Goal: Task Accomplishment & Management: Complete application form

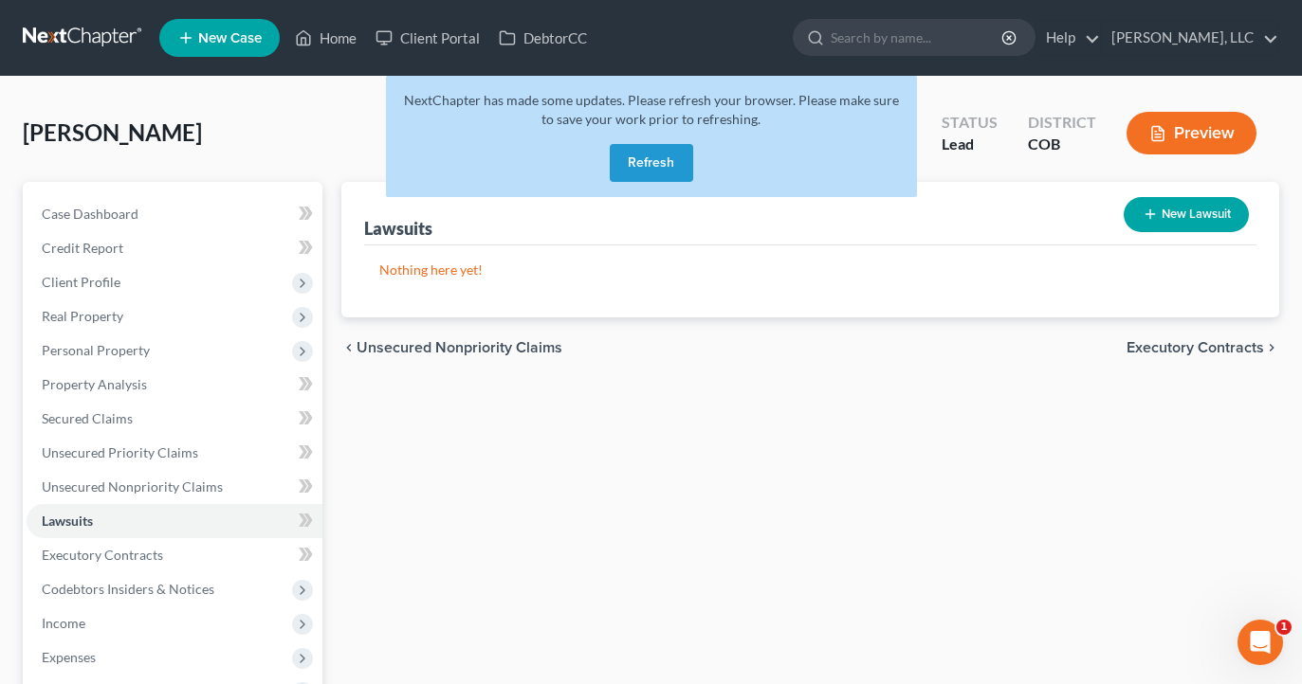
click at [672, 165] on button "Refresh" at bounding box center [651, 163] width 83 height 38
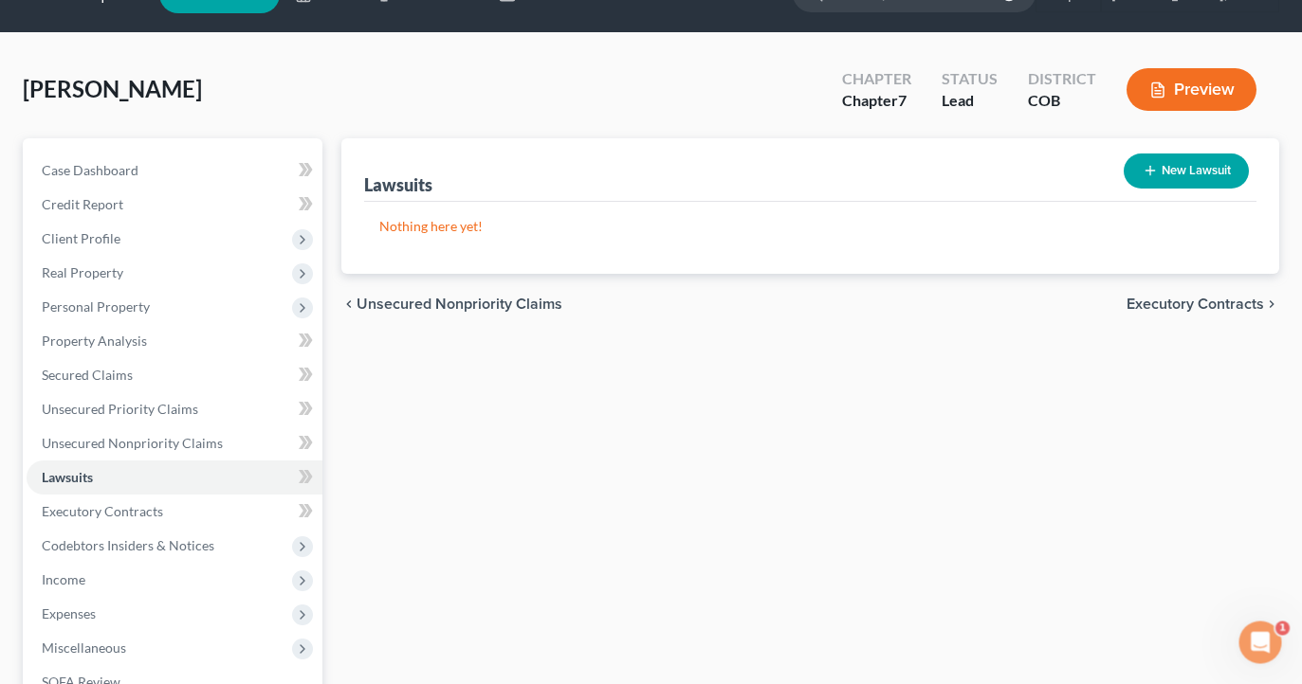
scroll to position [44, 0]
click at [1208, 175] on button "New Lawsuit" at bounding box center [1185, 171] width 125 height 35
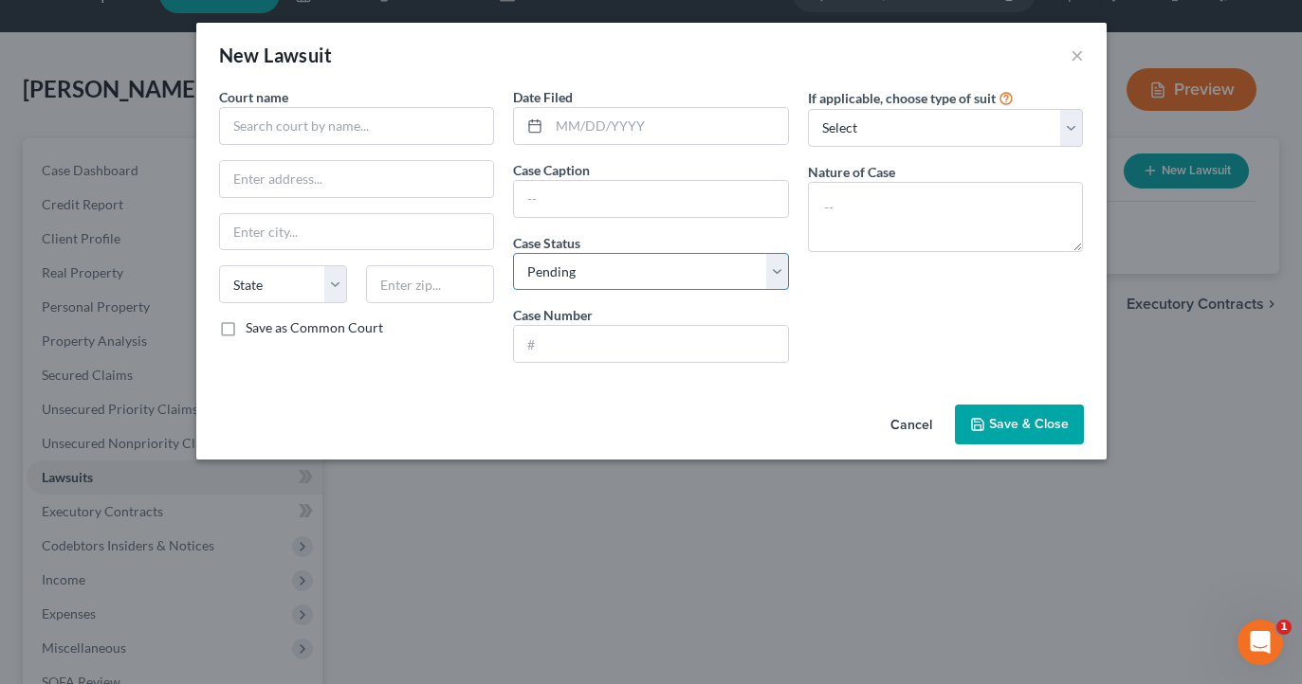
select select "2"
select select "5"
type input "W"
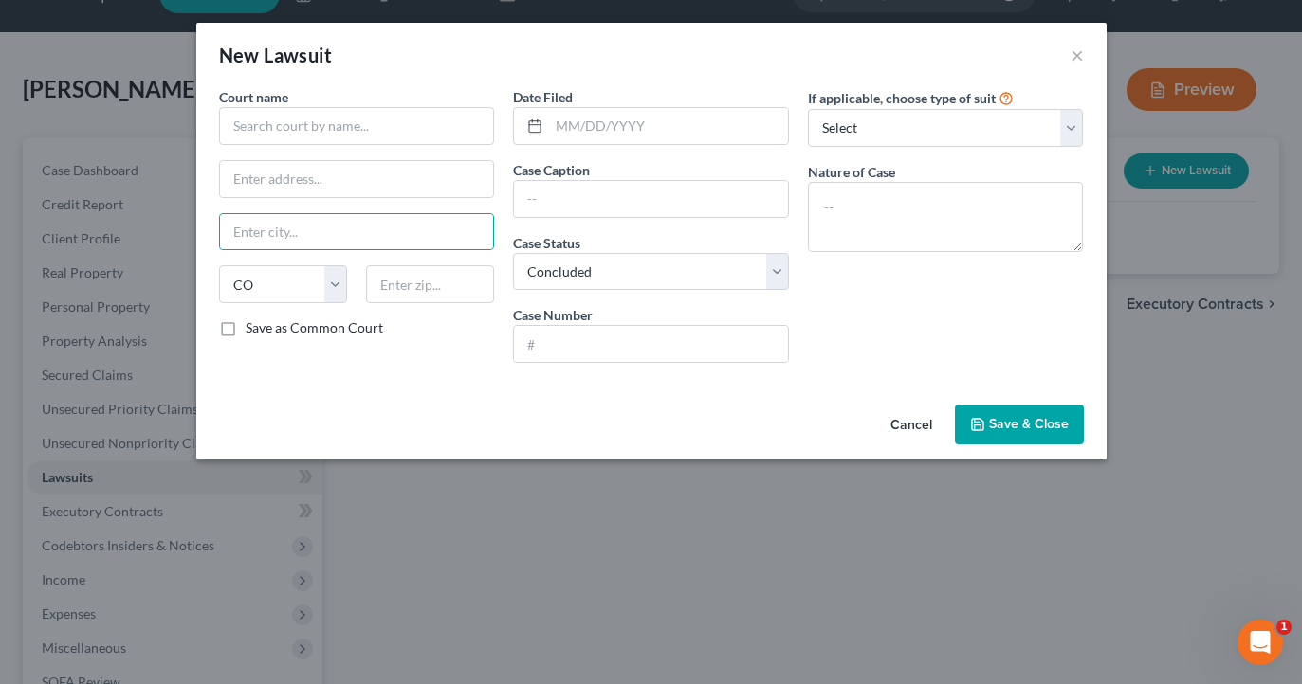
click at [739, 520] on div "New Lawsuit × Court name * State AL AK AR AZ CA CO CT DE DC FL GA GU HI ID IL I…" at bounding box center [651, 342] width 1302 height 684
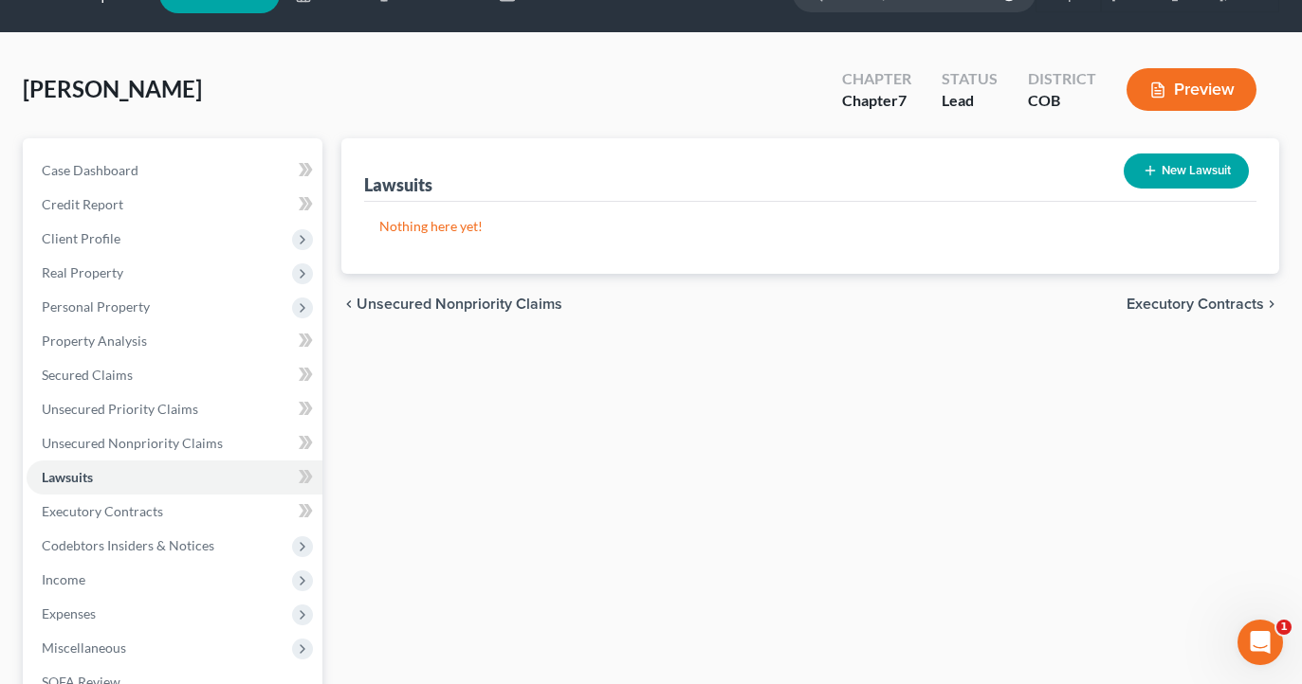
click at [1159, 166] on button "New Lawsuit" at bounding box center [1185, 171] width 125 height 35
select select "0"
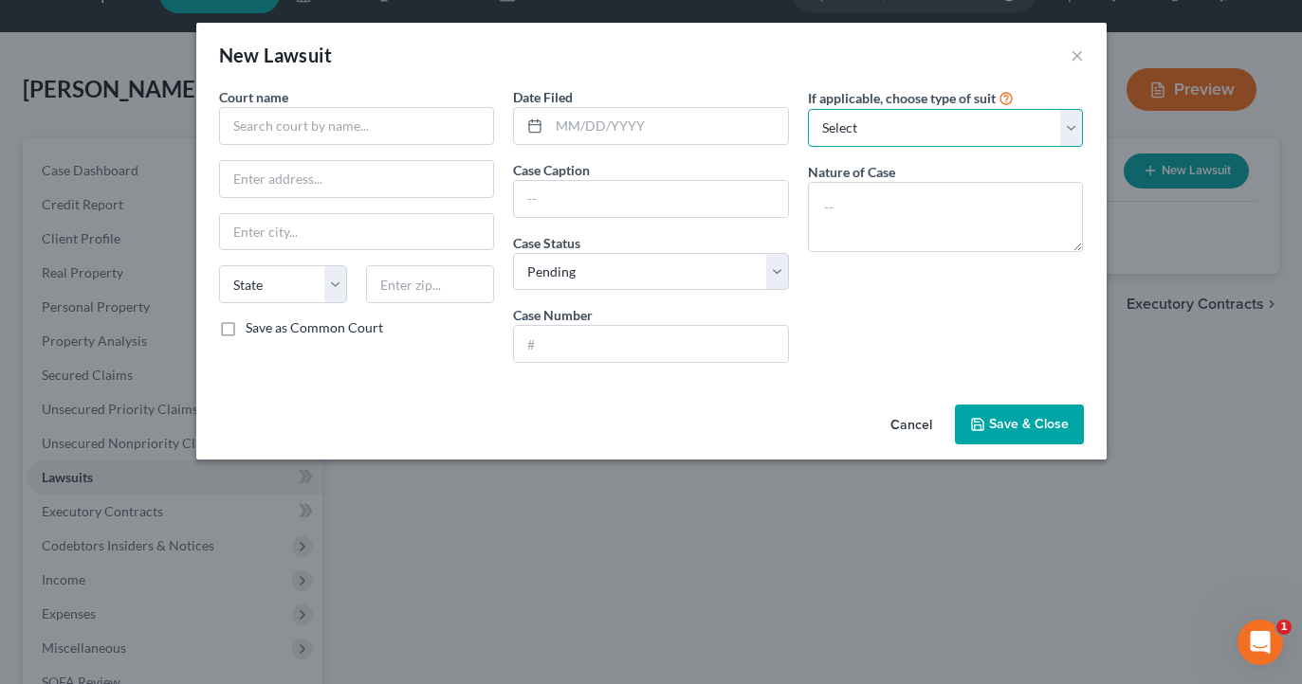
select select "1"
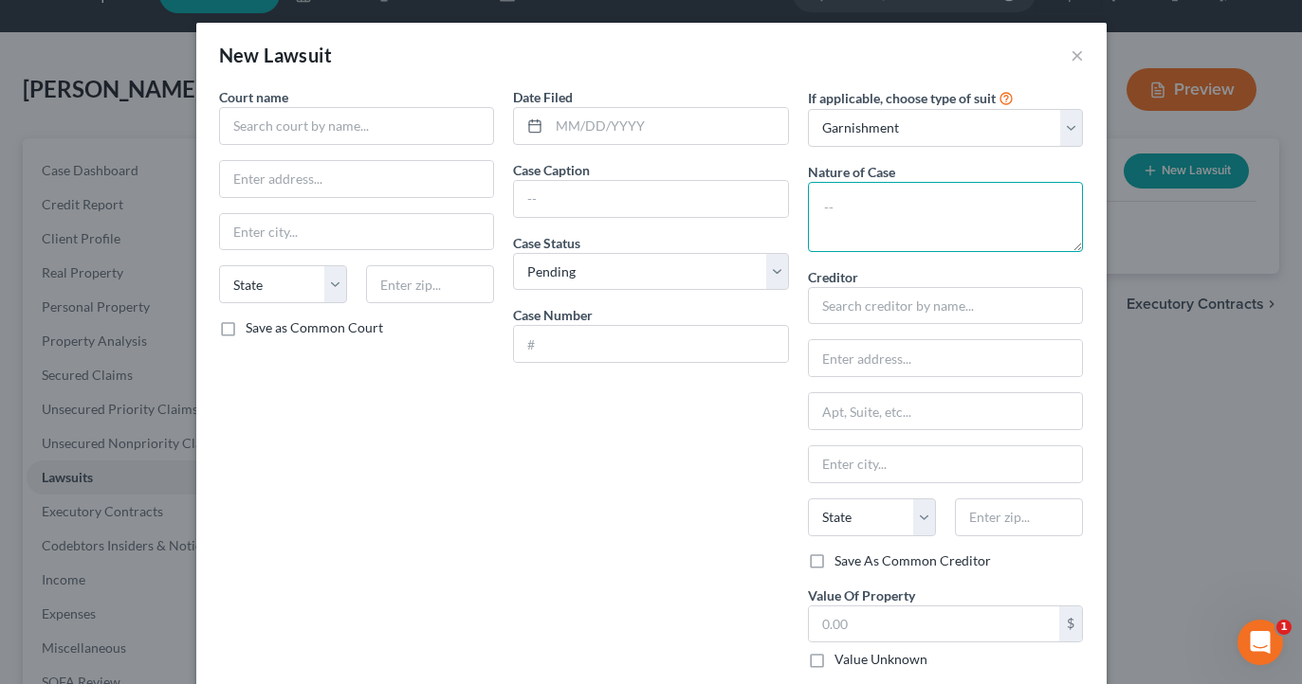
click at [907, 205] on textarea at bounding box center [946, 217] width 276 height 70
type textarea "Debt"
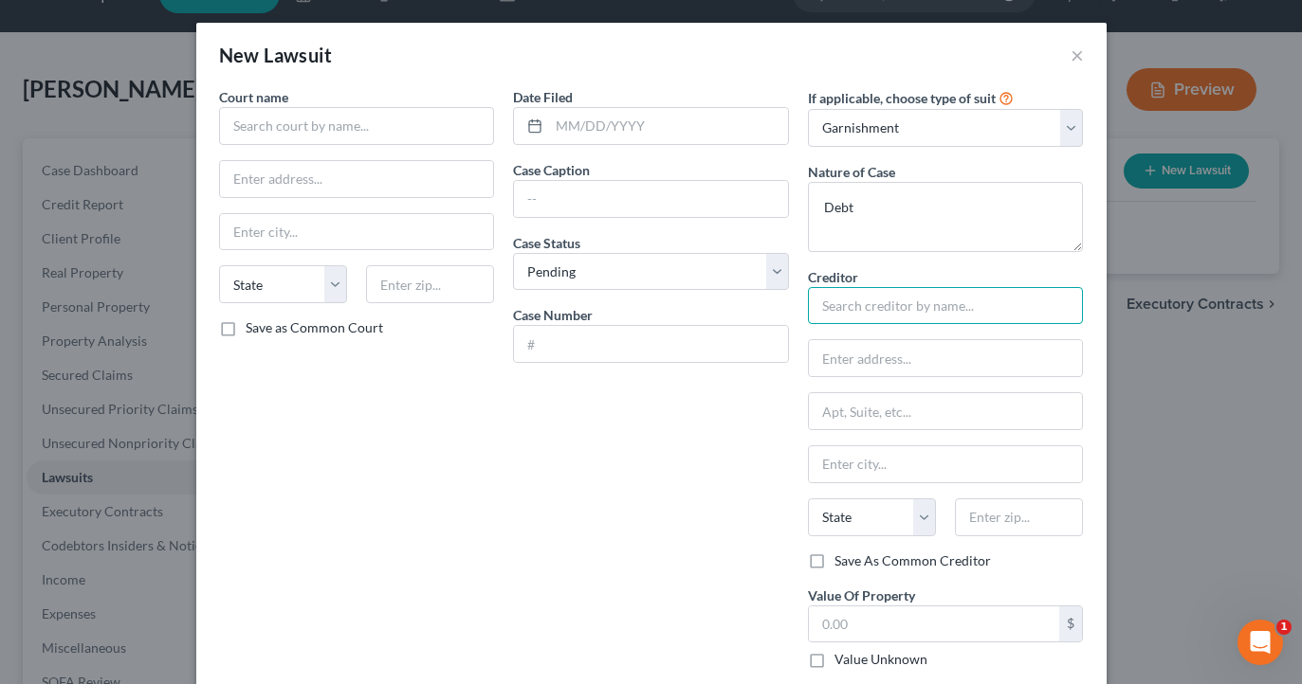
click at [866, 310] on input "text" at bounding box center [946, 306] width 276 height 38
type input "915"
click at [425, 137] on input "text" at bounding box center [357, 126] width 276 height 38
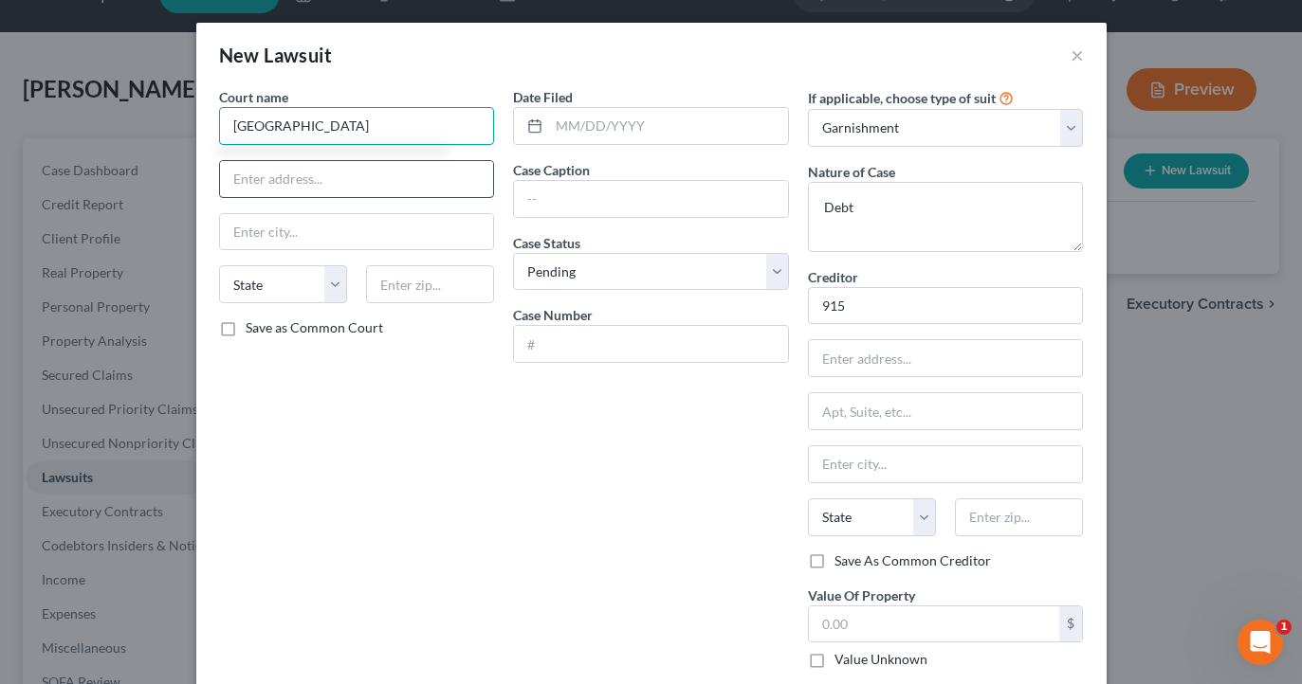
type input "Weld County Court"
type input "915 10th Street"
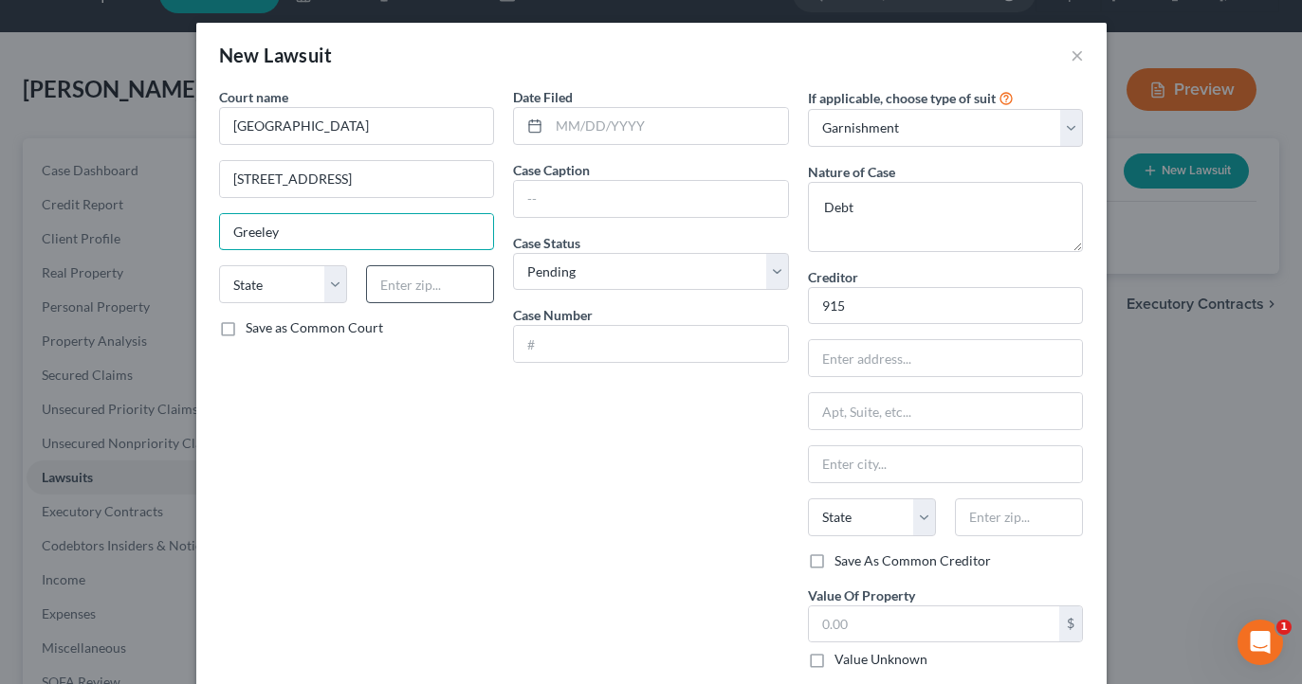
type input "Greeley"
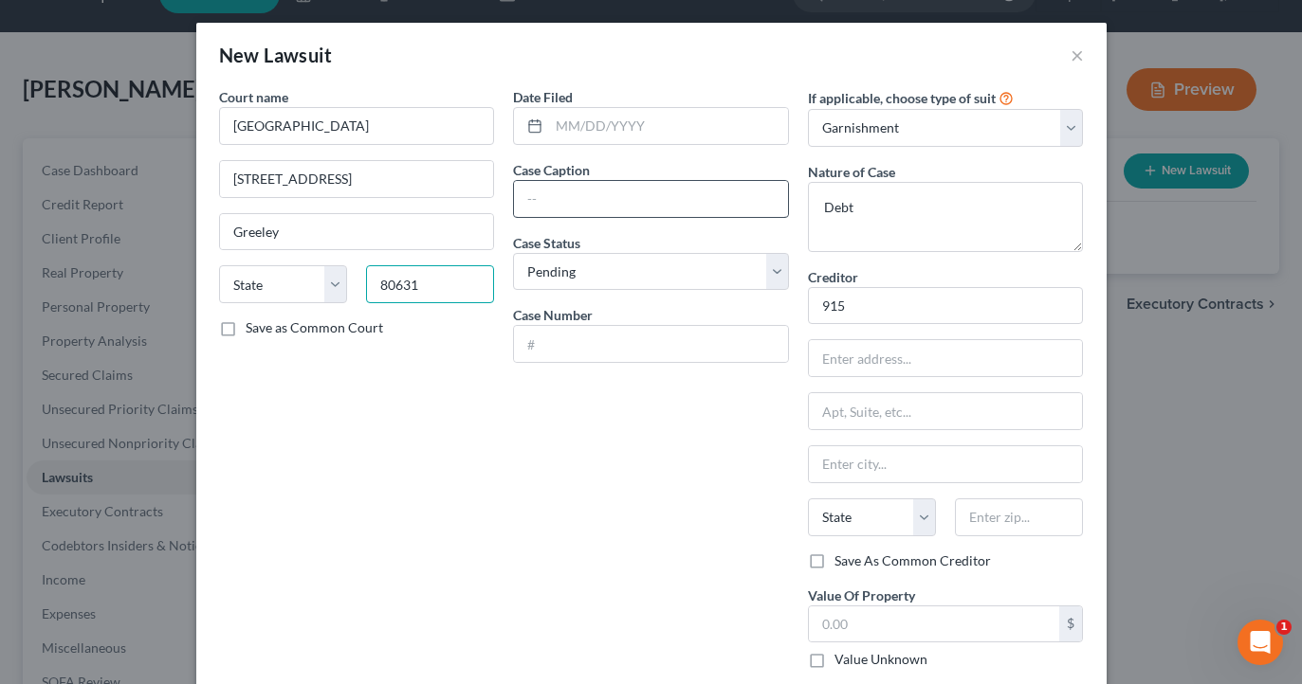
type input "80631"
click at [654, 193] on input "text" at bounding box center [651, 199] width 274 height 36
select select "5"
click at [621, 127] on input "text" at bounding box center [668, 126] width 239 height 36
type input "07/07/2025"
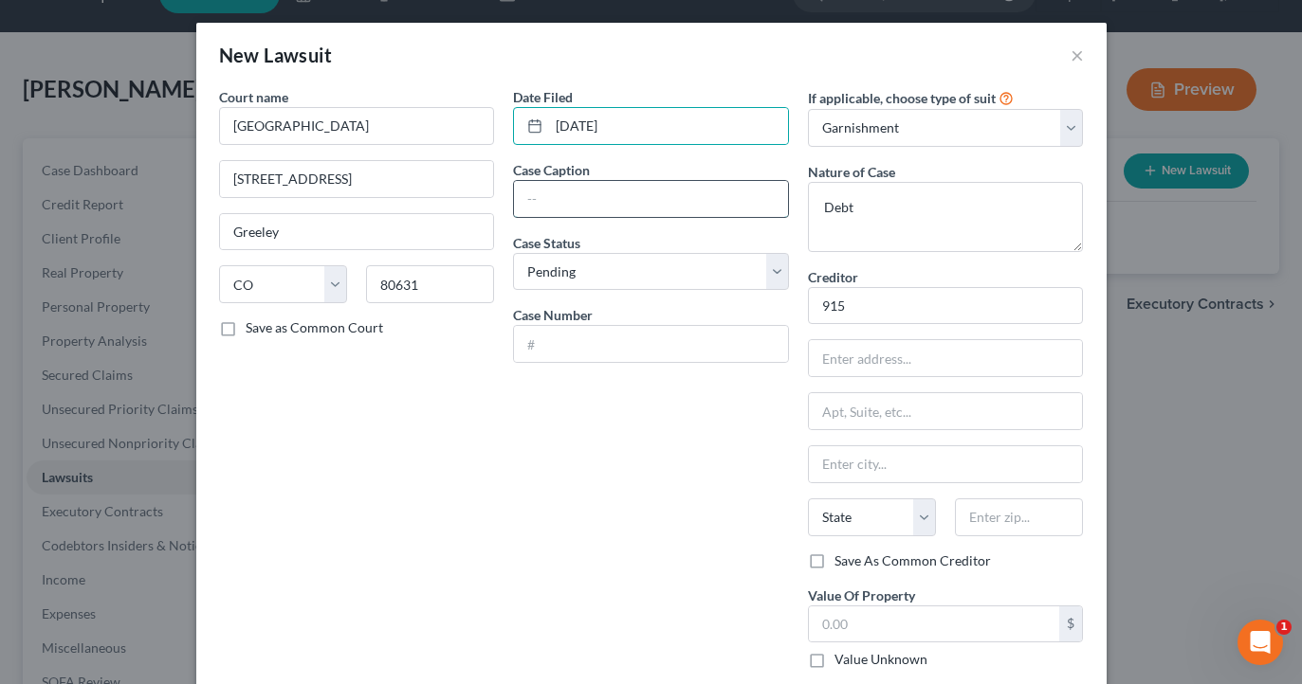
click at [624, 203] on input "text" at bounding box center [651, 199] width 274 height 36
drag, startPoint x: 614, startPoint y: 194, endPoint x: 508, endPoint y: 193, distance: 106.2
click at [508, 193] on div "Date Filed 07/07/2025 Case Caption 2024C38487 Case Status * Select Pending On A…" at bounding box center [650, 422] width 295 height 670
type input "2024C38487"
click at [557, 354] on input "text" at bounding box center [651, 344] width 274 height 36
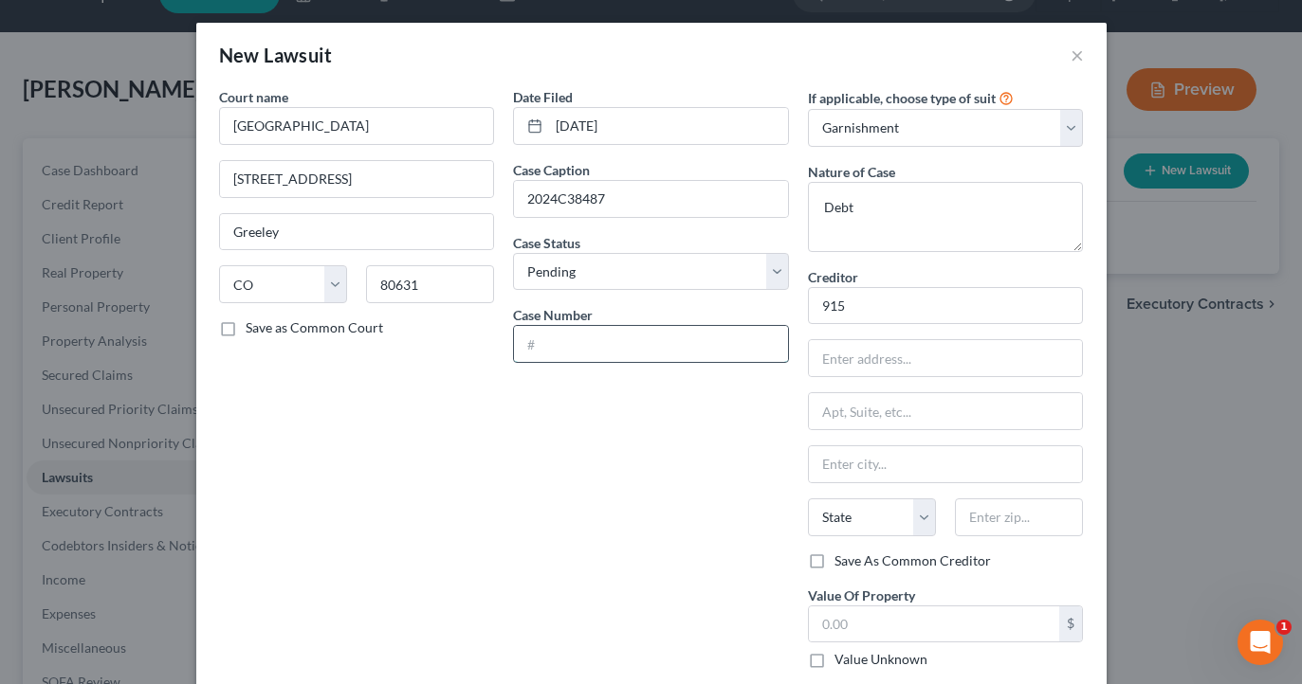
paste input "2024C38487"
type input "2024C38487"
click at [677, 201] on input "2024C38487" at bounding box center [651, 199] width 274 height 36
type input "2"
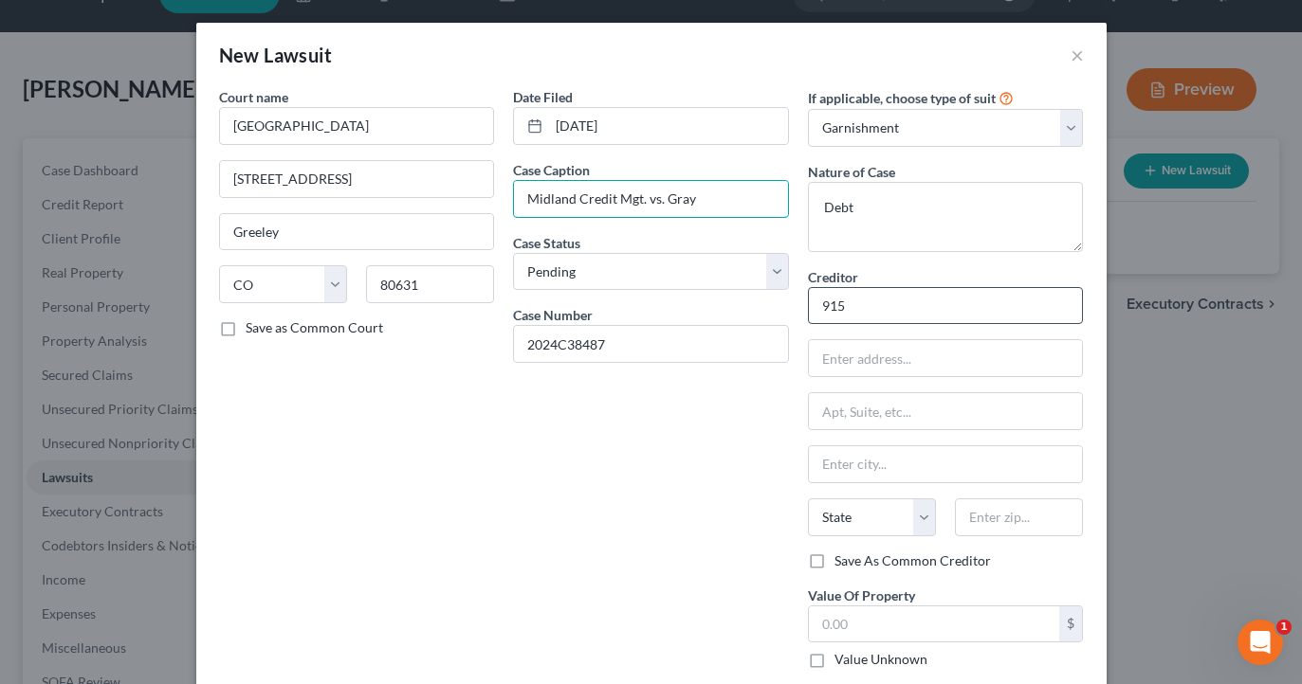
type input "Midland Credit Mgt. vs. Gray"
click at [874, 301] on input "915" at bounding box center [946, 306] width 276 height 38
type input "9"
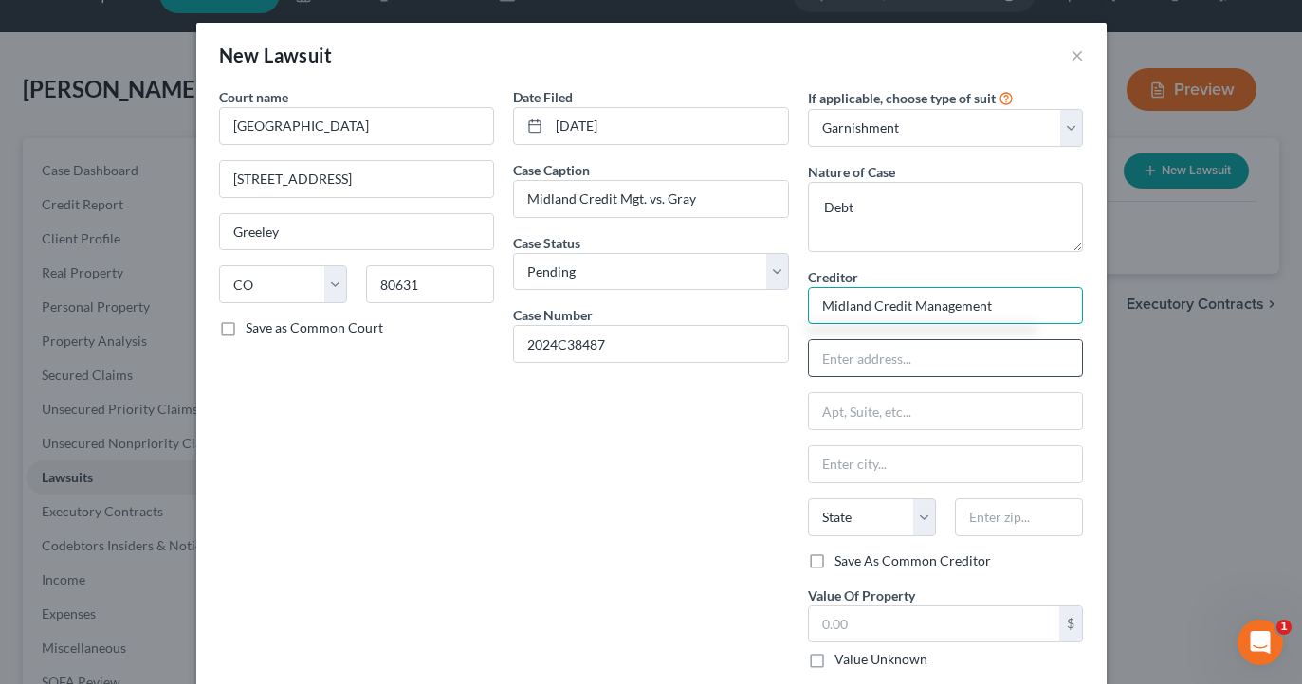
type input "Midland Credit Management"
type input "2365 Northside Drive"
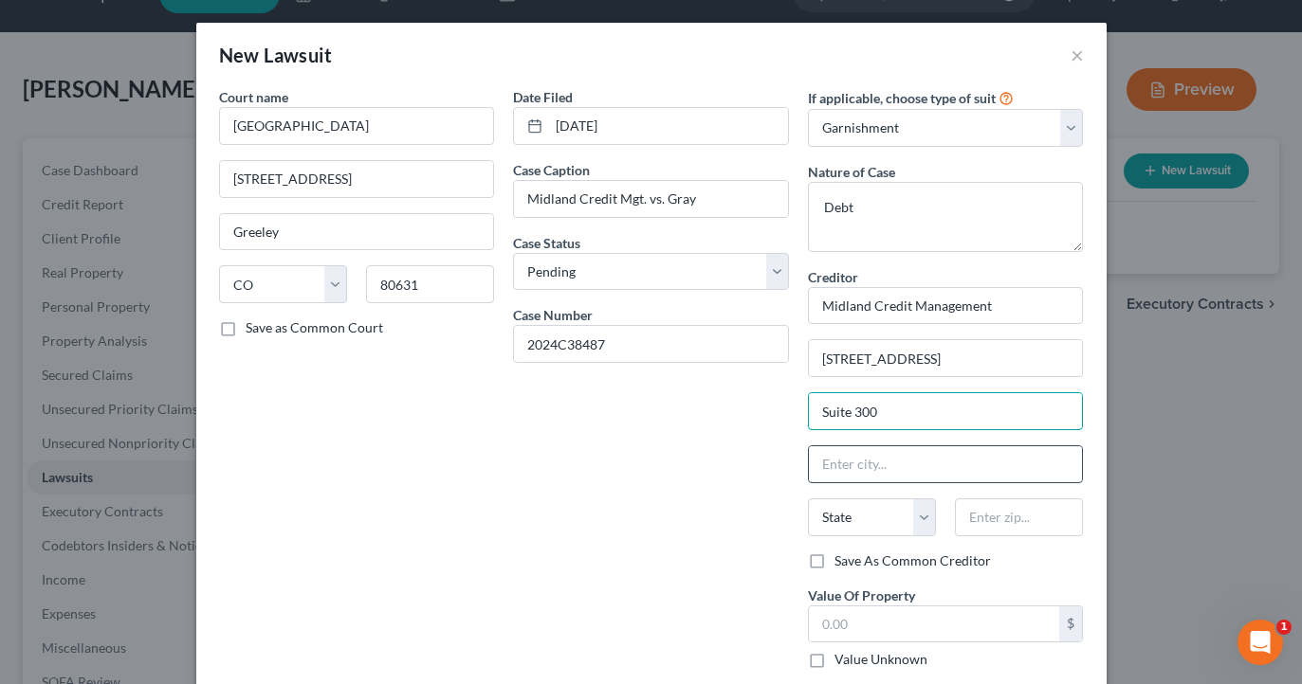
type input "Suite 300"
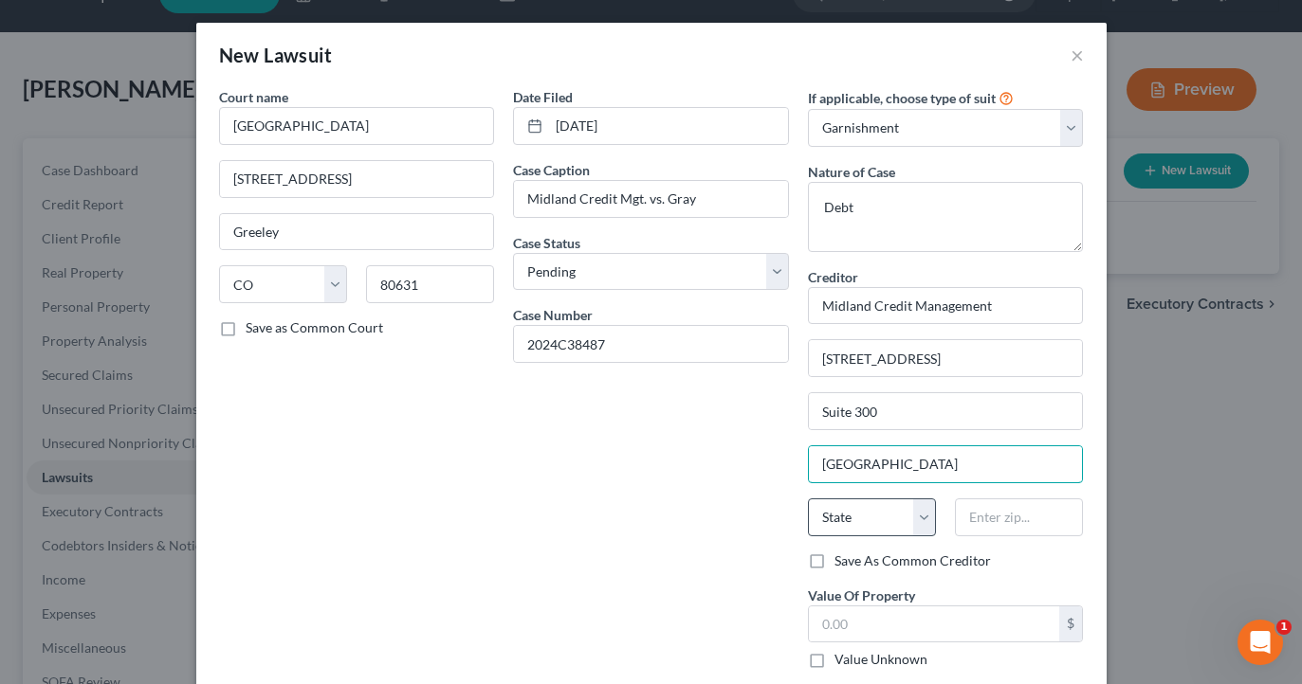
type input "San Diego"
select select "4"
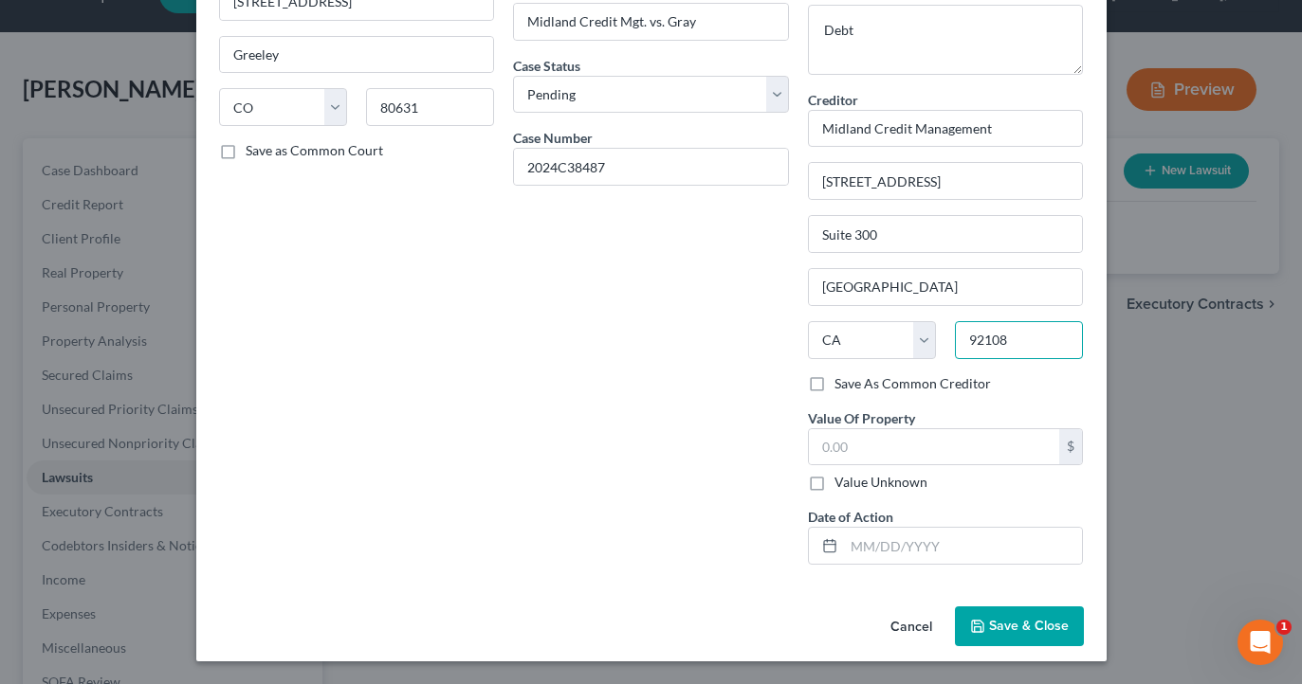
scroll to position [176, 0]
type input "92108"
click at [848, 456] on input "text" at bounding box center [934, 448] width 251 height 36
type input "0"
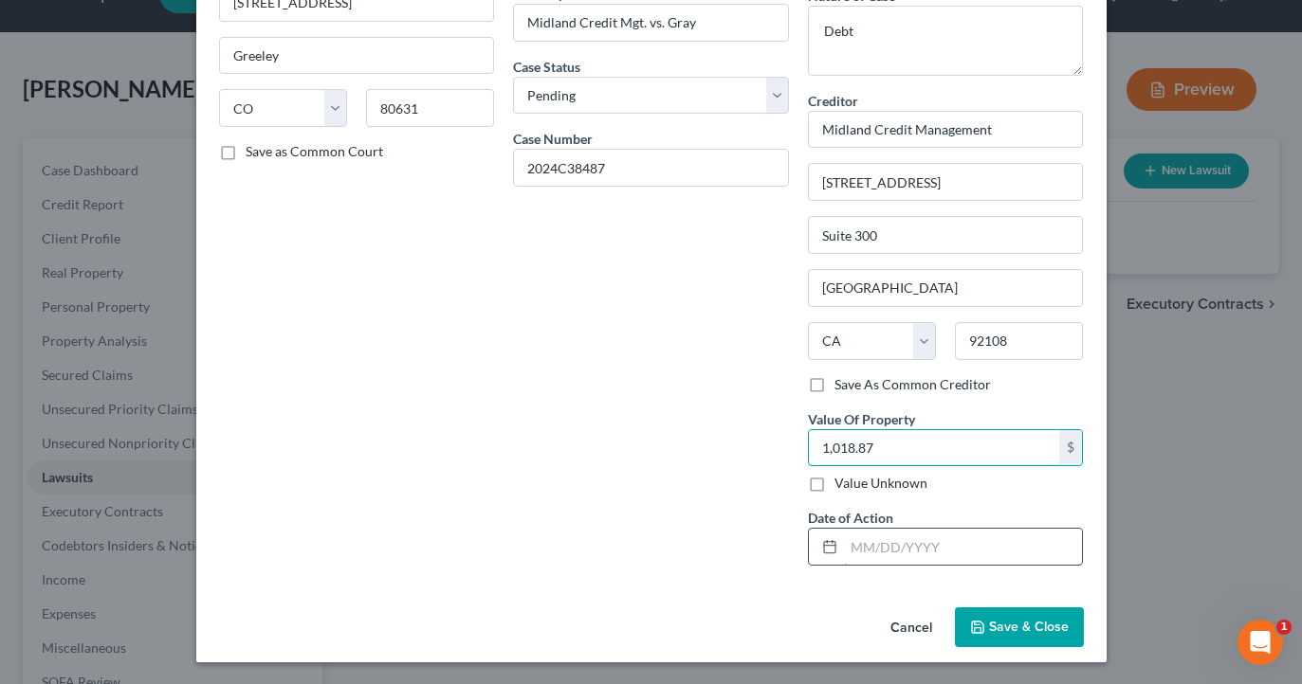
type input "1,018.87"
click at [921, 545] on input "text" at bounding box center [963, 547] width 239 height 36
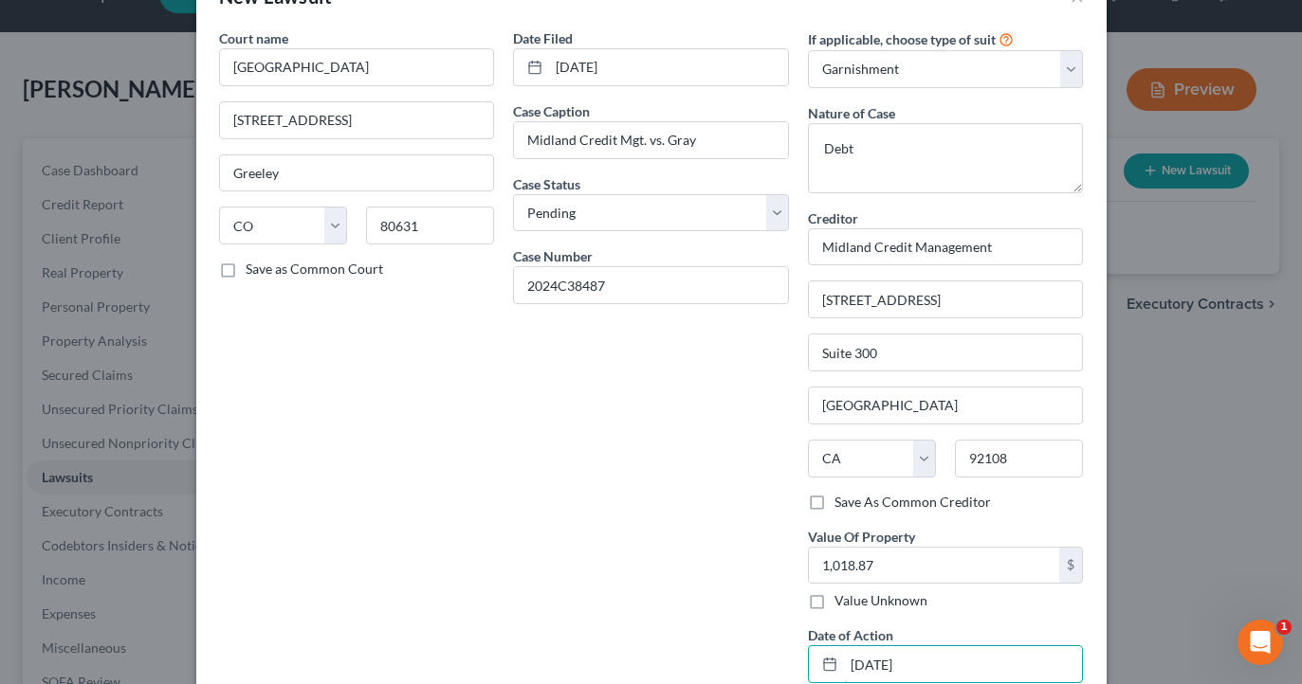
scroll to position [57, 0]
type input "07/07/2025"
click at [568, 74] on input "07/07/2025" at bounding box center [668, 69] width 239 height 36
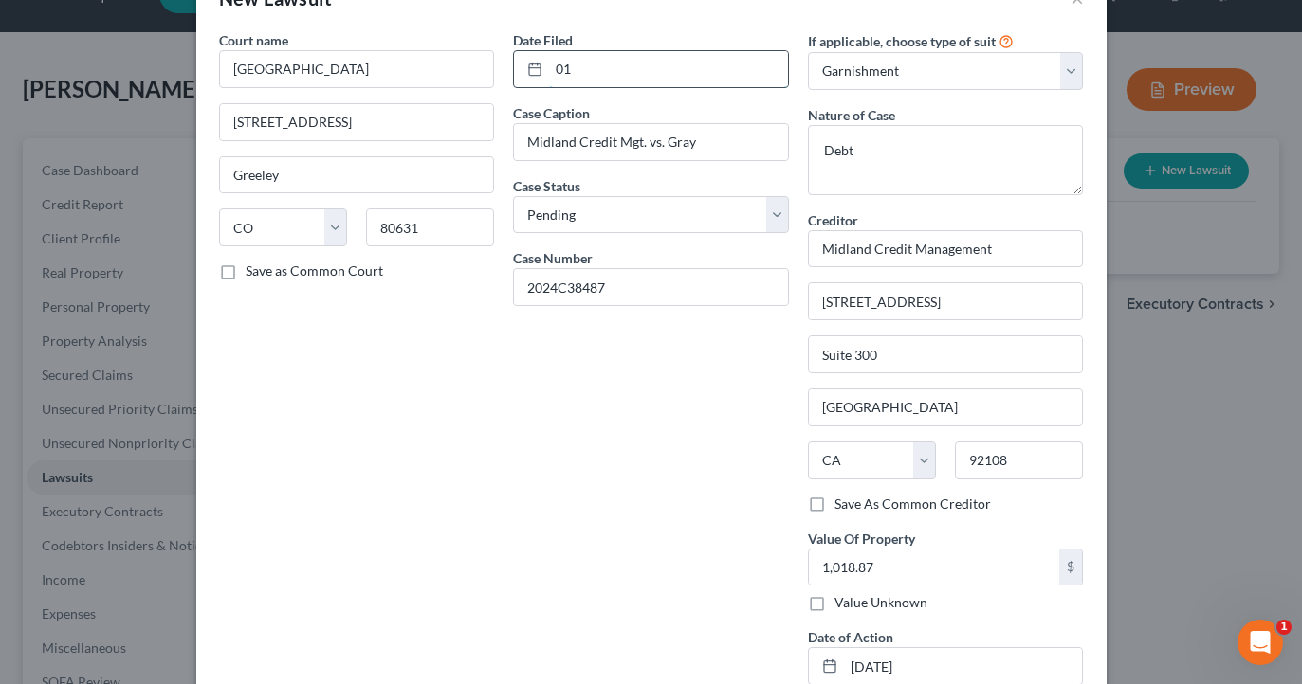
type input "0"
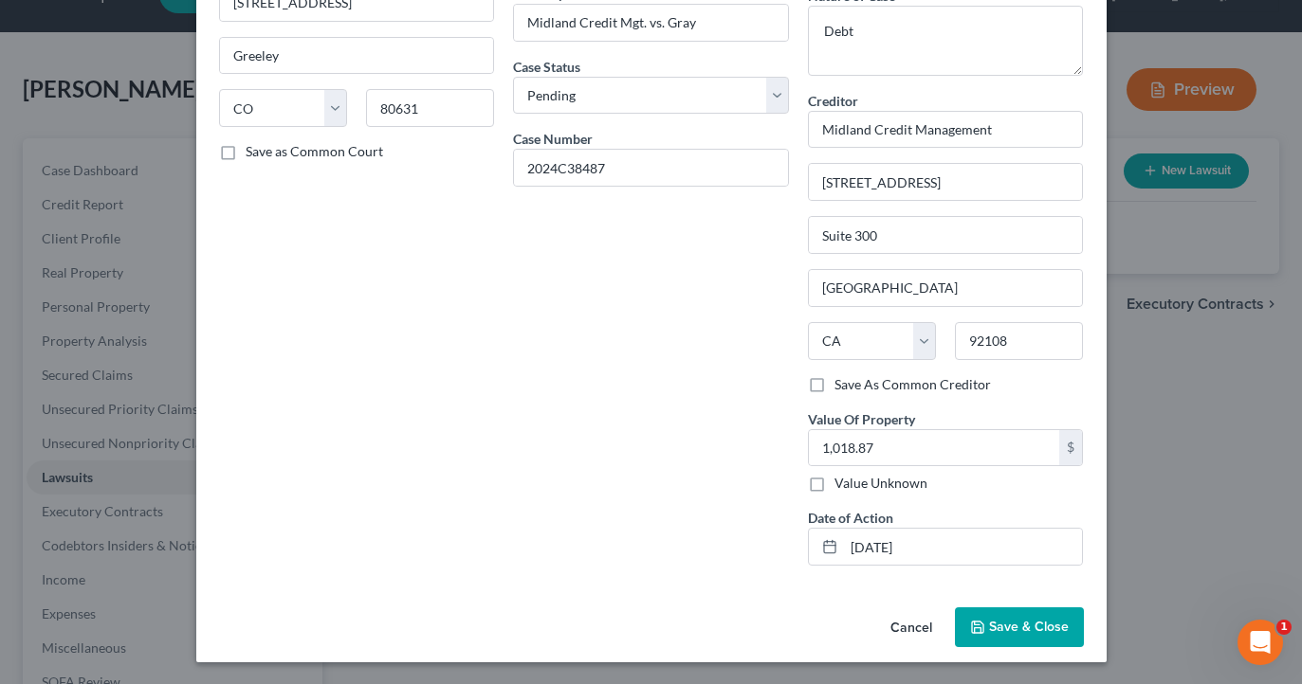
scroll to position [175, 0]
type input "12/20/2024"
click at [1038, 621] on span "Save & Close" at bounding box center [1029, 628] width 80 height 16
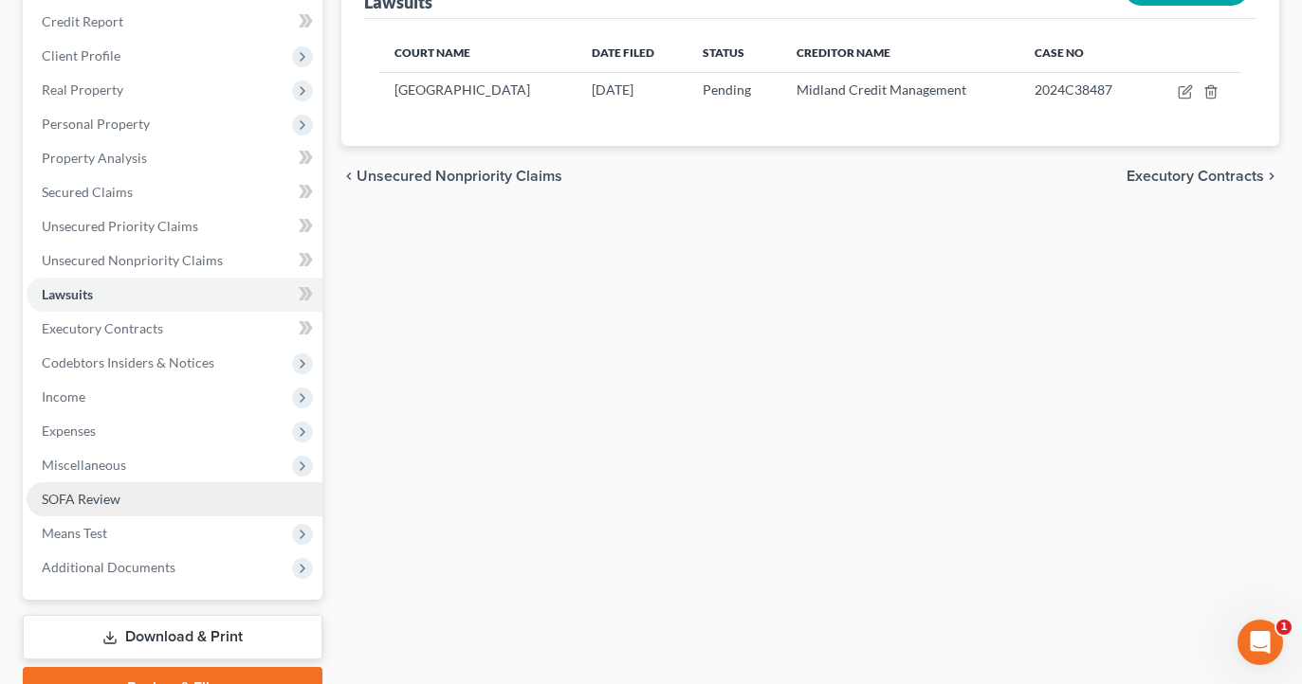
scroll to position [227, 0]
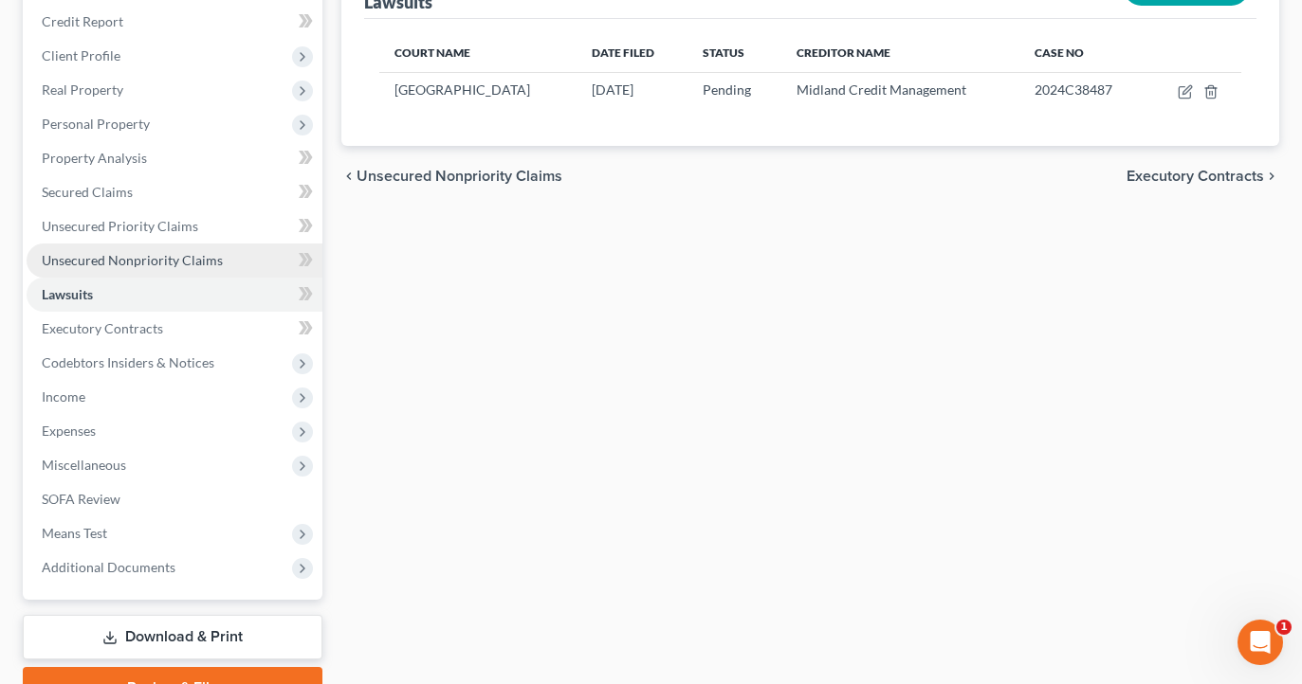
click at [199, 263] on span "Unsecured Nonpriority Claims" at bounding box center [132, 260] width 181 height 16
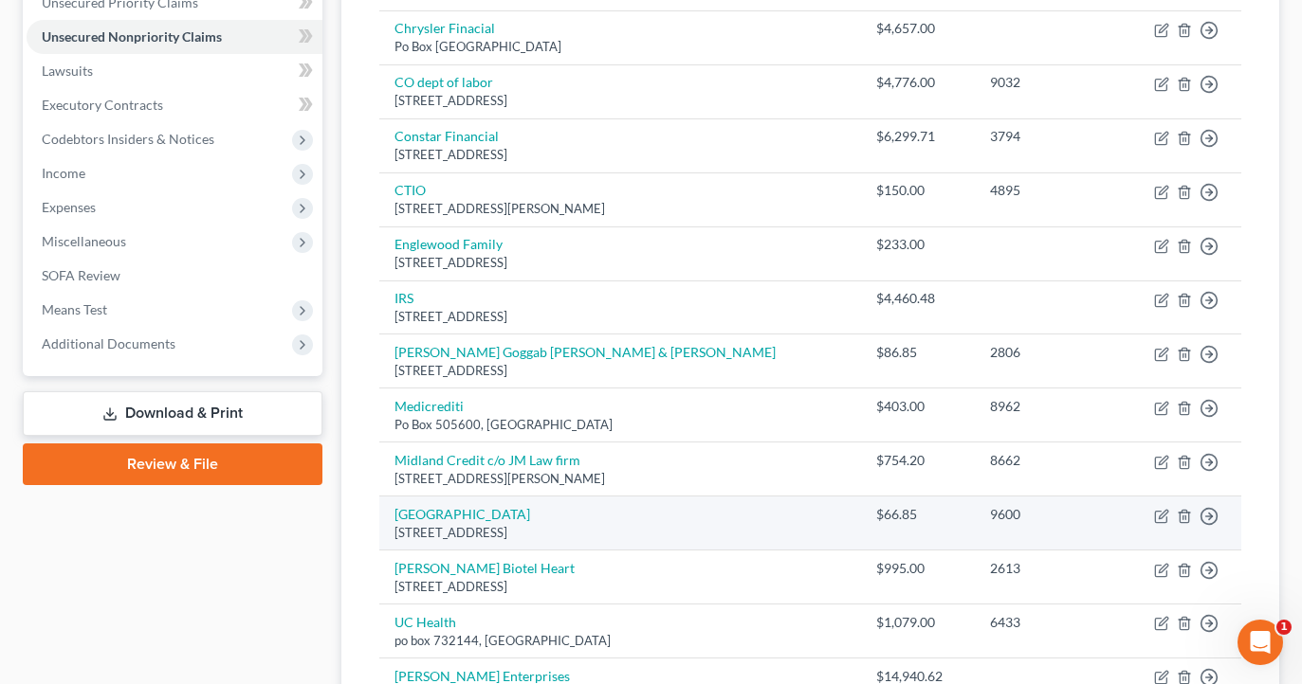
scroll to position [450, 0]
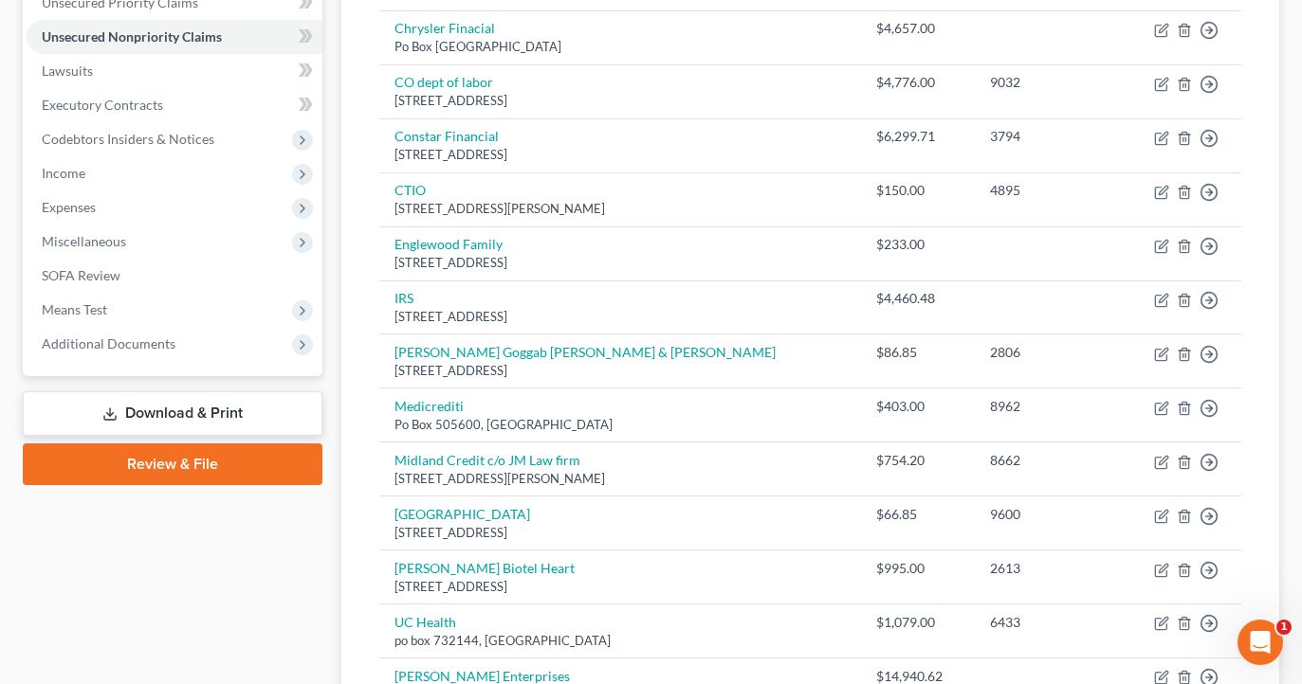
click at [195, 469] on link "Review & File" at bounding box center [173, 465] width 300 height 42
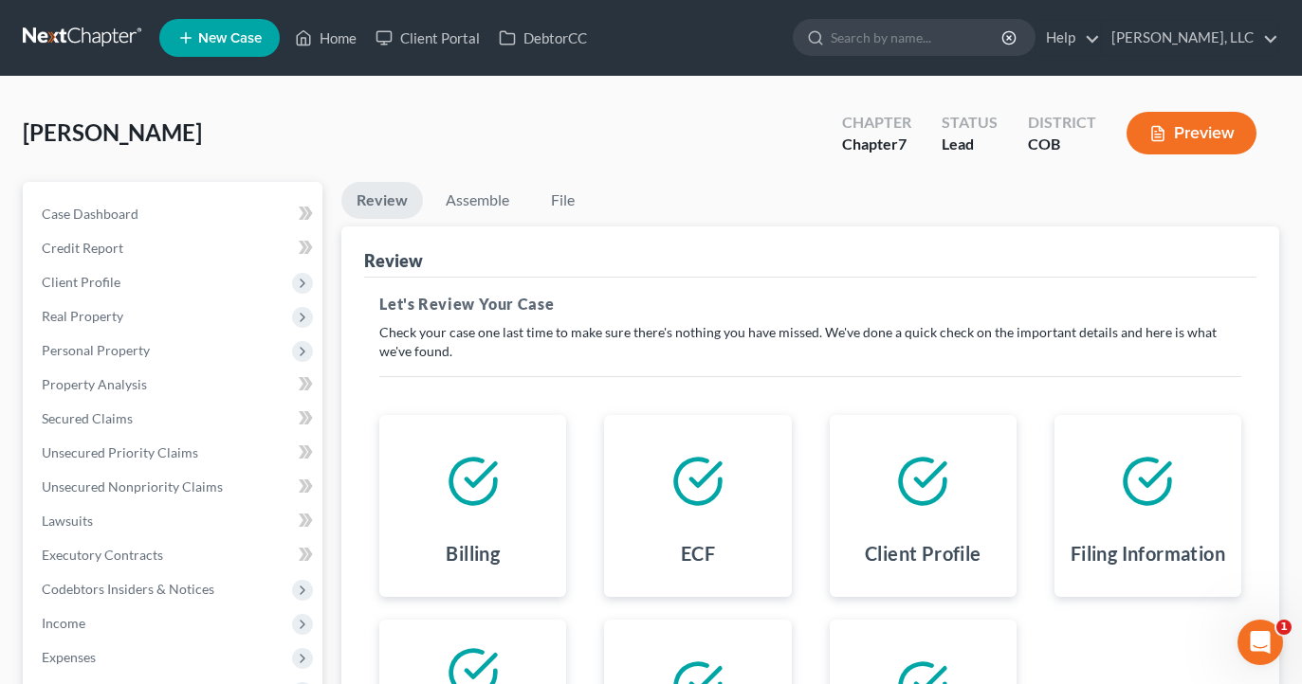
click at [1209, 125] on button "Preview" at bounding box center [1191, 133] width 130 height 43
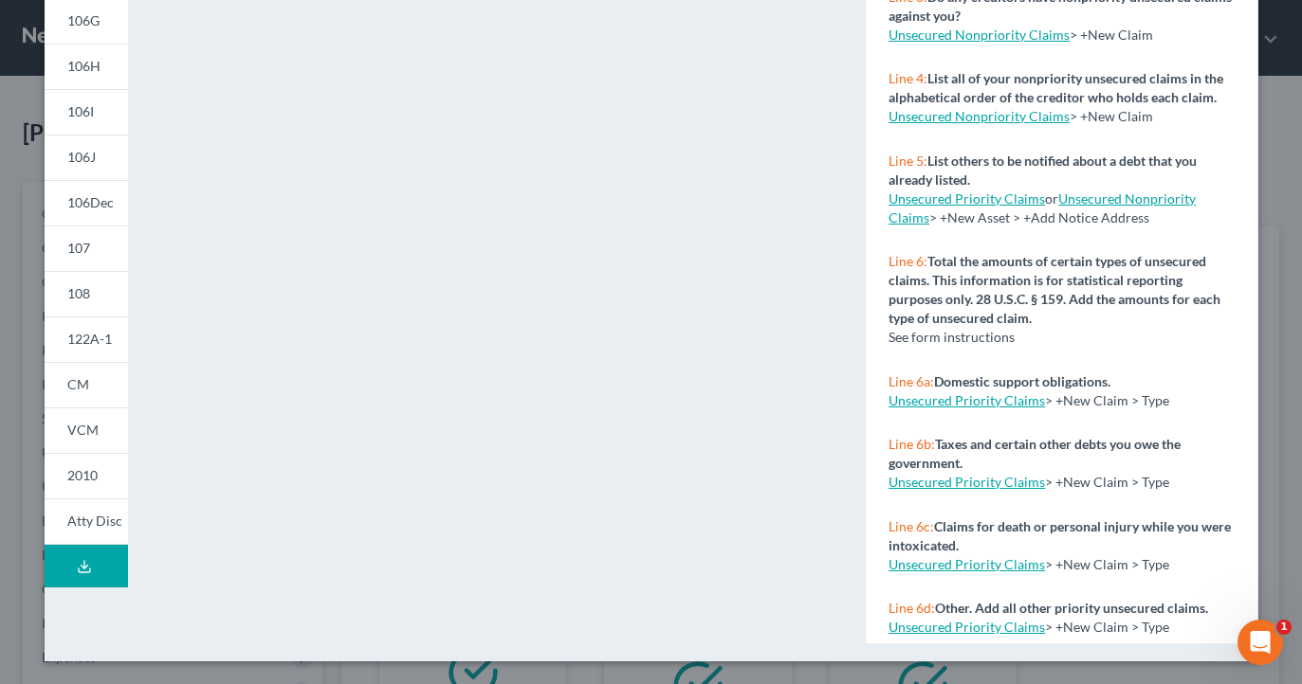
scroll to position [385, 0]
click at [95, 113] on link "106I" at bounding box center [86, 112] width 83 height 46
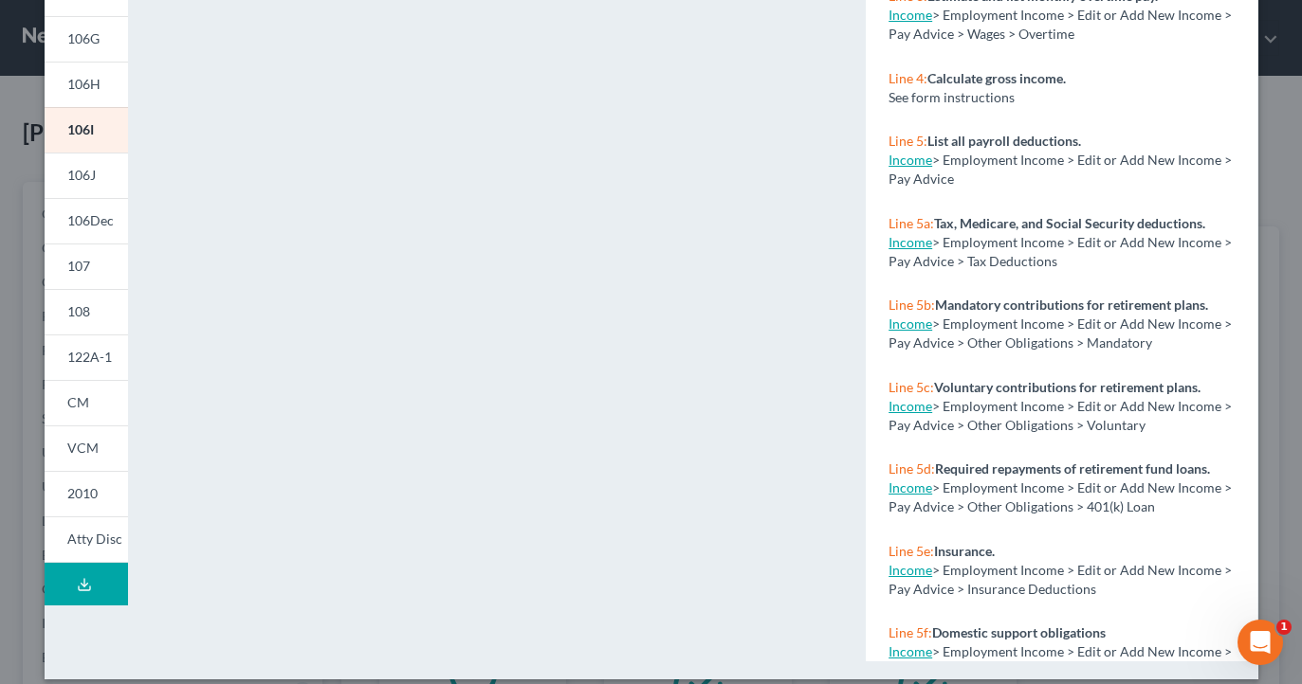
scroll to position [396, 0]
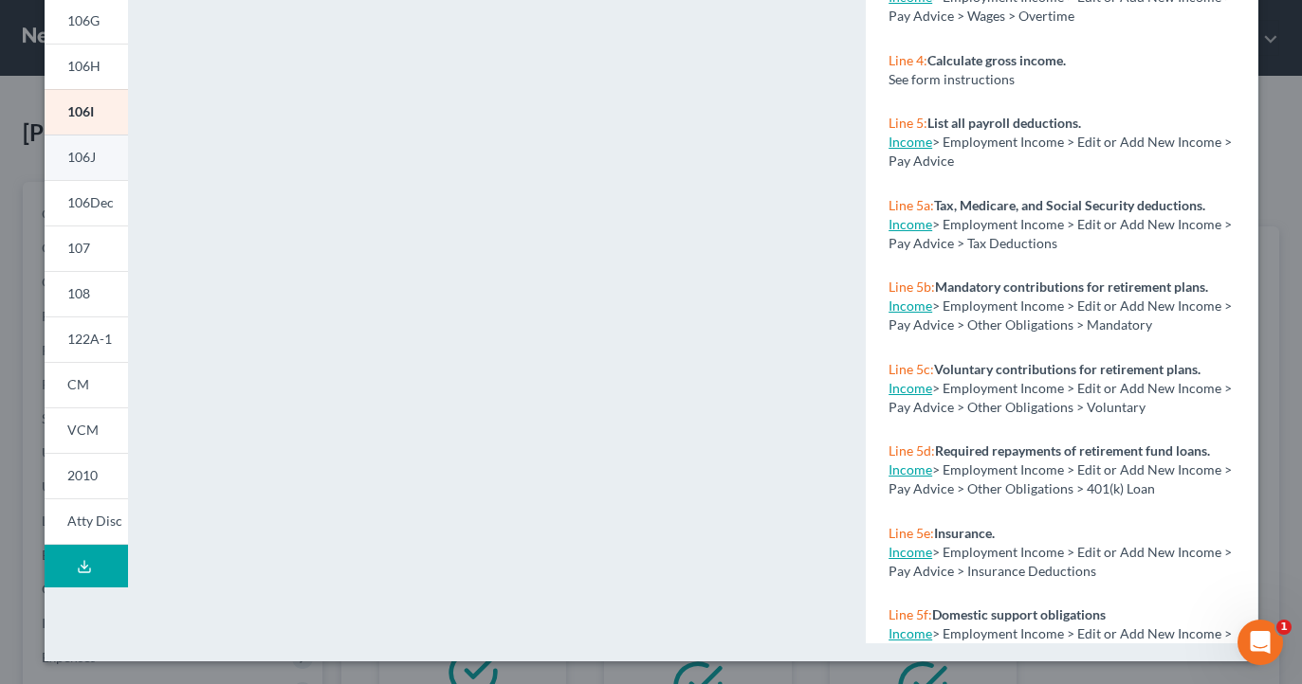
click at [80, 149] on span "106J" at bounding box center [81, 157] width 28 height 16
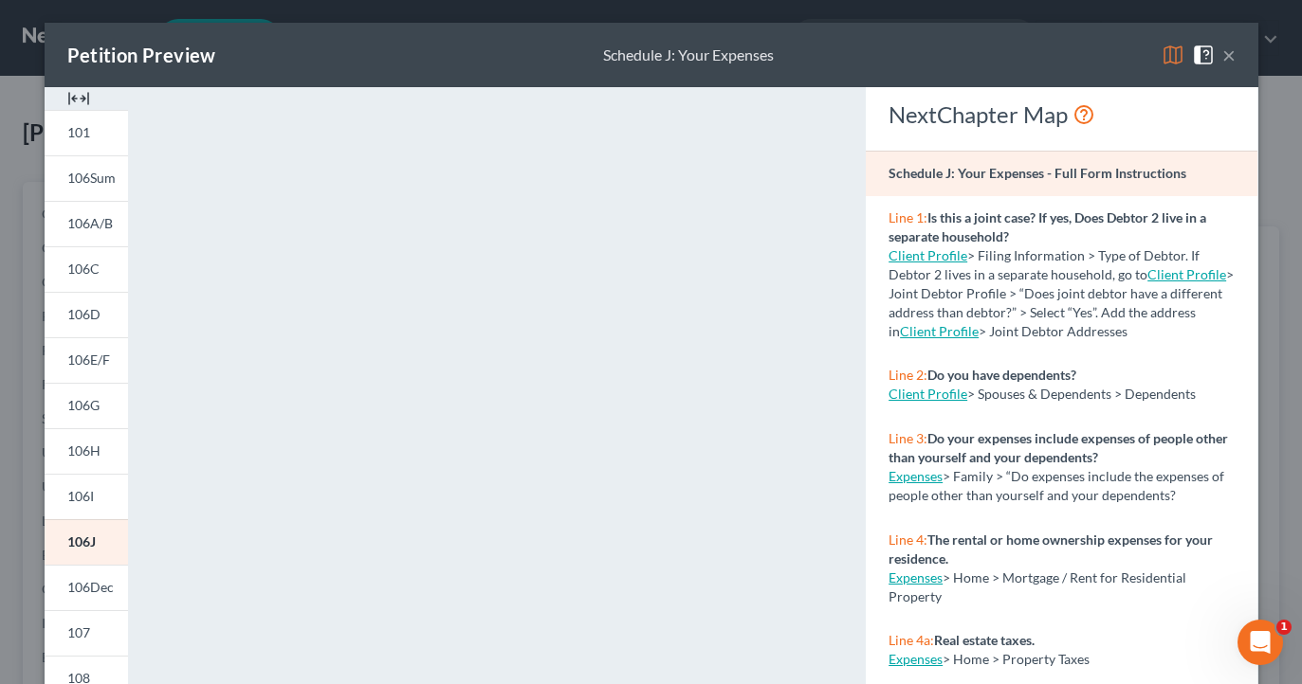
scroll to position [0, 0]
click at [1237, 53] on div "Petition Preview Schedule J: Your Expenses ×" at bounding box center [652, 55] width 1214 height 64
click at [1230, 58] on button "×" at bounding box center [1228, 55] width 13 height 23
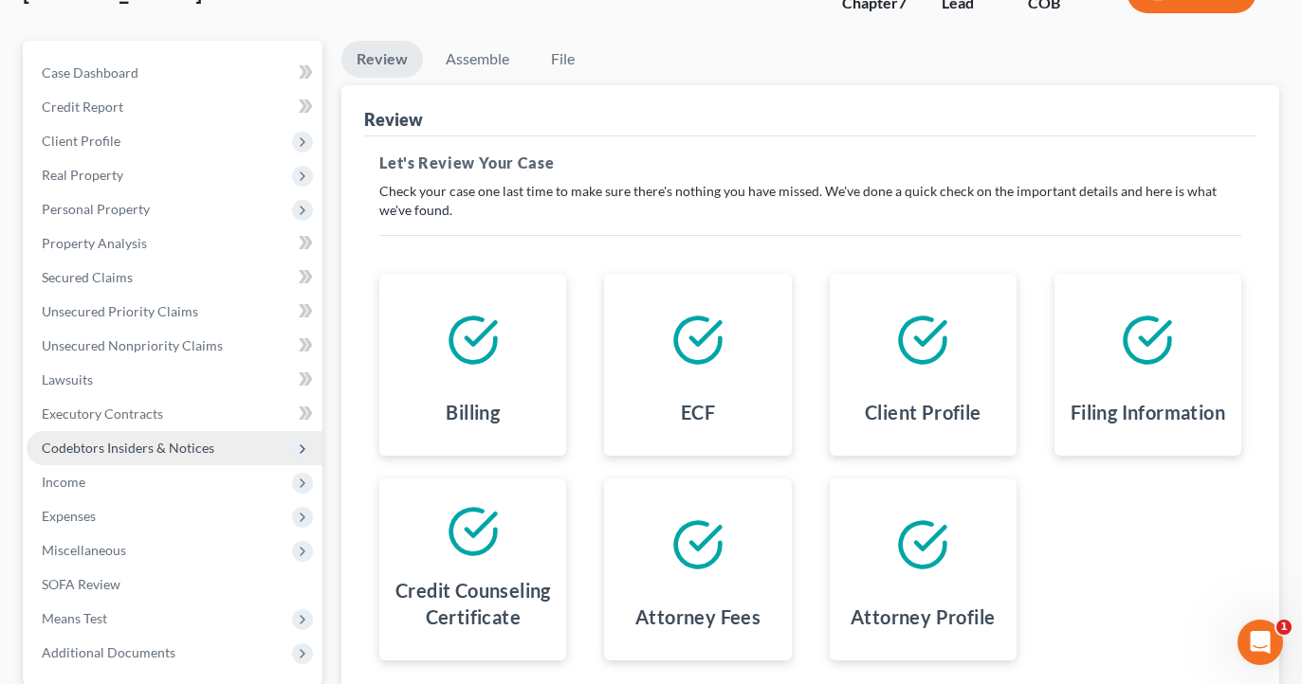
scroll to position [159, 0]
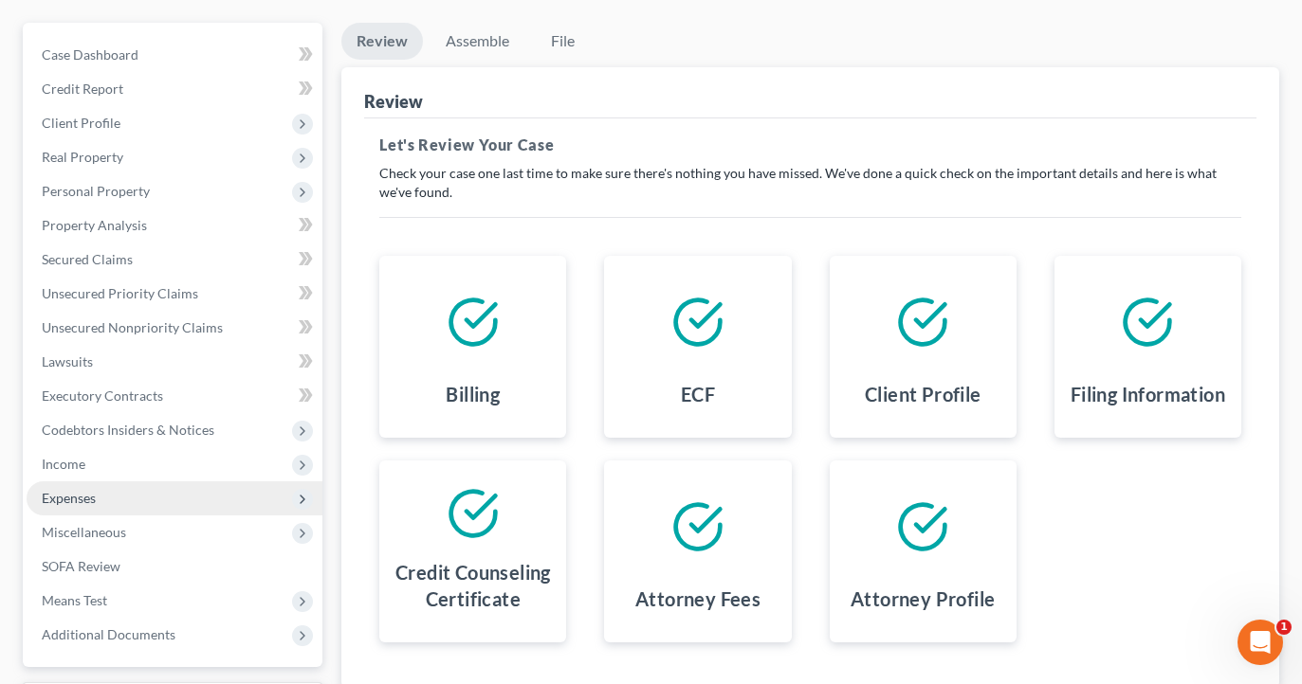
click at [120, 500] on span "Expenses" at bounding box center [175, 499] width 296 height 34
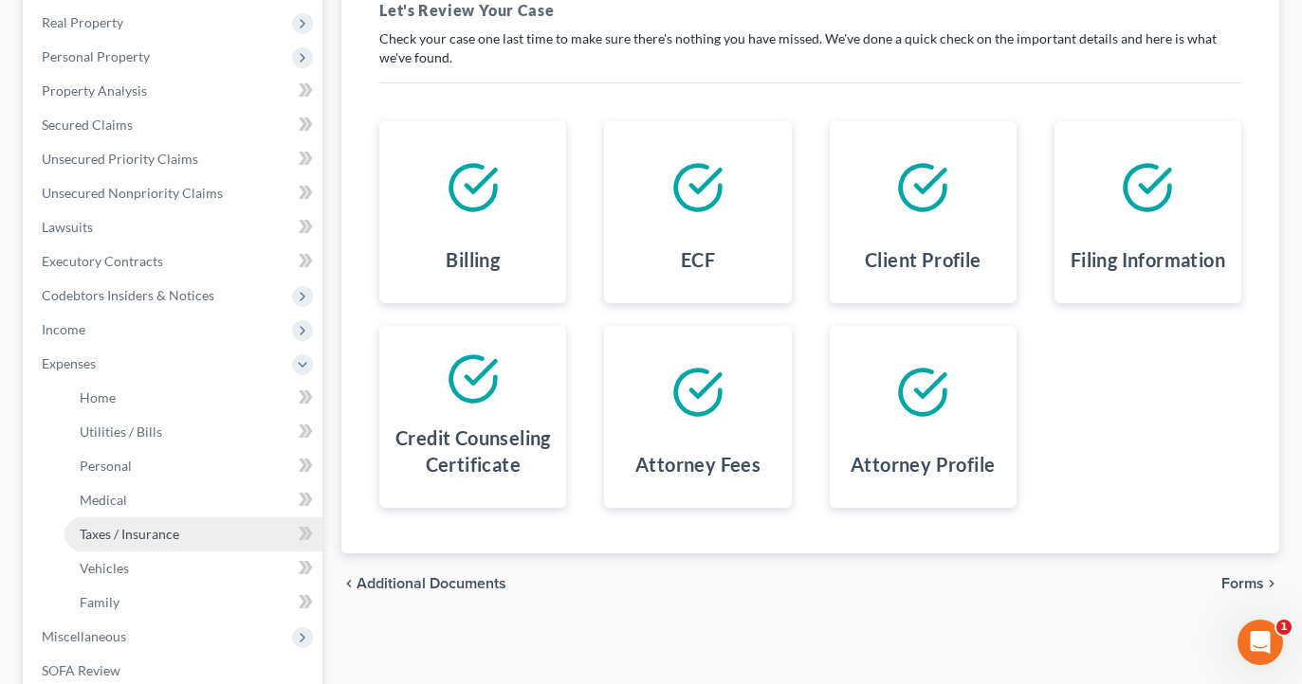
scroll to position [294, 0]
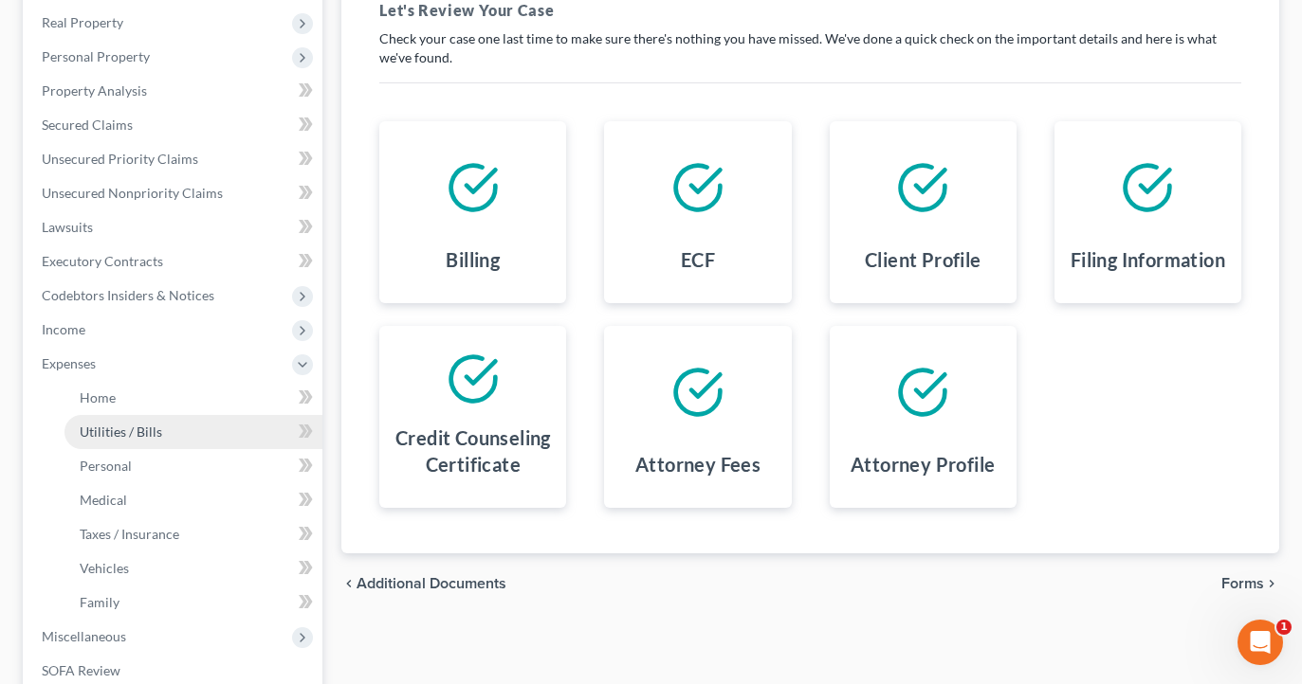
click at [165, 431] on link "Utilities / Bills" at bounding box center [193, 432] width 258 height 34
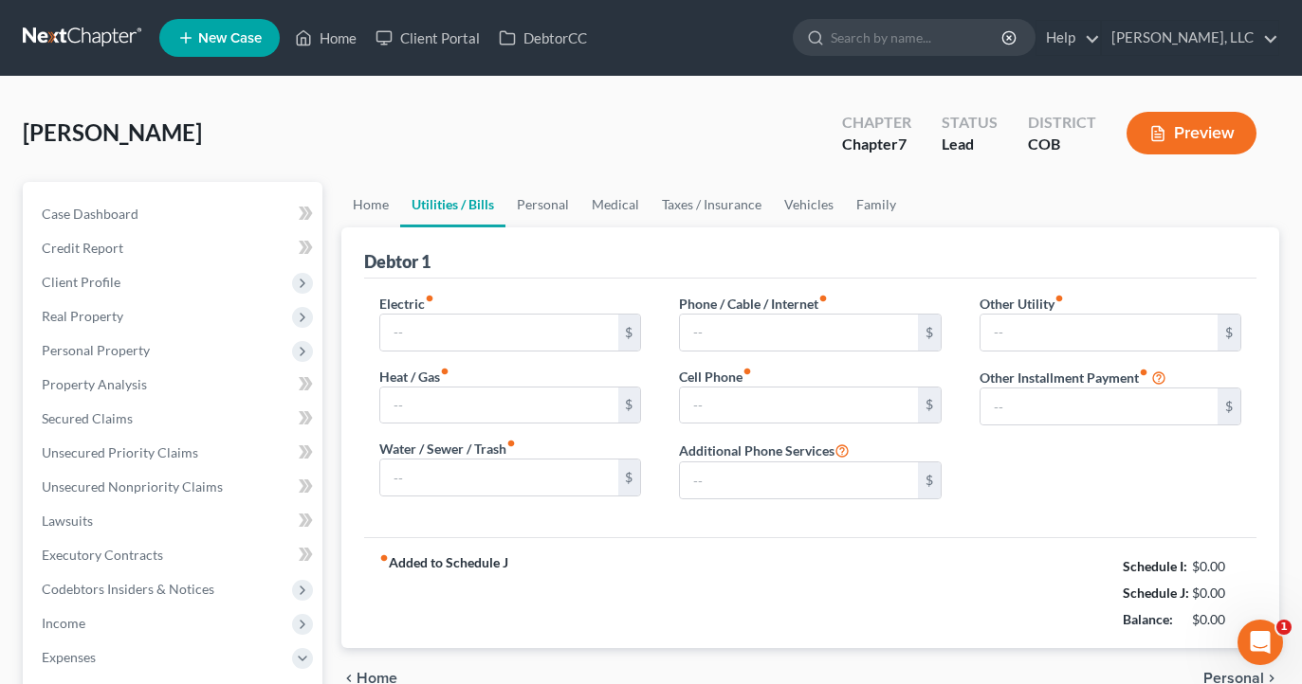
type input "250.00"
type input "100.00"
type input "130.00"
type input "347.00"
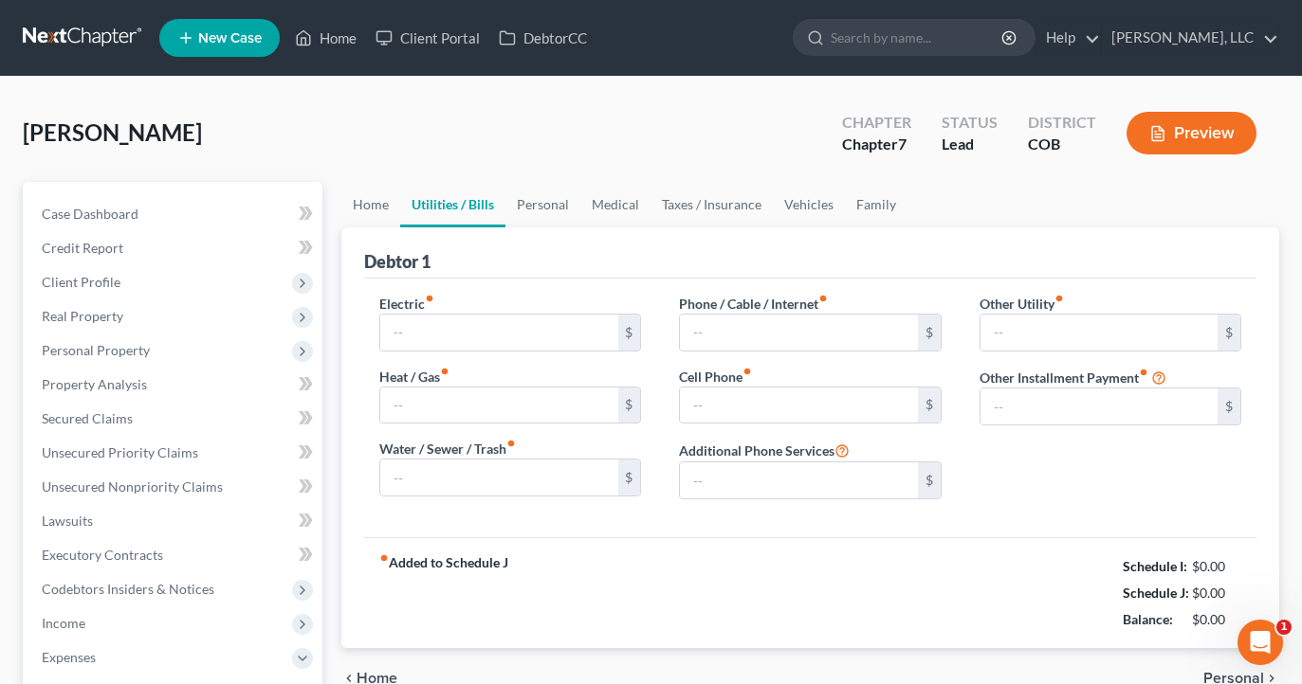
type input "0.00"
click at [555, 205] on link "Personal" at bounding box center [542, 205] width 75 height 46
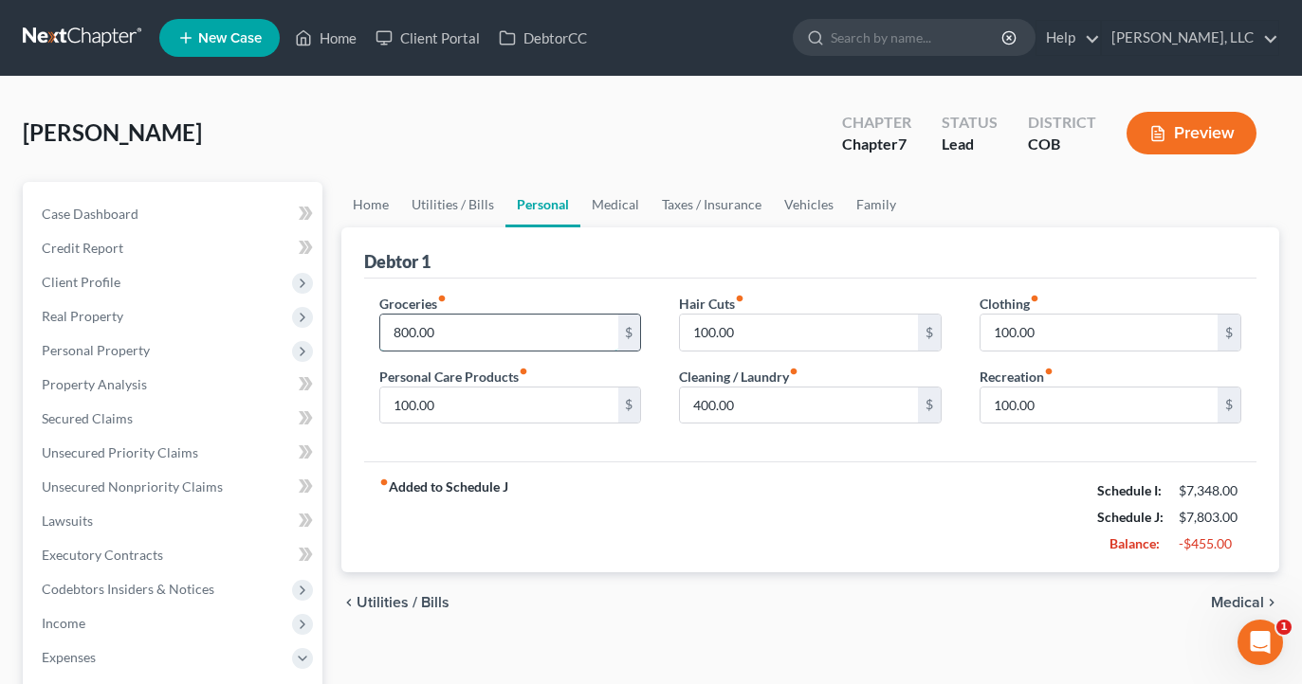
click at [530, 332] on input "800.00" at bounding box center [498, 333] width 237 height 36
type input "8"
type input "700.00"
click at [449, 402] on input "100.00" at bounding box center [498, 406] width 237 height 36
type input "1"
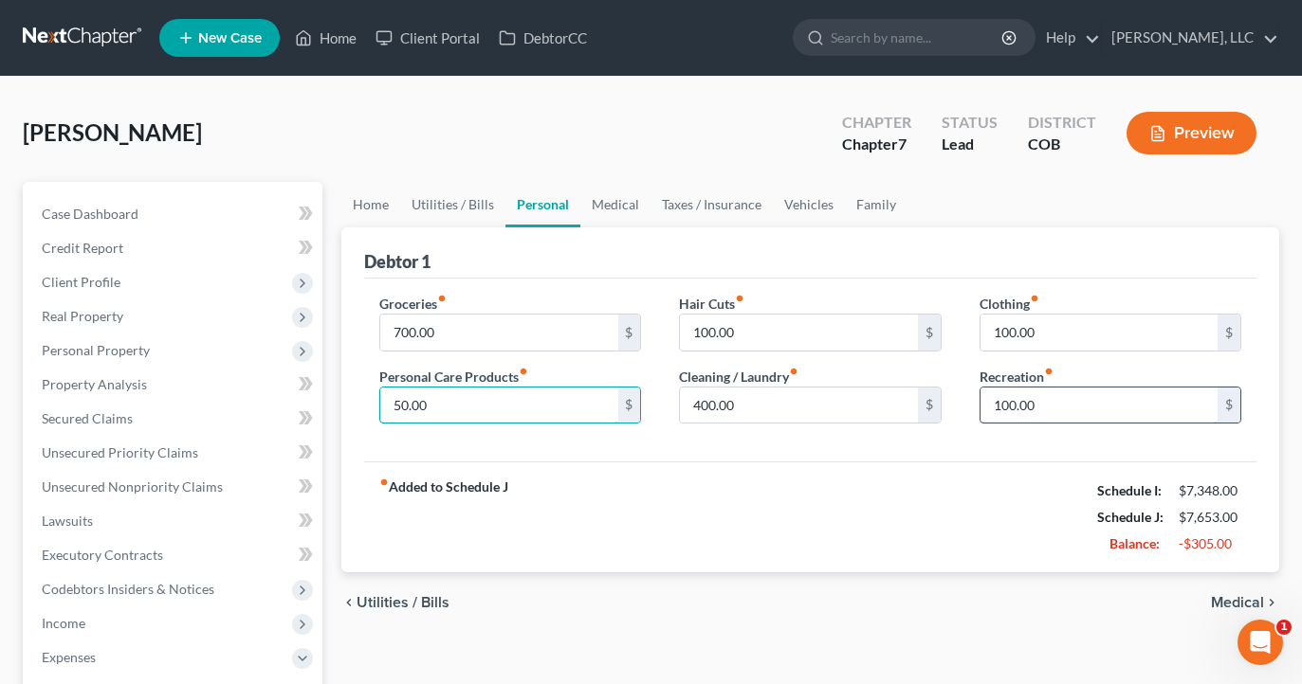
type input "50.00"
click at [1017, 406] on input "100.00" at bounding box center [1098, 406] width 237 height 36
type input "0"
type input "1"
type input "25.00"
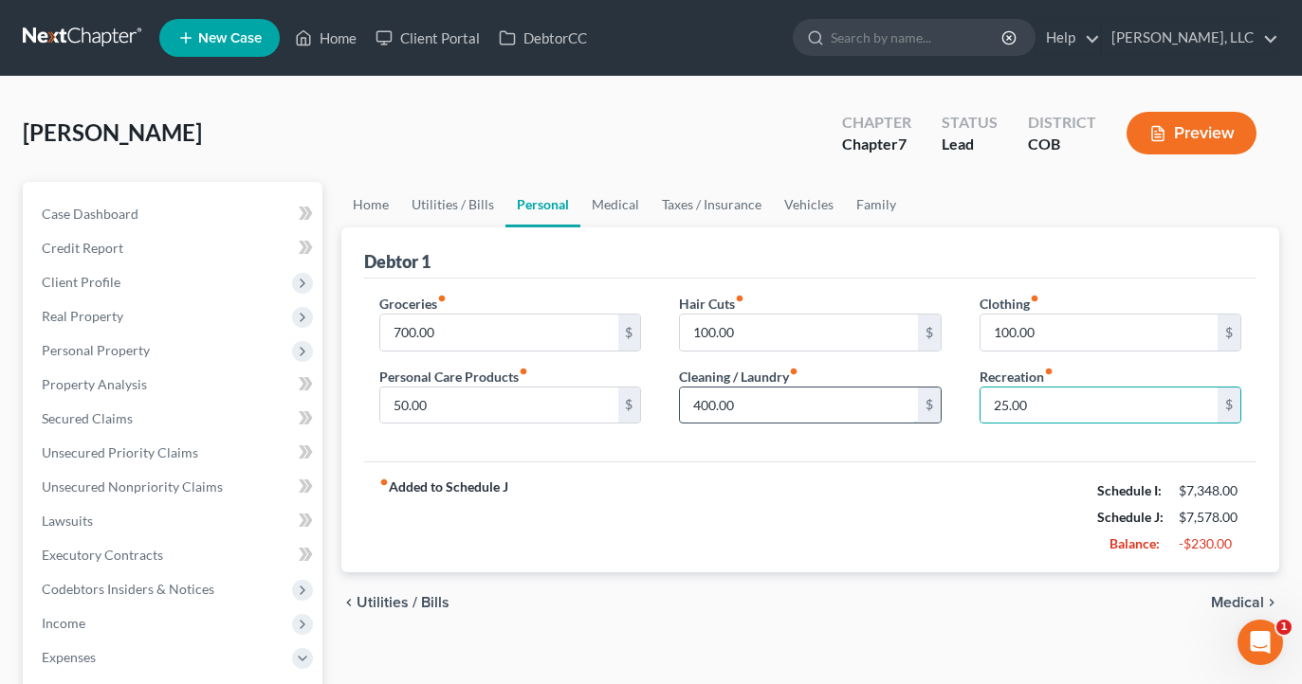
click at [768, 406] on input "400.00" at bounding box center [798, 406] width 237 height 36
type input "4"
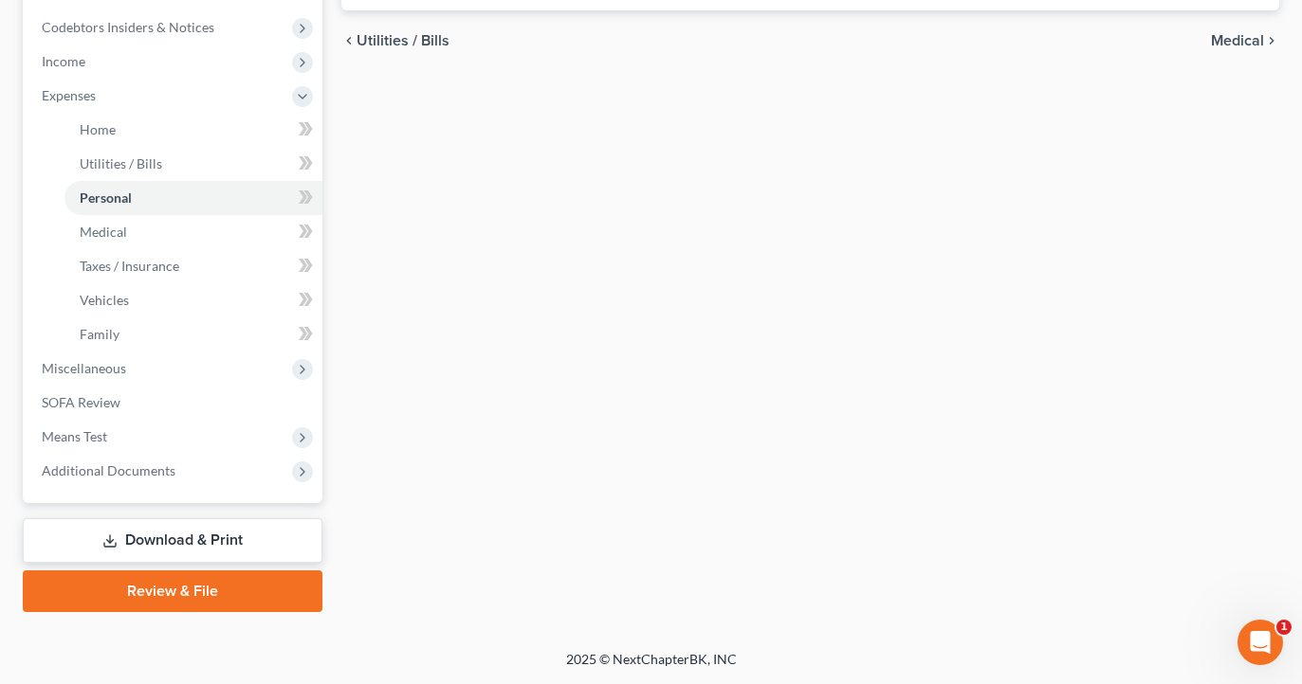
scroll to position [562, 0]
type input "200.00"
click at [177, 307] on link "Vehicles" at bounding box center [193, 300] width 258 height 34
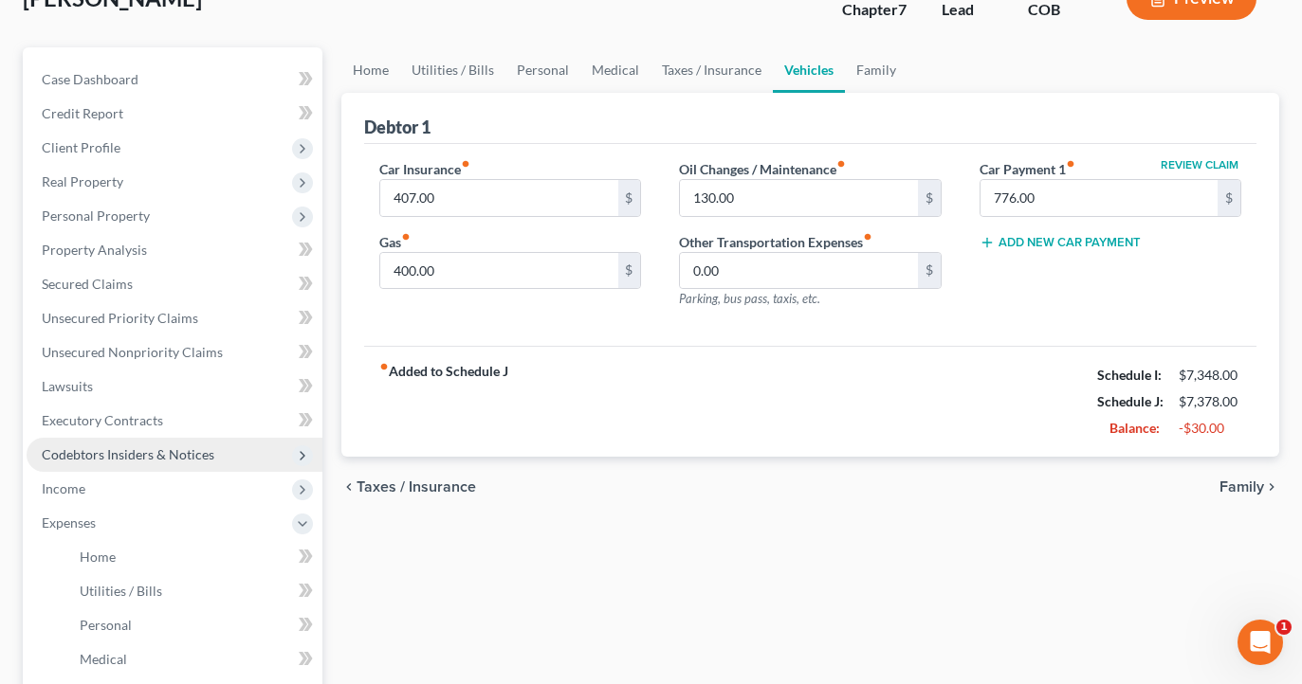
scroll to position [135, 0]
click at [150, 463] on span "Codebtors Insiders & Notices" at bounding box center [175, 455] width 296 height 34
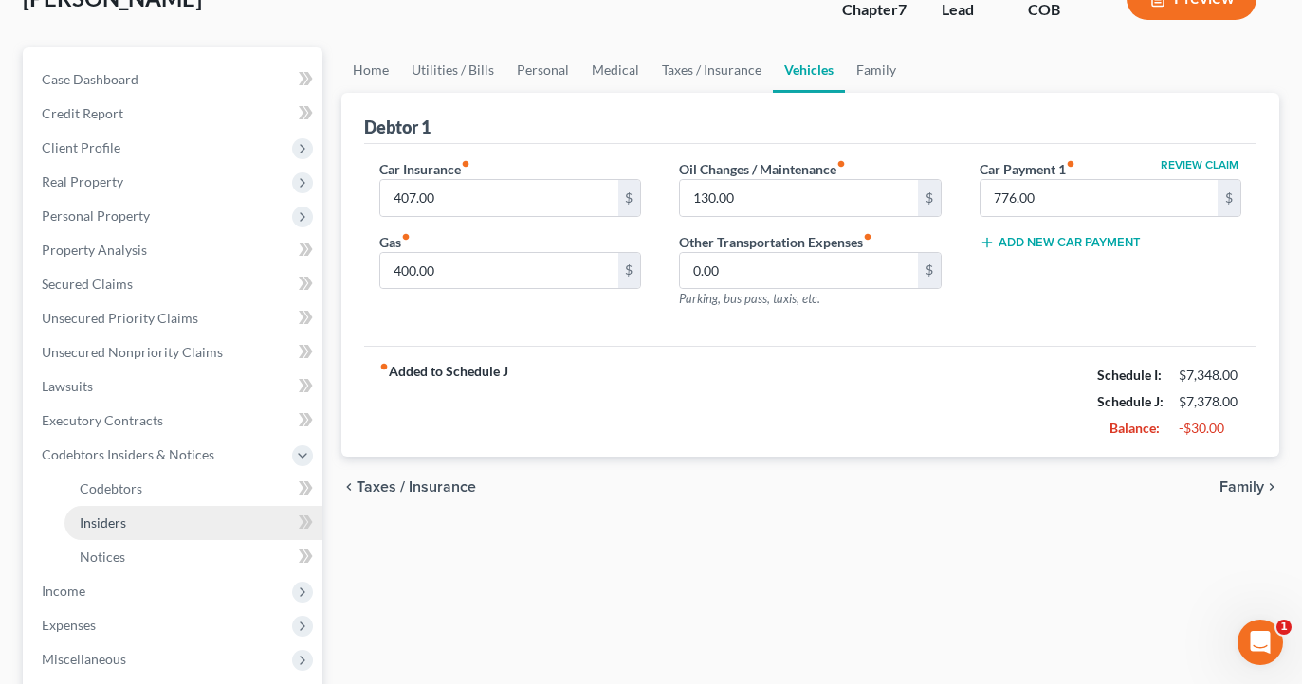
click at [167, 518] on link "Insiders" at bounding box center [193, 523] width 258 height 34
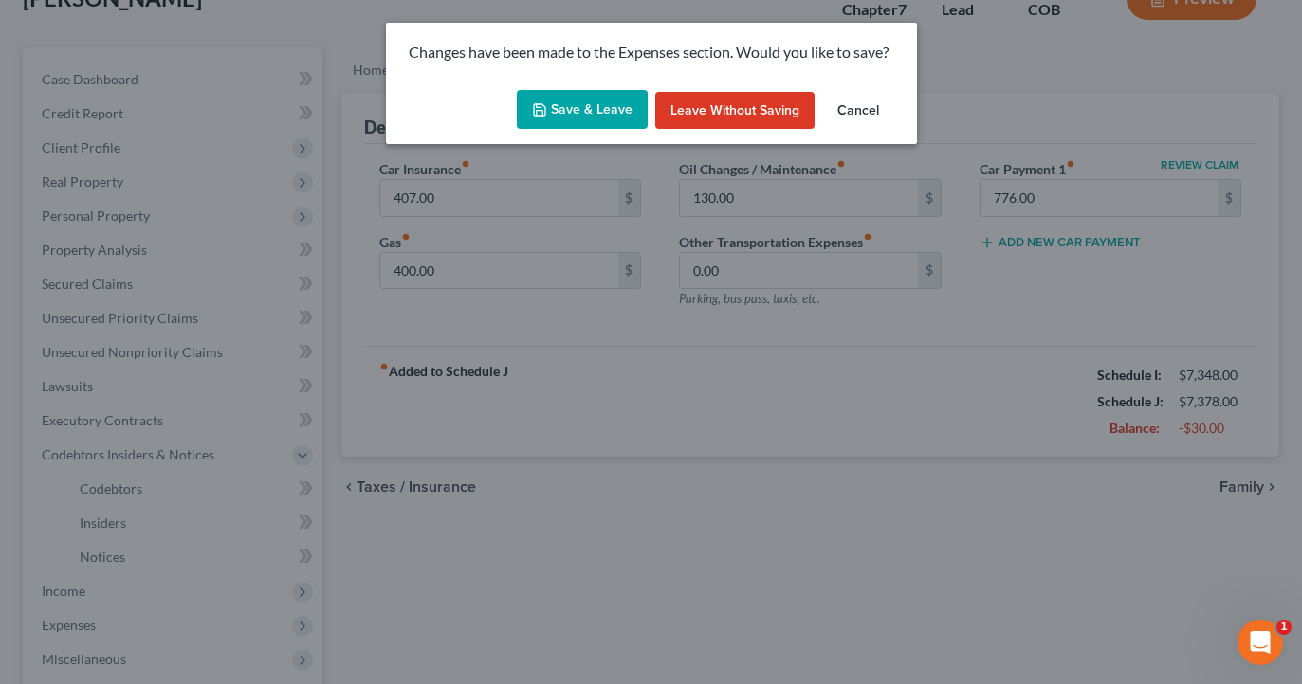
click at [596, 114] on button "Save & Leave" at bounding box center [582, 110] width 131 height 40
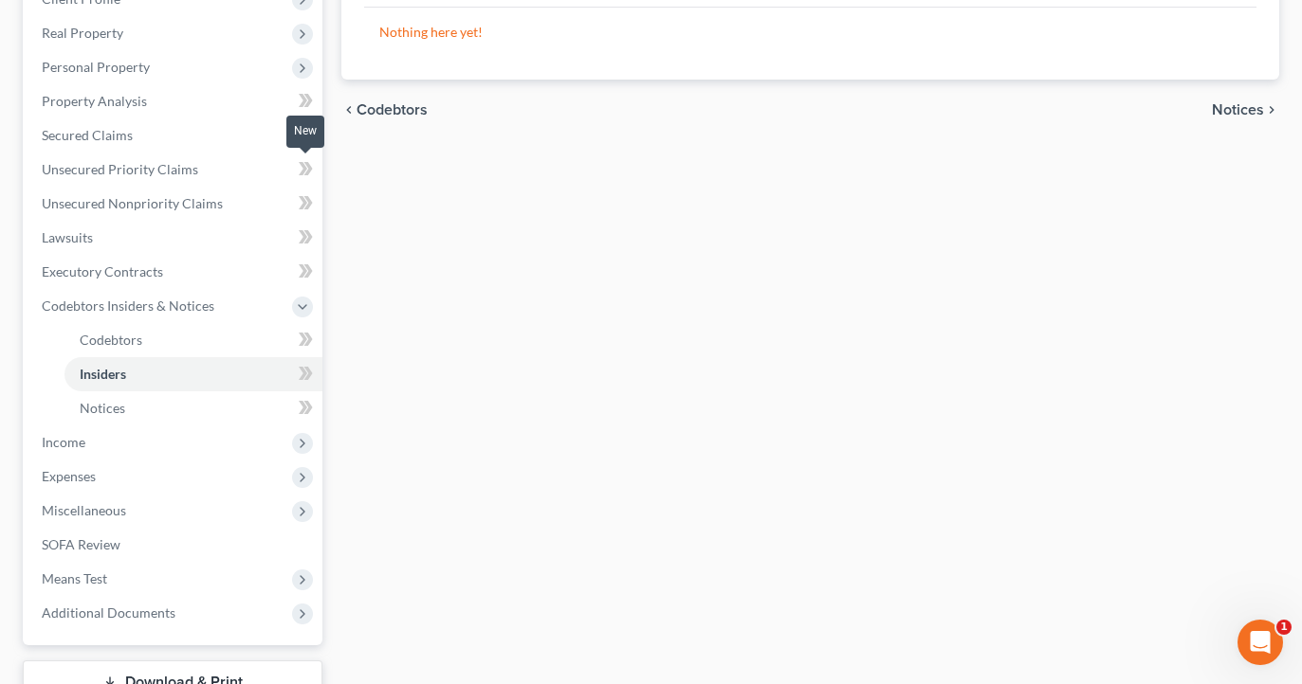
scroll to position [287, 0]
click at [235, 367] on link "Insiders" at bounding box center [193, 371] width 258 height 34
click at [164, 374] on link "Insiders" at bounding box center [193, 371] width 258 height 34
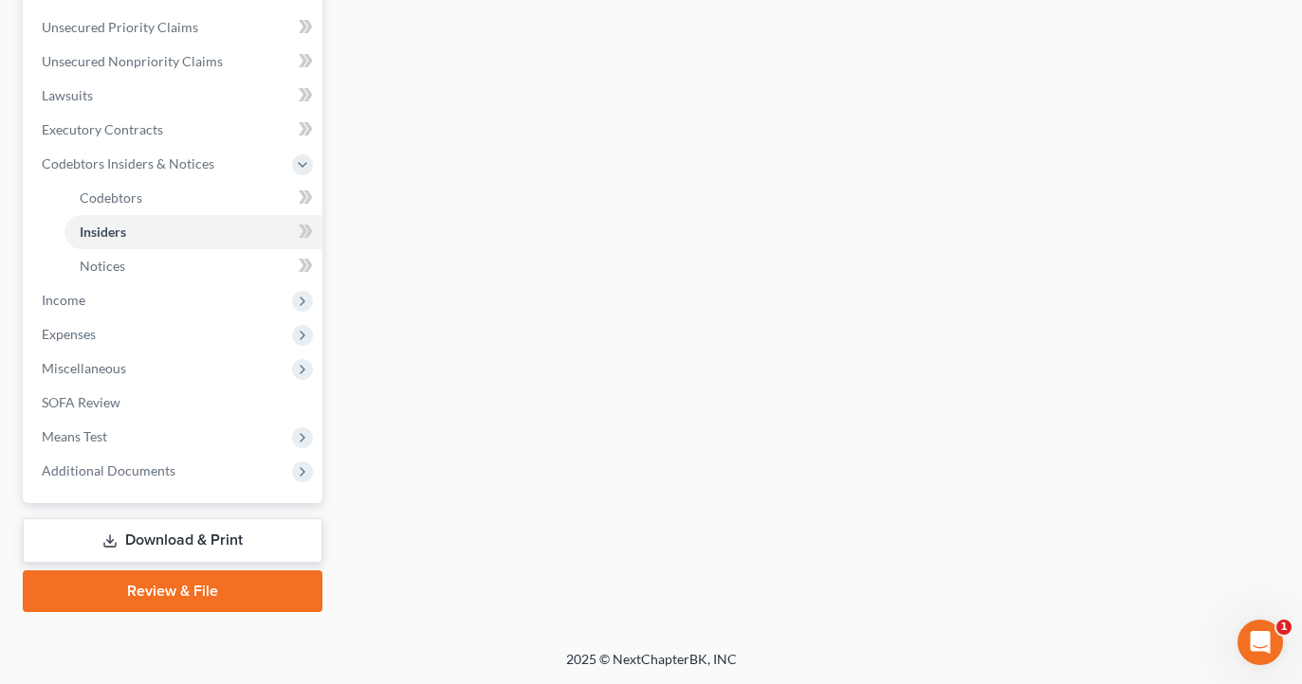
scroll to position [426, 0]
click at [258, 610] on link "Review & File" at bounding box center [173, 592] width 300 height 42
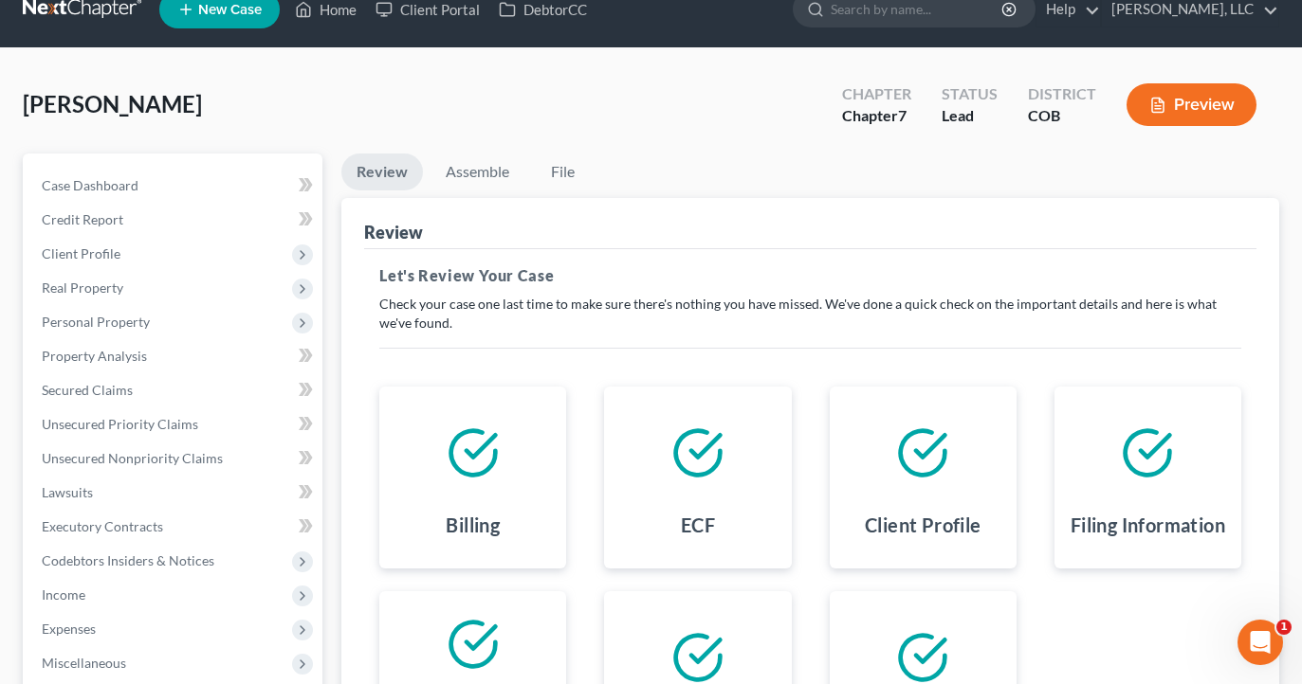
scroll to position [29, 0]
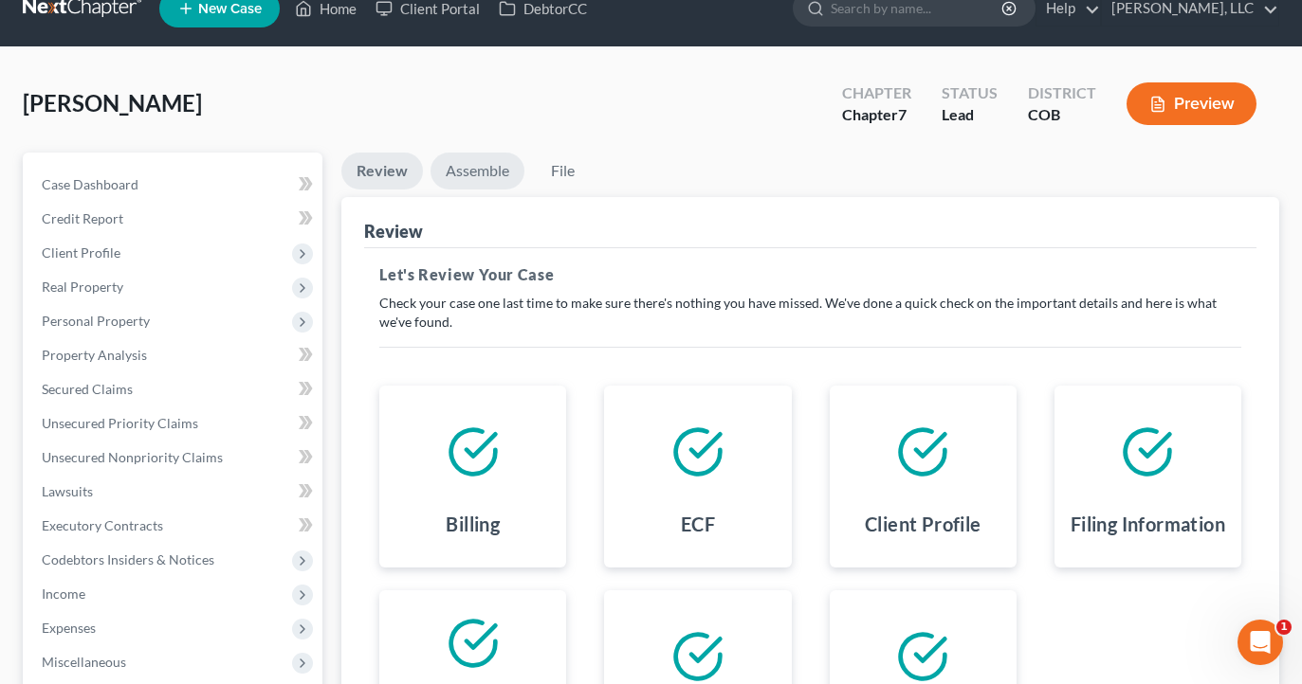
click at [480, 161] on link "Assemble" at bounding box center [477, 171] width 94 height 37
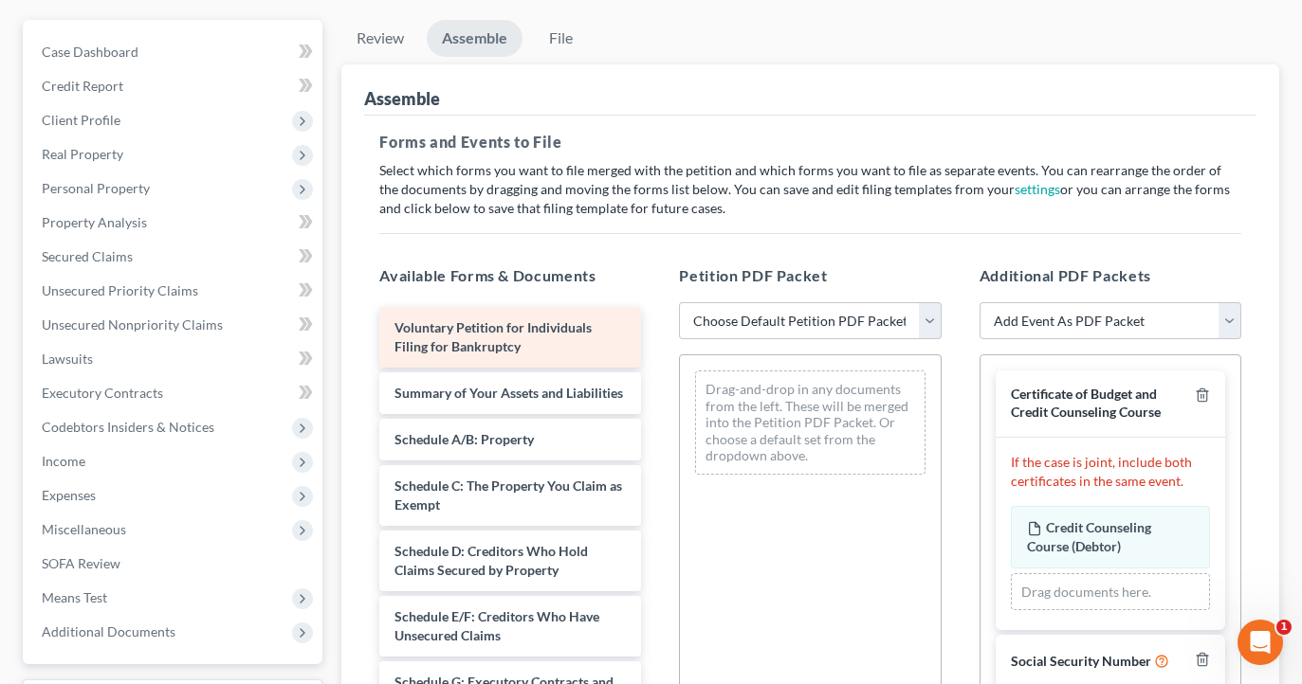
scroll to position [162, 0]
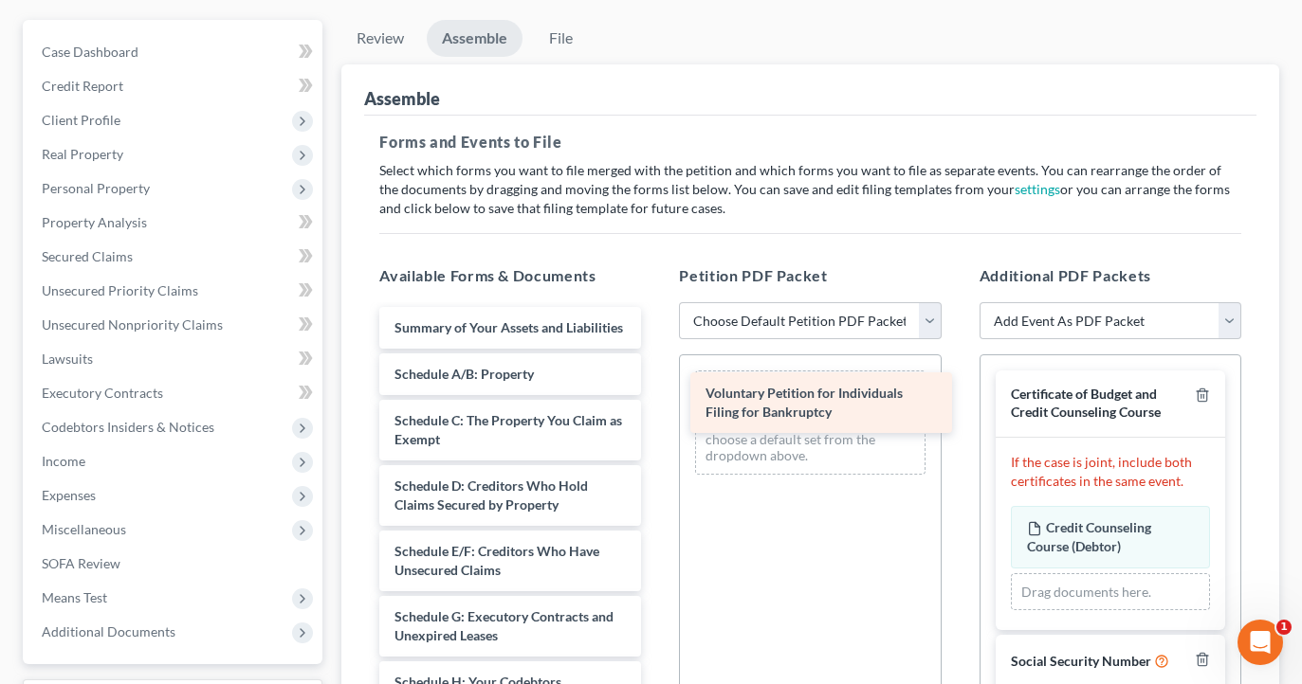
drag, startPoint x: 602, startPoint y: 338, endPoint x: 913, endPoint y: 404, distance: 318.0
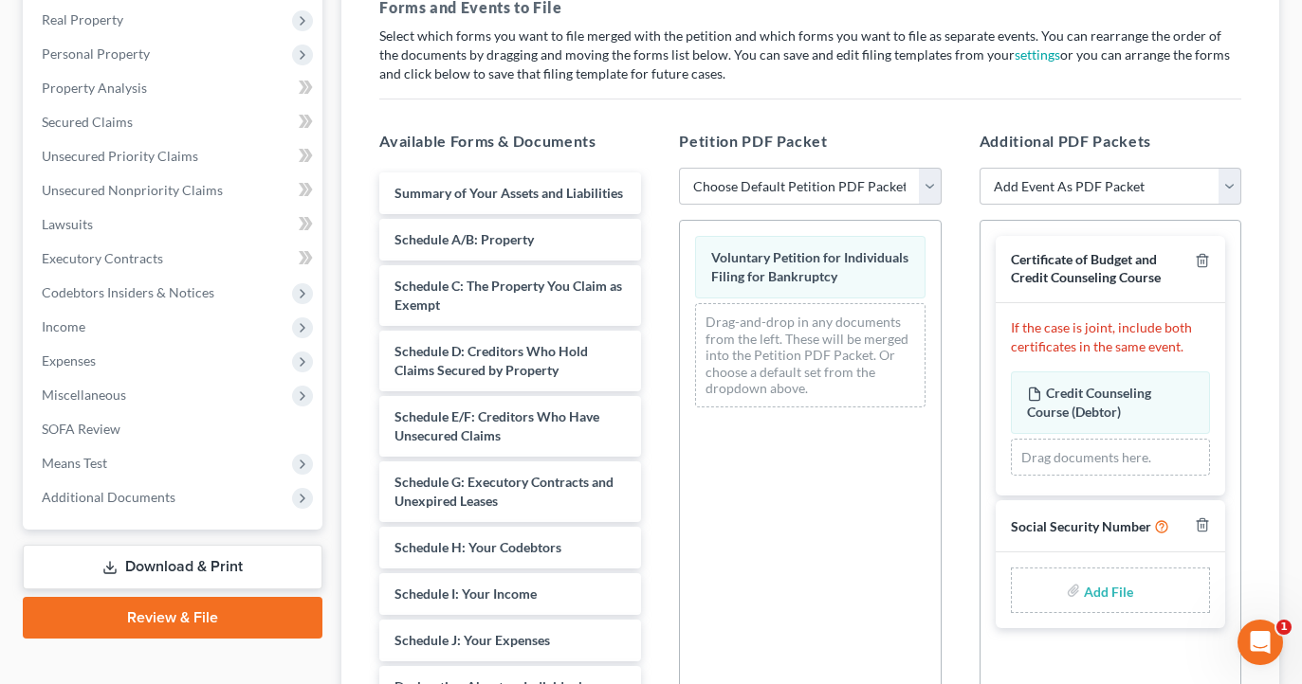
scroll to position [297, 0]
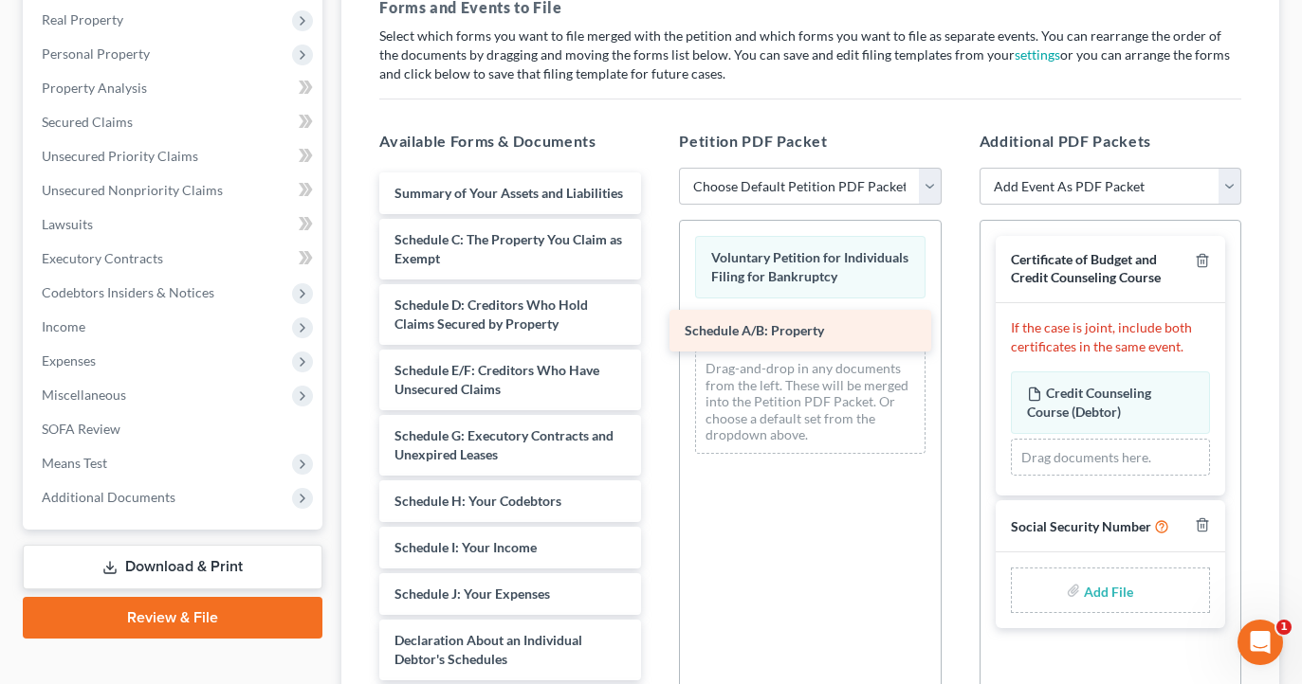
drag, startPoint x: 553, startPoint y: 244, endPoint x: 849, endPoint y: 328, distance: 307.6
click at [656, 328] on div "Schedule A/B: Property Summary of Your Assets and Liabilities Schedule A/B: Pro…" at bounding box center [510, 660] width 292 height 975
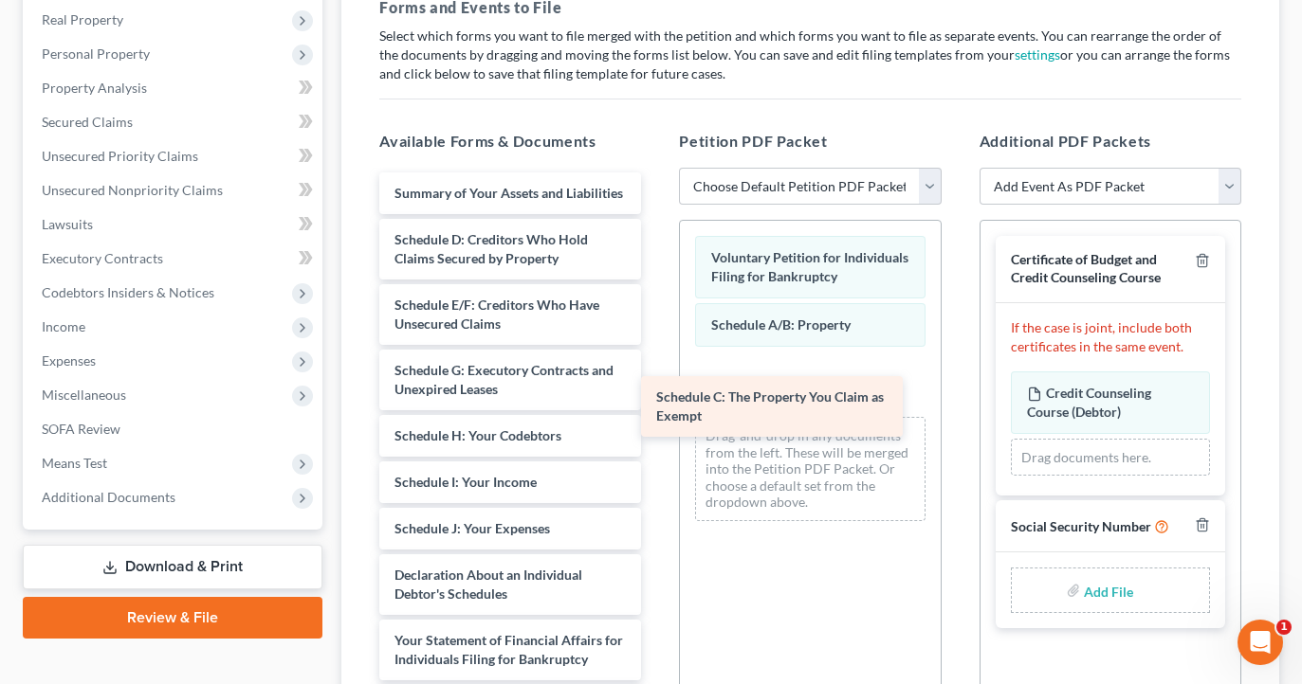
drag, startPoint x: 500, startPoint y: 252, endPoint x: 763, endPoint y: 408, distance: 306.0
click at [656, 408] on div "Schedule C: The Property You Claim as Exempt Summary of Your Assets and Liabili…" at bounding box center [510, 627] width 292 height 909
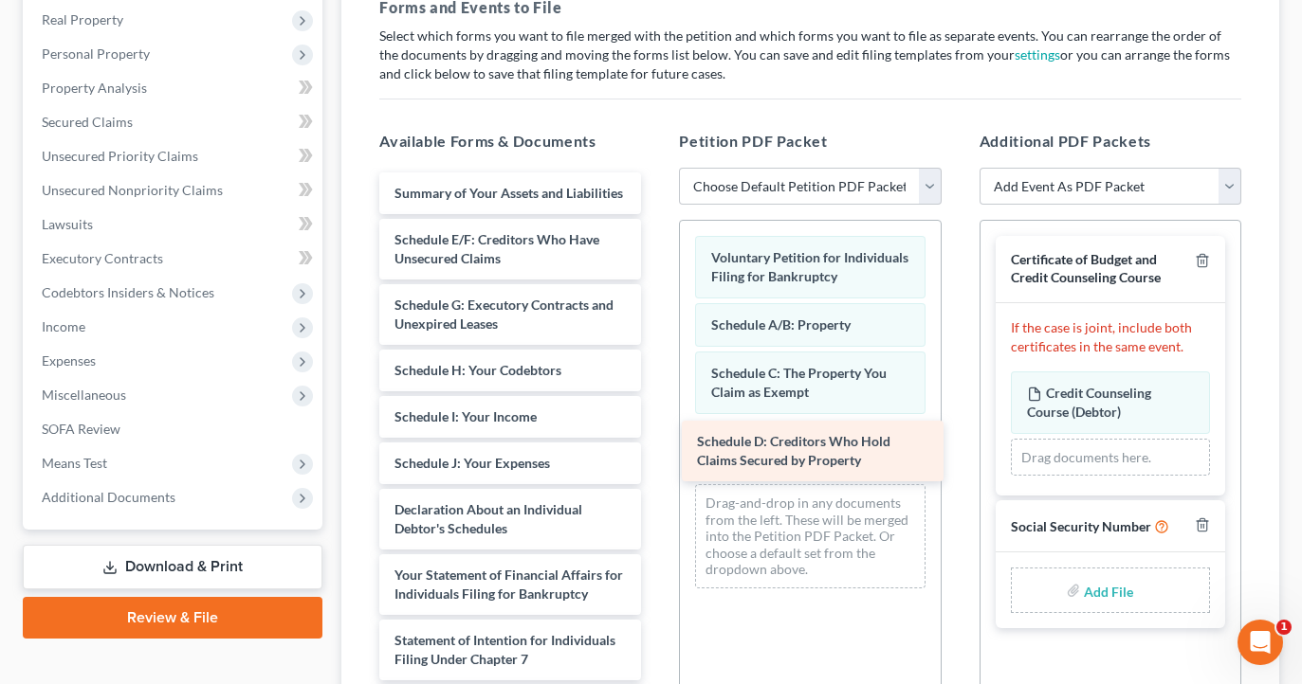
drag, startPoint x: 538, startPoint y: 249, endPoint x: 841, endPoint y: 451, distance: 363.7
click at [656, 451] on div "Schedule D: Creditors Who Hold Claims Secured by Property Summary of Your Asset…" at bounding box center [510, 595] width 292 height 844
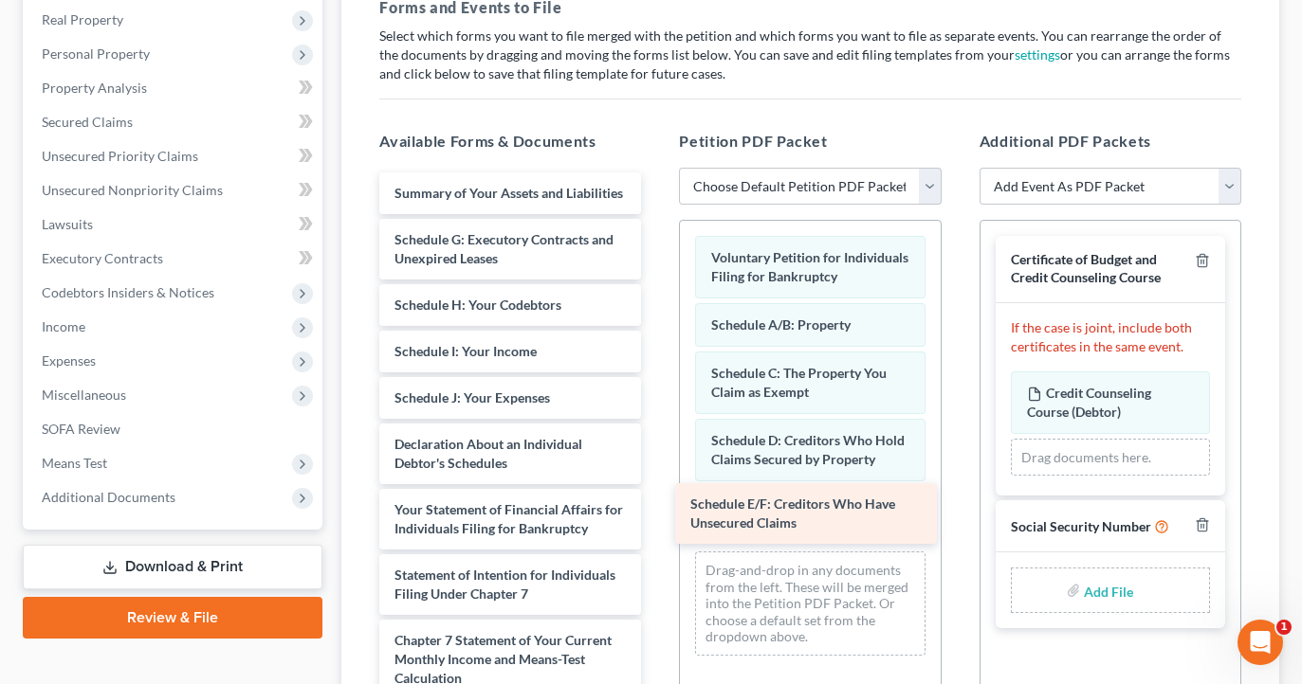
drag, startPoint x: 575, startPoint y: 262, endPoint x: 880, endPoint y: 522, distance: 401.5
click at [656, 522] on div "Schedule E/F: Creditors Who Have Unsecured Claims Summary of Your Assets and Li…" at bounding box center [510, 562] width 292 height 778
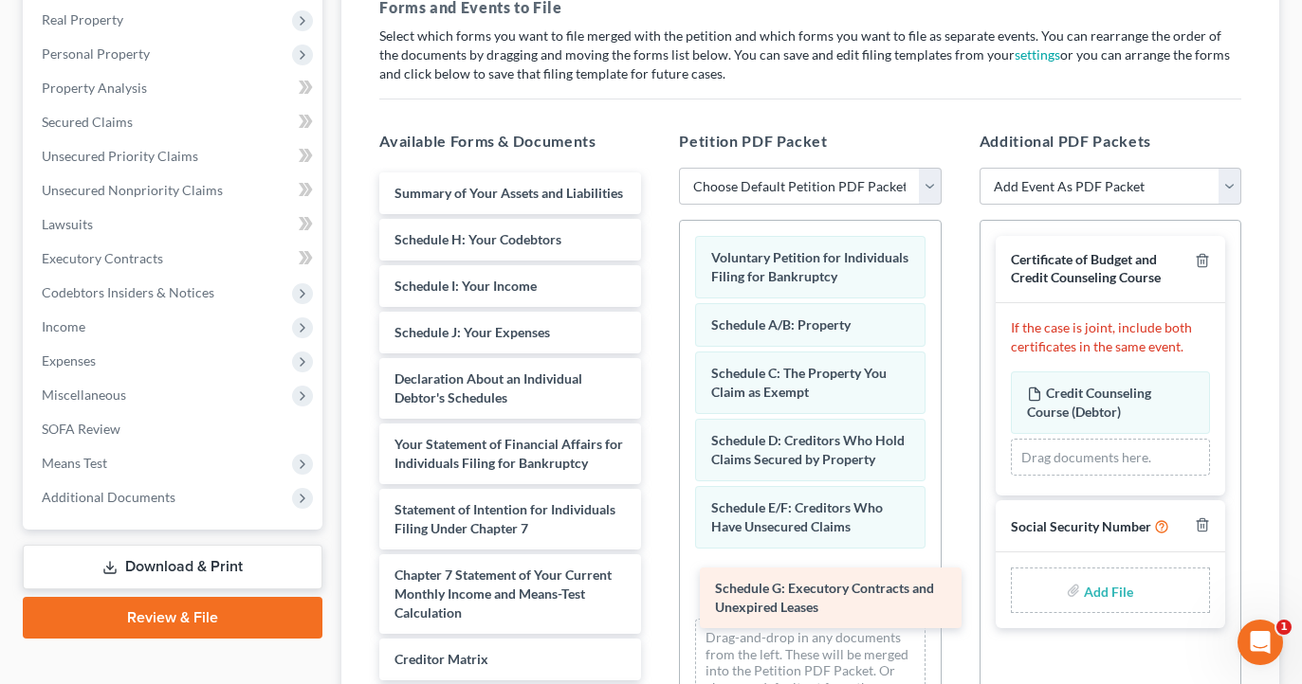
drag, startPoint x: 554, startPoint y: 242, endPoint x: 867, endPoint y: 582, distance: 462.9
click at [656, 582] on div "Schedule G: Executory Contracts and Unexpired Leases Summary of Your Assets and…" at bounding box center [510, 529] width 292 height 713
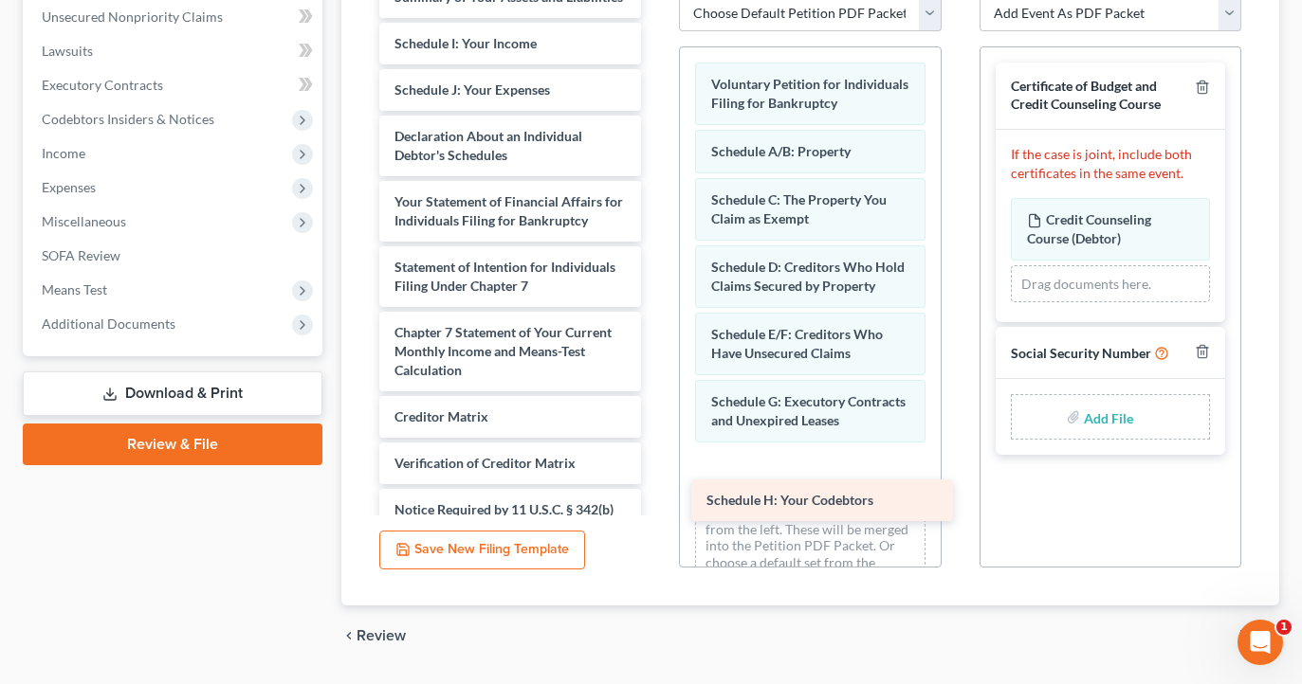
scroll to position [36, 0]
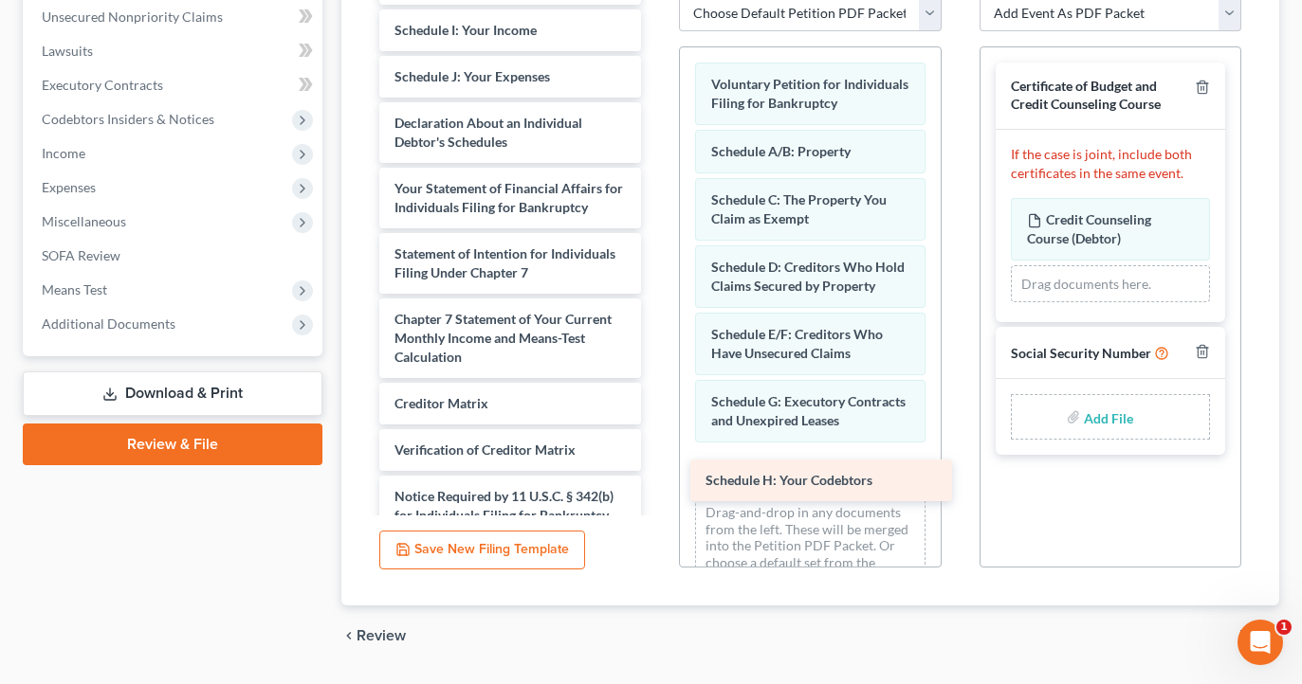
drag, startPoint x: 538, startPoint y: 67, endPoint x: 854, endPoint y: 465, distance: 508.0
click at [656, 465] on div "Schedule H: Your Codebtors Summary of Your Assets and Liabilities Schedule H: Y…" at bounding box center [510, 296] width 292 height 666
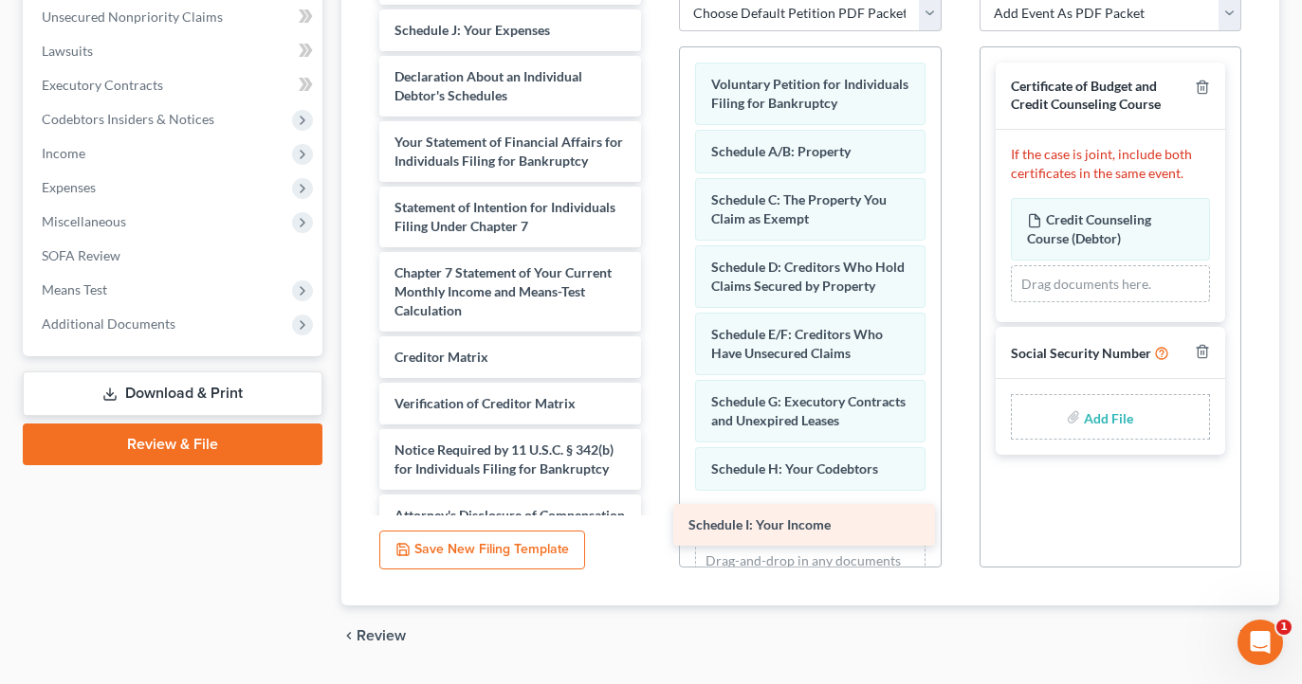
scroll to position [127, 0]
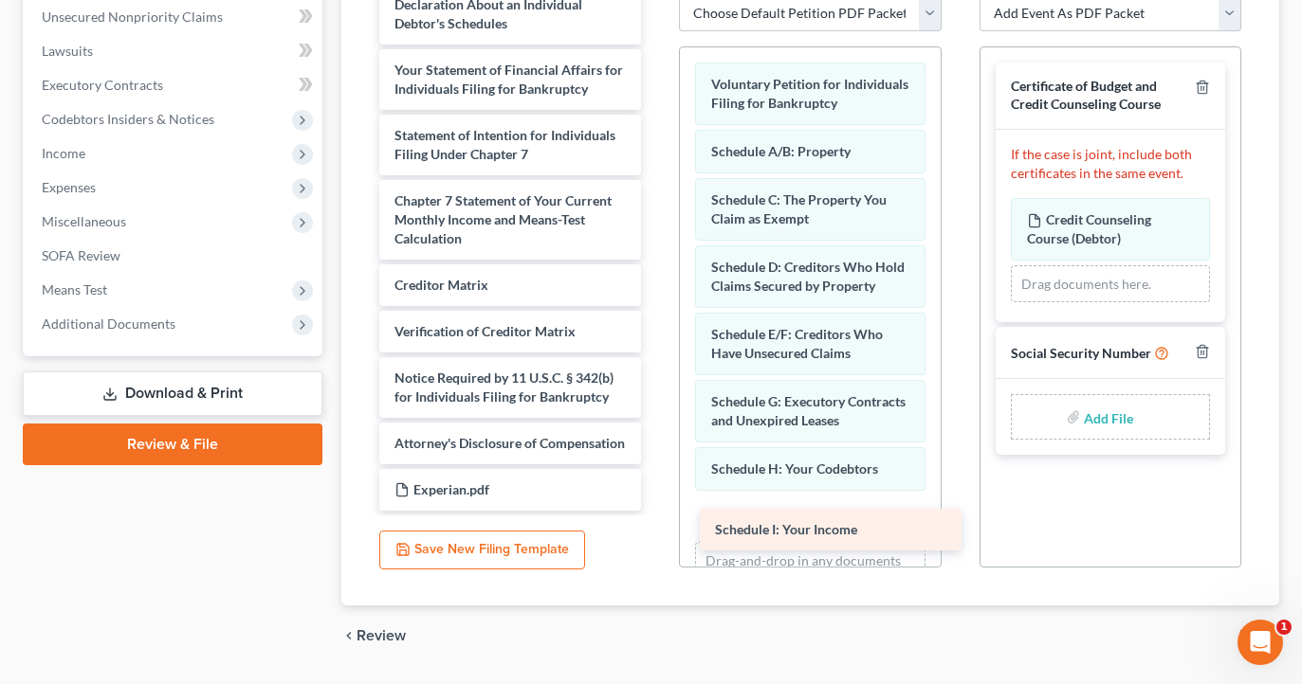
drag, startPoint x: 565, startPoint y: 36, endPoint x: 885, endPoint y: 537, distance: 594.4
click at [656, 511] on div "Schedule I: Your Income Summary of Your Assets and Liabilities Schedule I: Your…" at bounding box center [510, 201] width 292 height 620
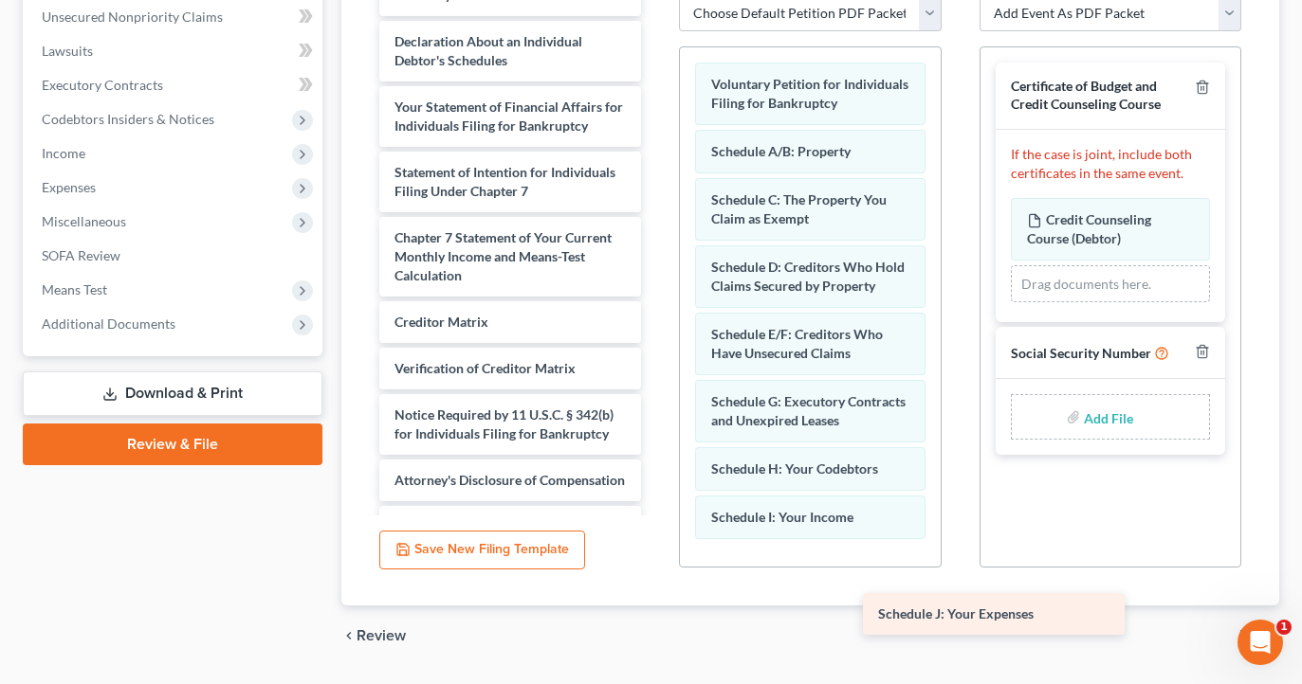
scroll to position [81, 0]
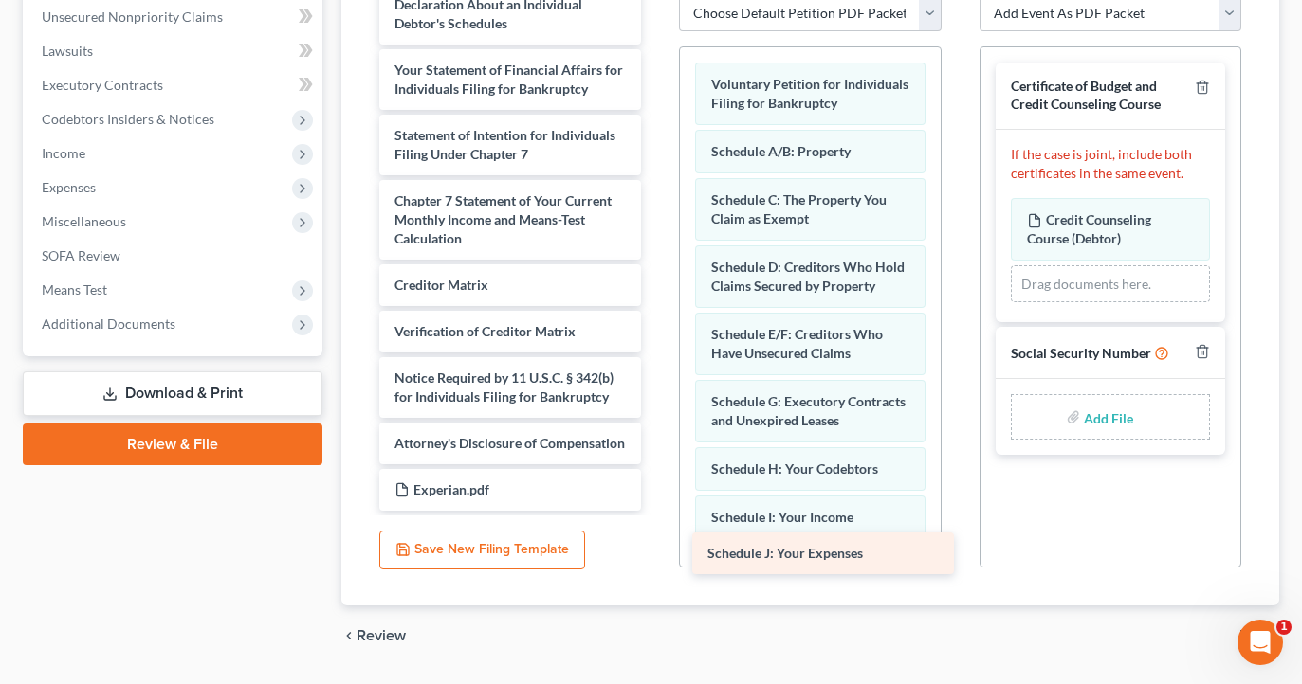
drag, startPoint x: 548, startPoint y: 49, endPoint x: 861, endPoint y: 560, distance: 599.2
click at [656, 511] on div "Schedule J: Your Expenses Summary of Your Assets and Liabilities Schedule J: Yo…" at bounding box center [510, 224] width 292 height 574
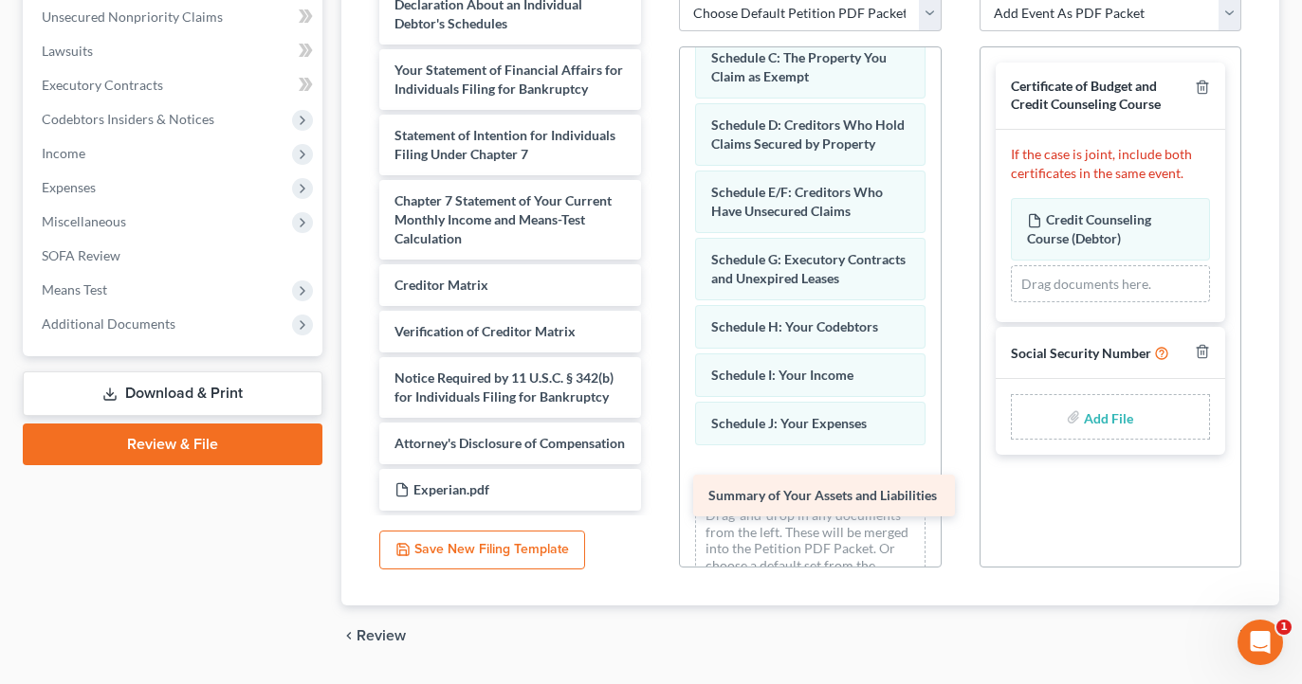
scroll to position [34, 0]
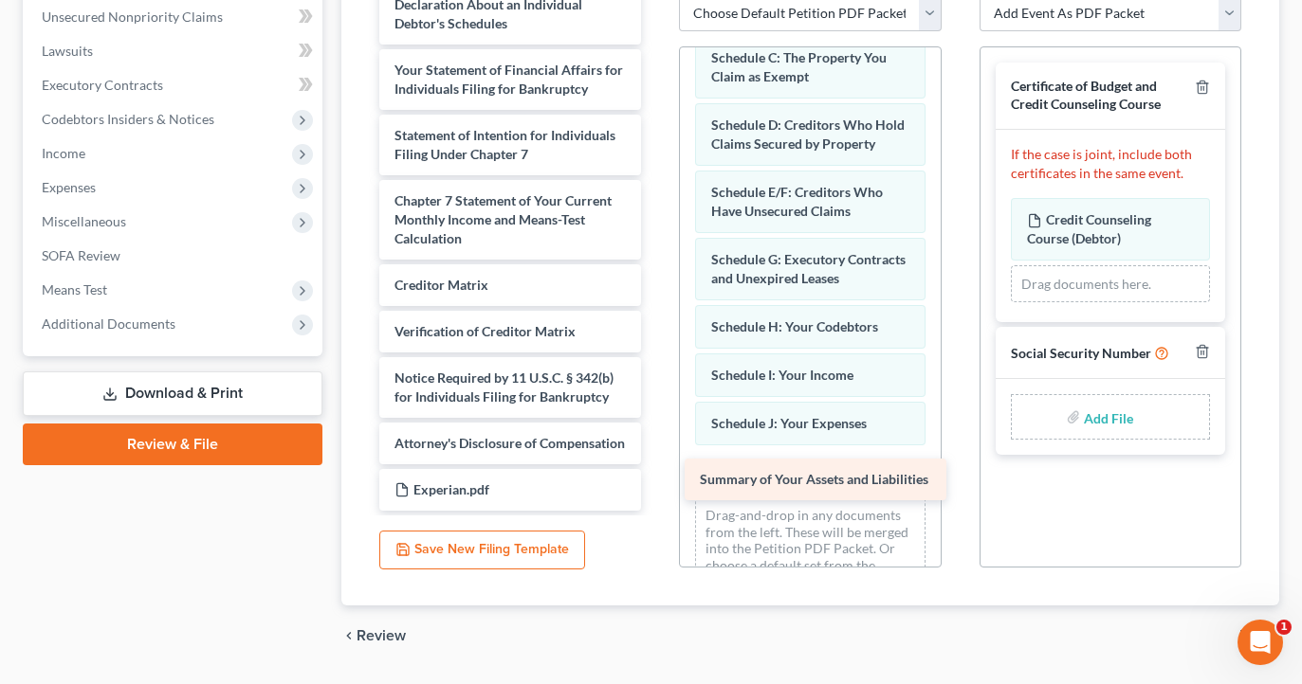
drag, startPoint x: 593, startPoint y: 108, endPoint x: 842, endPoint y: 484, distance: 450.7
click at [656, 484] on div "Summary of Your Assets and Liabilities Summary of Your Assets and Liabilities D…" at bounding box center [510, 247] width 292 height 527
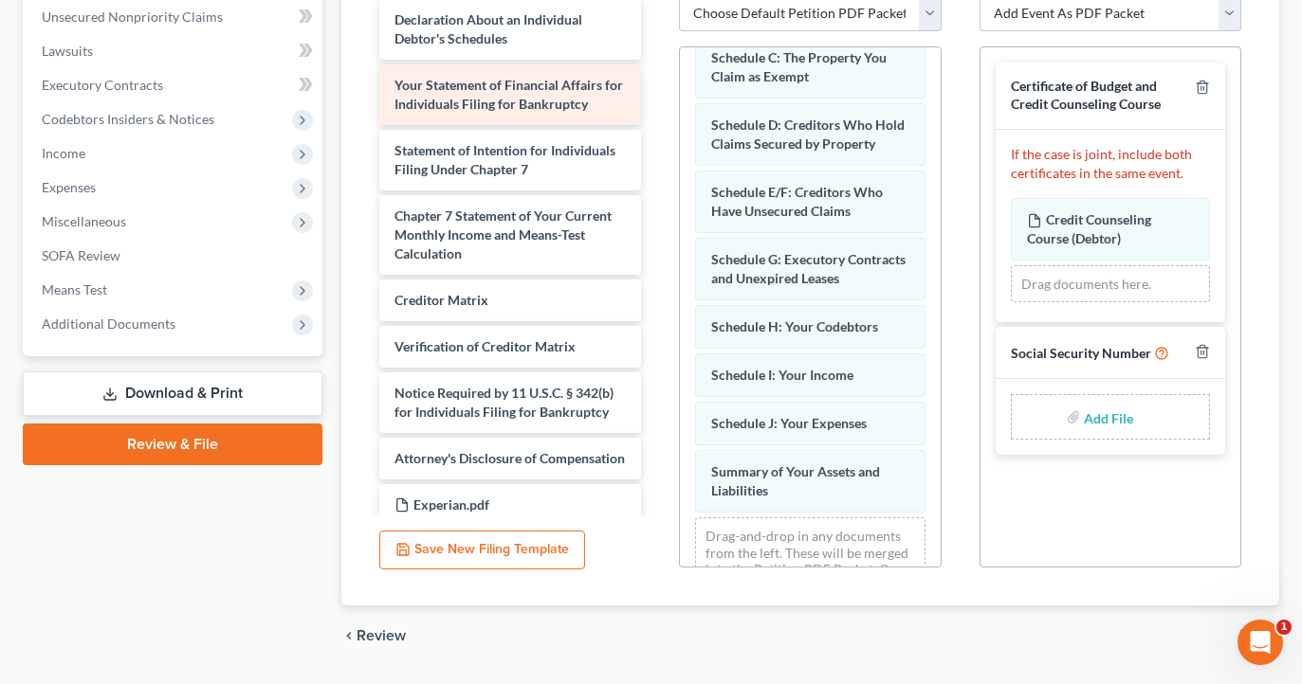
scroll to position [0, 0]
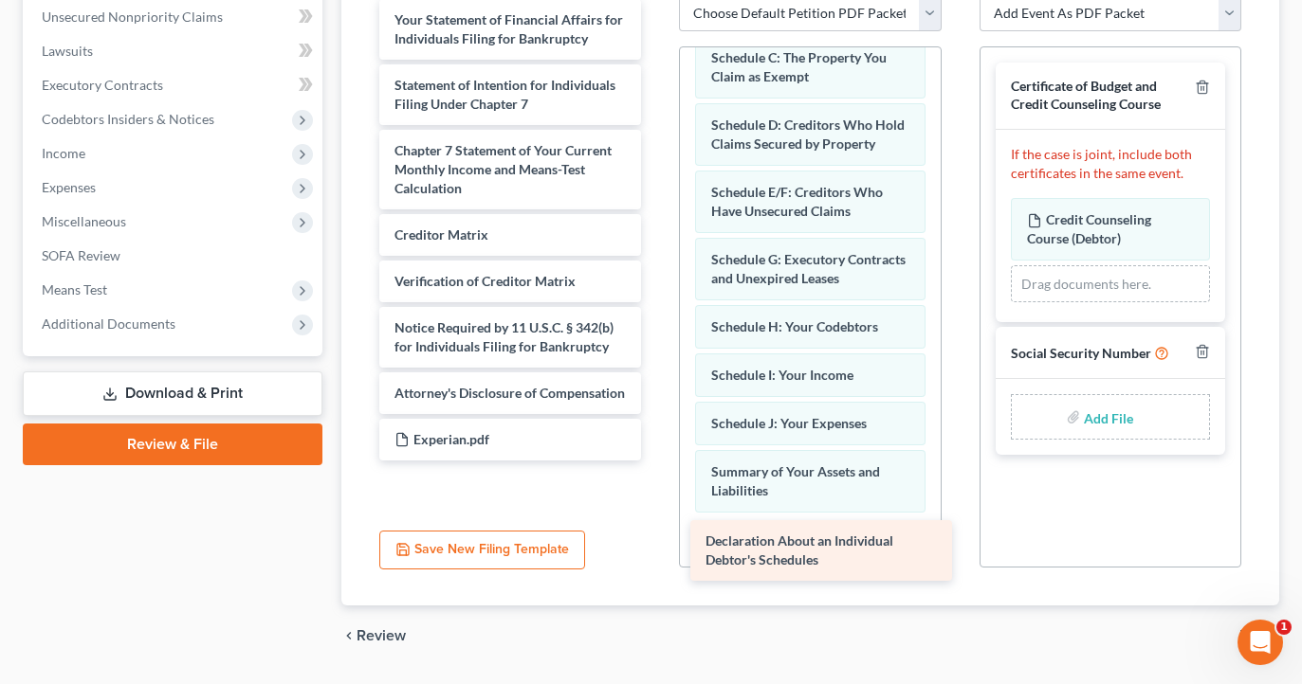
drag, startPoint x: 486, startPoint y: 34, endPoint x: 797, endPoint y: 557, distance: 607.9
click at [656, 461] on div "Declaration About an Individual Debtor's Schedules Declaration About an Individ…" at bounding box center [510, 230] width 292 height 462
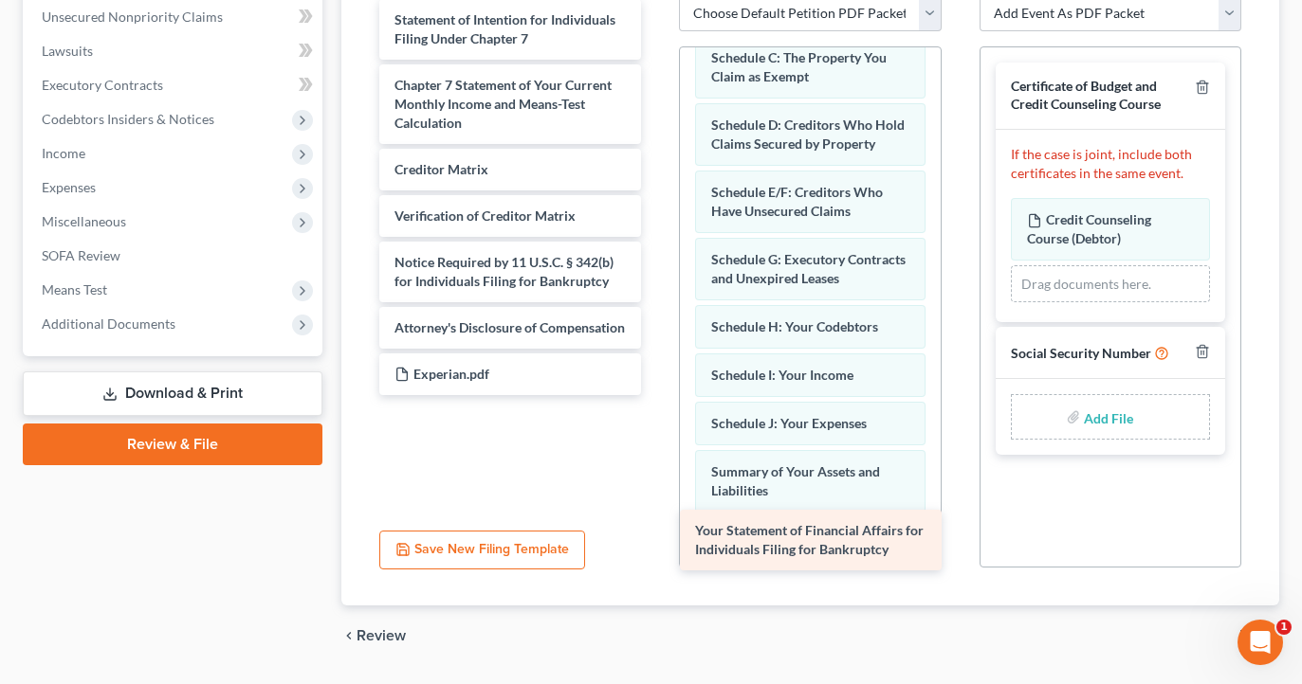
drag, startPoint x: 575, startPoint y: 18, endPoint x: 875, endPoint y: 530, distance: 593.6
click at [656, 395] on div "Your Statement of Financial Affairs for Individuals Filing for Bankruptcy Your …" at bounding box center [510, 197] width 292 height 396
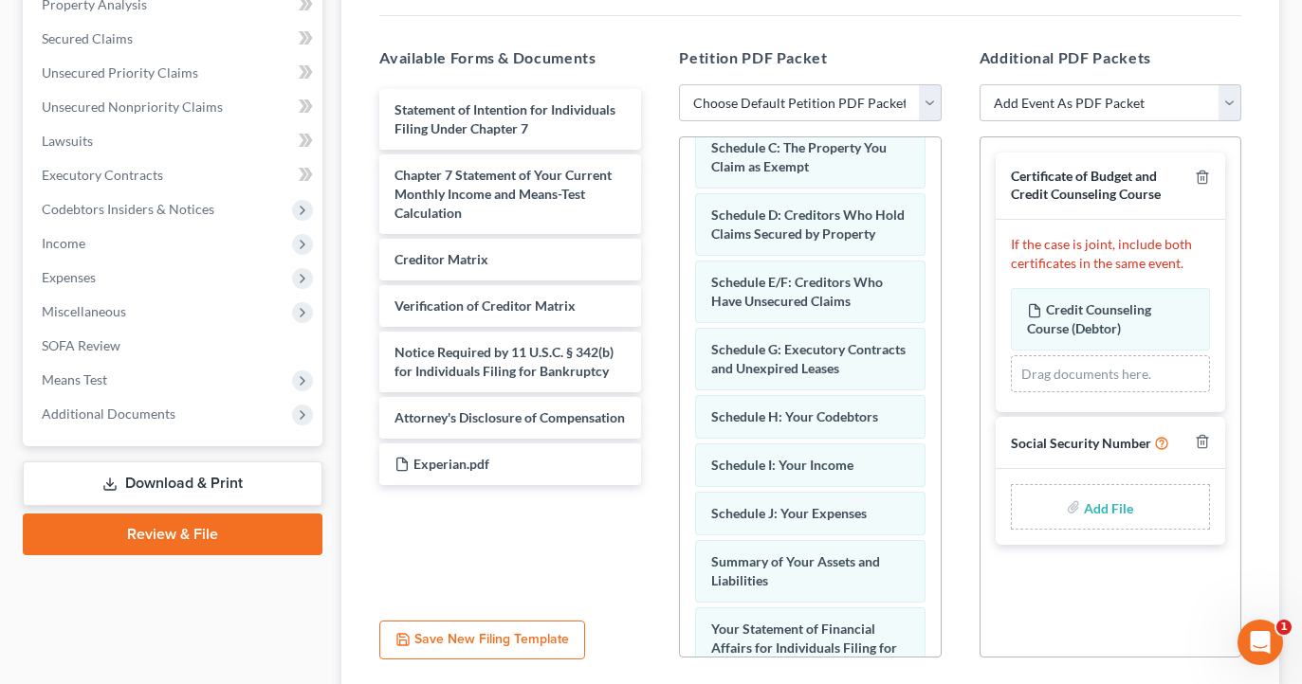
scroll to position [380, 0]
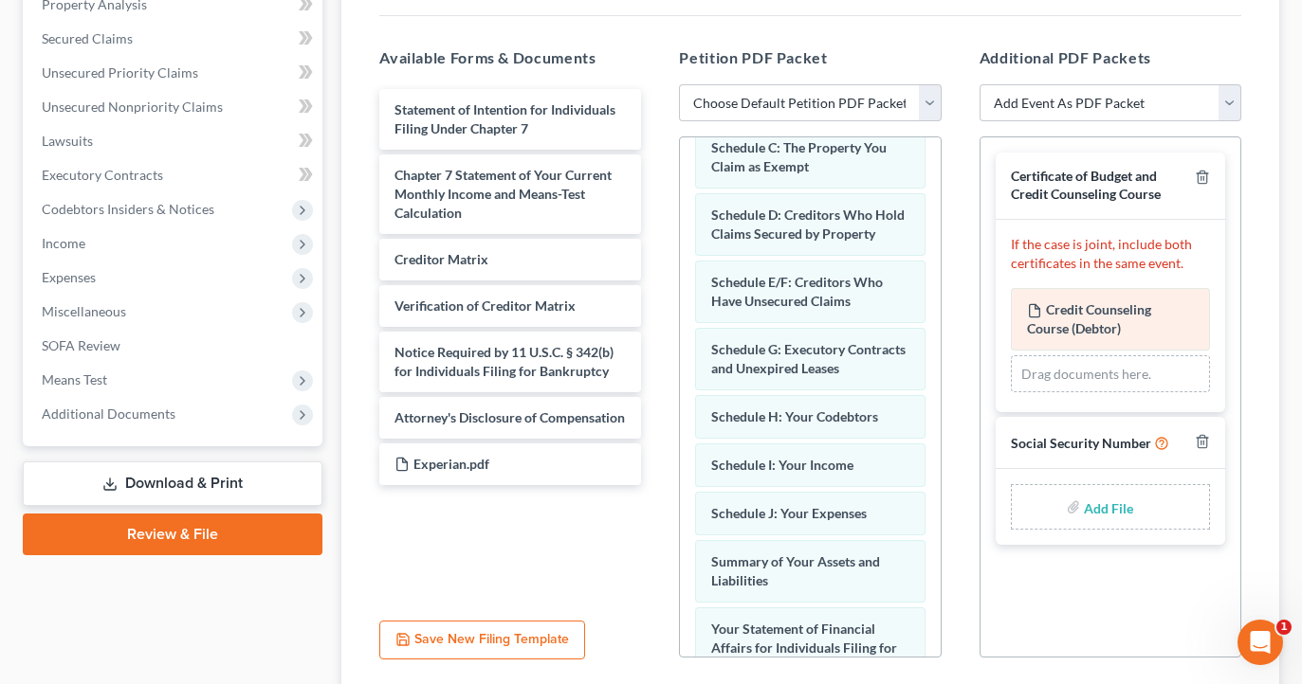
click at [1123, 303] on span "Credit Counseling Course (Debtor)" at bounding box center [1089, 318] width 124 height 35
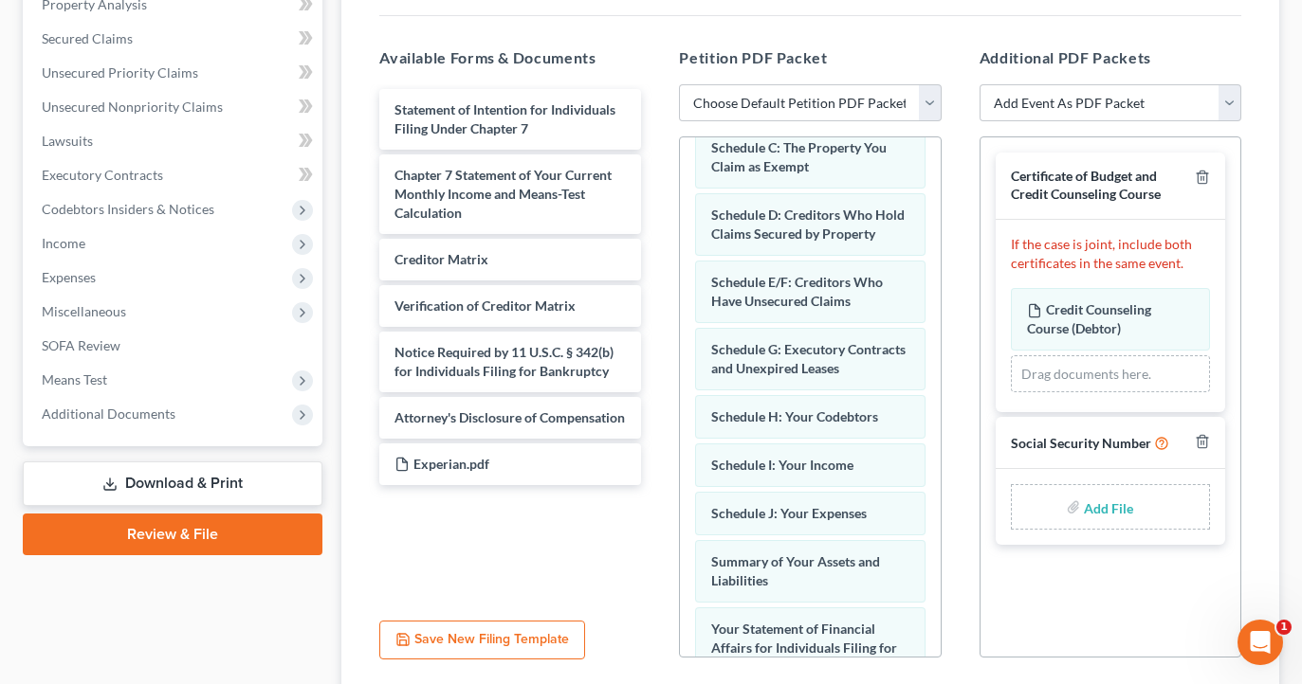
click at [1070, 520] on div "Add File" at bounding box center [1110, 507] width 199 height 46
click at [1084, 501] on label "Add File" at bounding box center [1110, 510] width 53 height 34
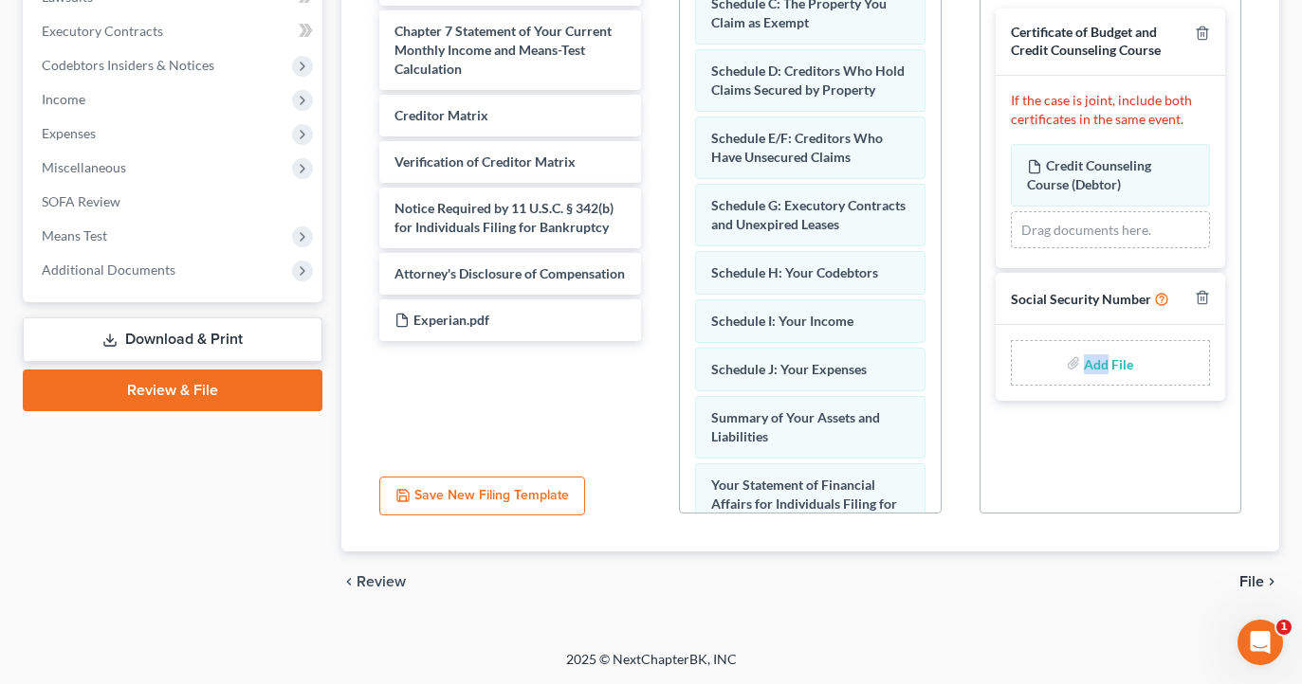
scroll to position [524, 0]
click at [1084, 357] on label "Add File" at bounding box center [1110, 366] width 53 height 34
click at [1084, 358] on label "Add File" at bounding box center [1110, 366] width 53 height 34
click at [1082, 365] on div "Add File" at bounding box center [1110, 363] width 199 height 46
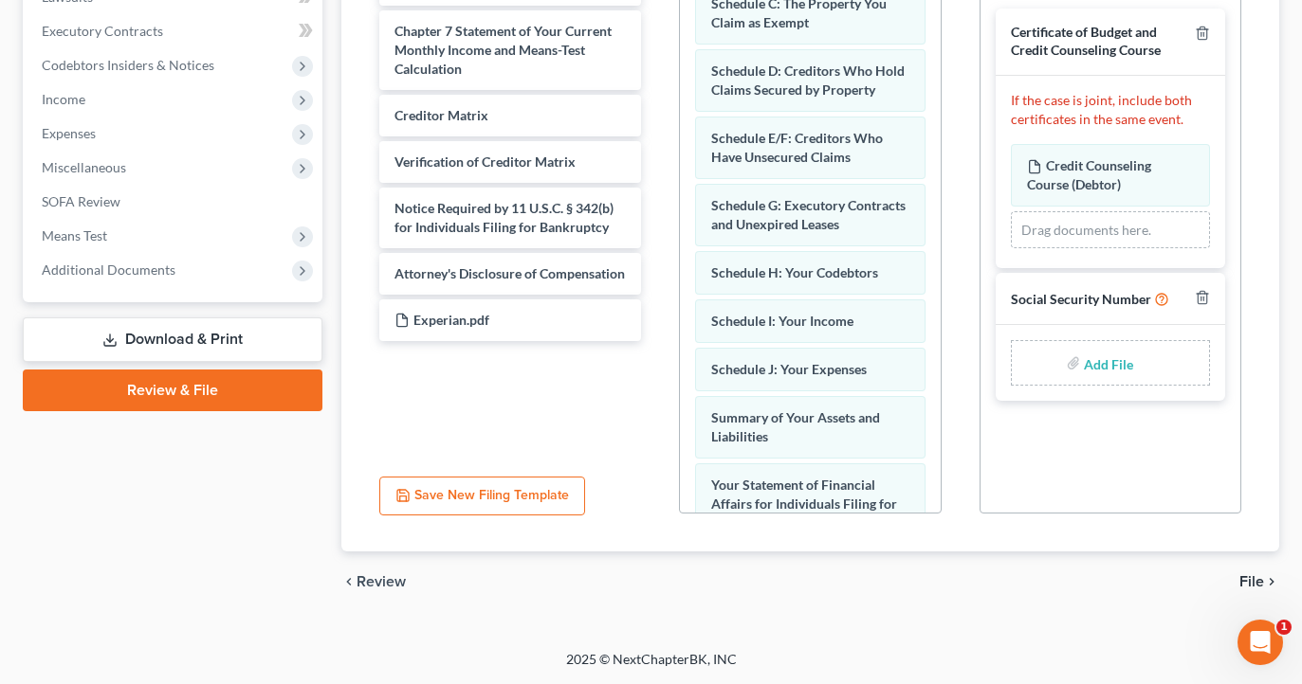
click at [1082, 365] on div "Add File" at bounding box center [1110, 363] width 199 height 46
click at [1085, 361] on input "file" at bounding box center [1107, 363] width 46 height 34
type input "C:\fakepath\[PERSON_NAME] form_b121.pdf"
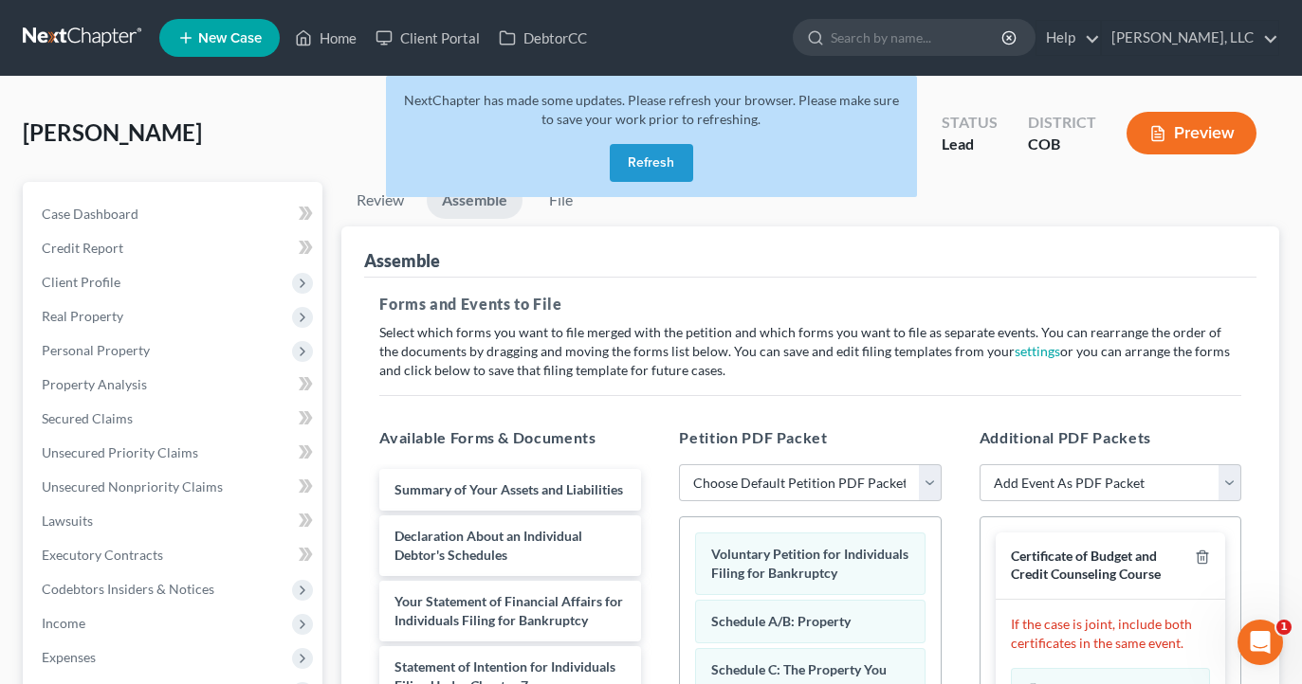
scroll to position [81, 0]
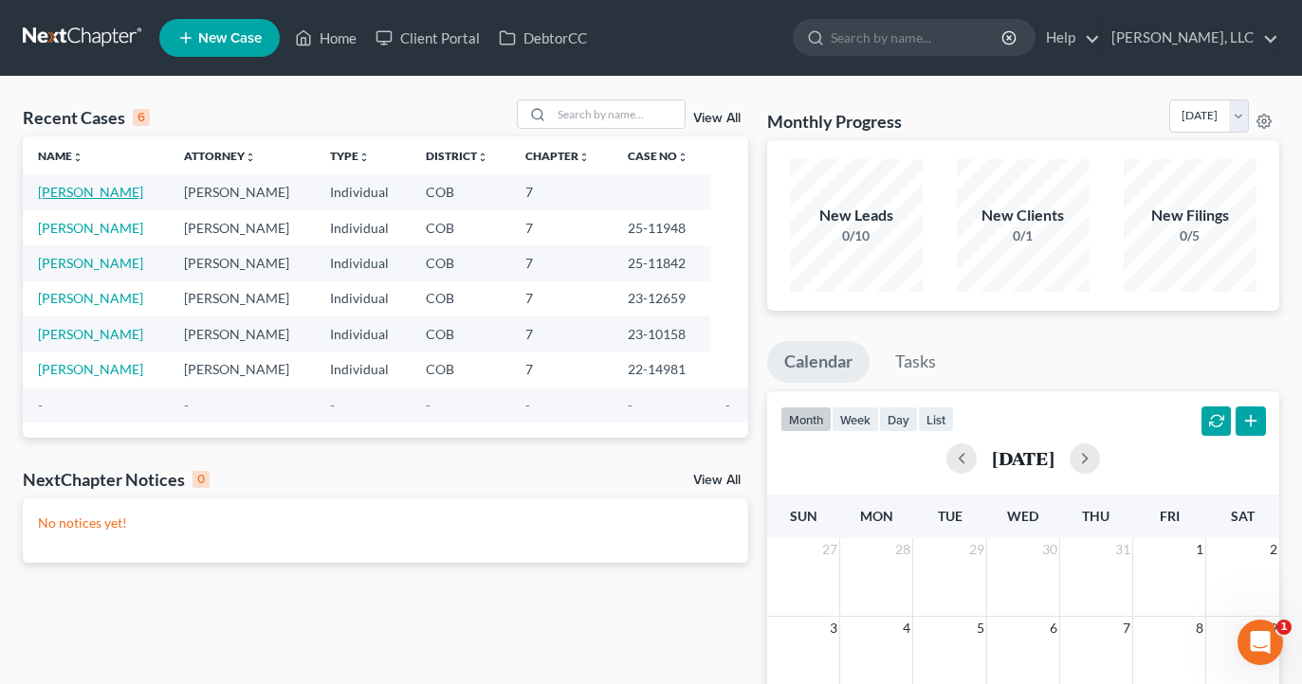
click at [69, 189] on link "[PERSON_NAME]" at bounding box center [90, 192] width 105 height 16
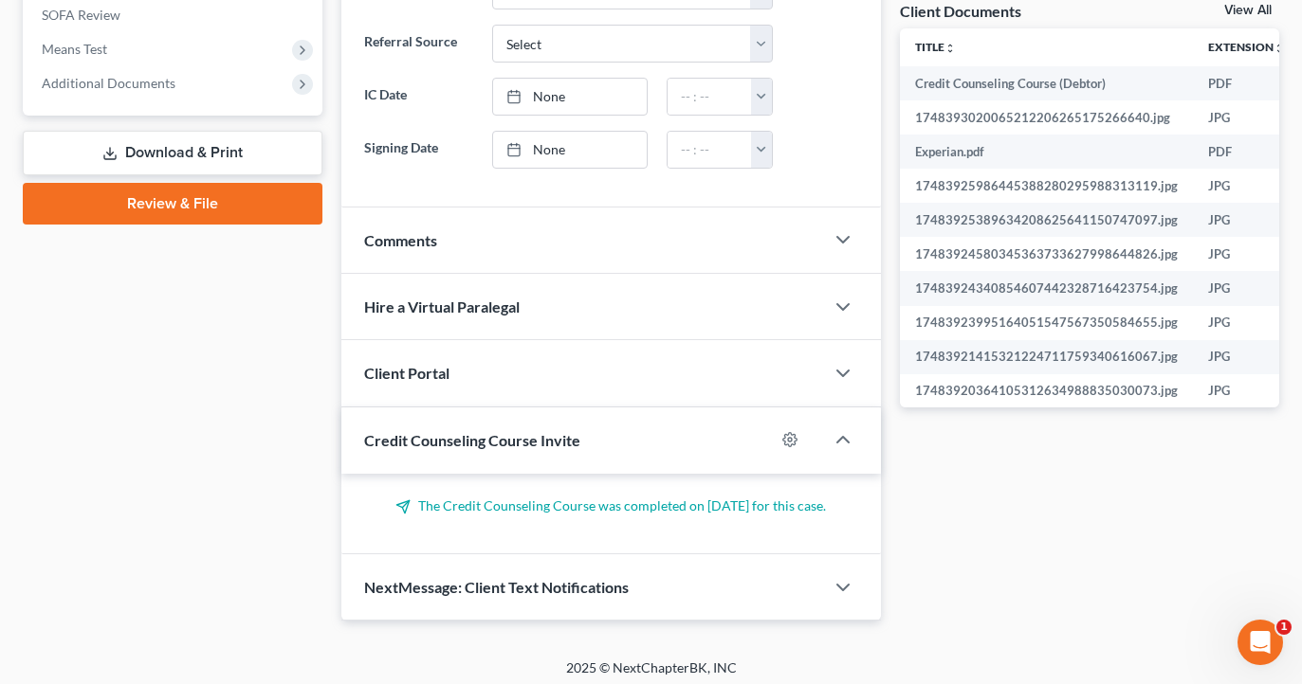
scroll to position [713, 0]
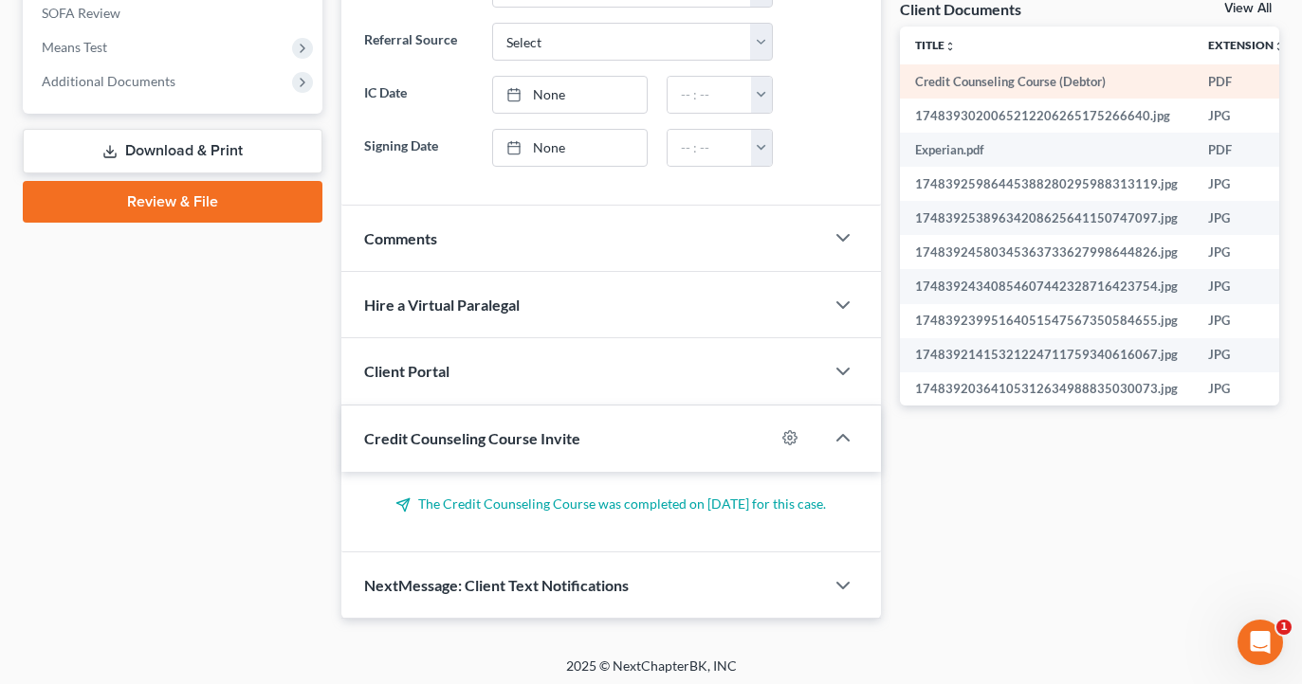
click at [1113, 75] on td "Credit Counseling Course (Debtor)" at bounding box center [1046, 81] width 293 height 34
click at [1244, 81] on td "PDF" at bounding box center [1246, 81] width 107 height 34
click at [1128, 77] on td "Credit Counseling Course (Debtor)" at bounding box center [1046, 81] width 293 height 34
click at [1128, 78] on td "Credit Counseling Course (Debtor)" at bounding box center [1046, 81] width 293 height 34
click at [1255, 84] on td "PDF" at bounding box center [1246, 81] width 107 height 34
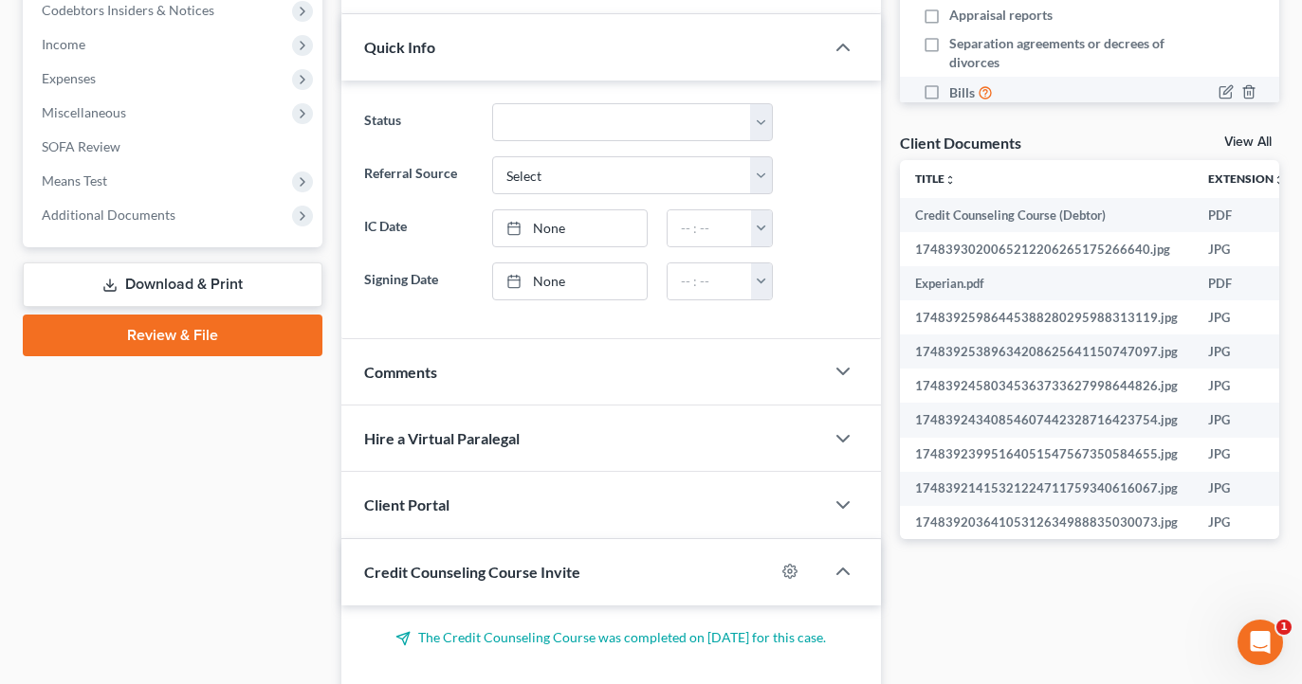
scroll to position [579, 0]
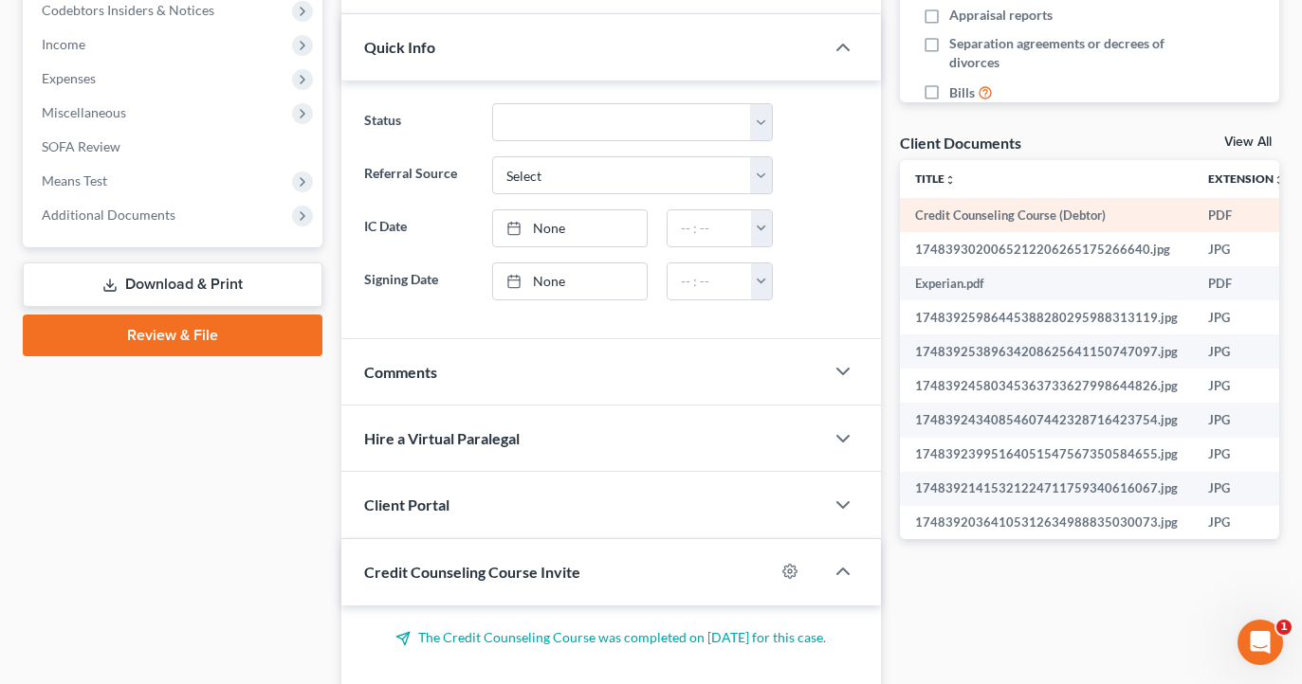
click at [1133, 203] on td "Credit Counseling Course (Debtor)" at bounding box center [1046, 215] width 293 height 34
click at [1137, 214] on td "Credit Counseling Course (Debtor)" at bounding box center [1046, 215] width 293 height 34
click at [1141, 214] on td "Credit Counseling Course (Debtor)" at bounding box center [1046, 215] width 293 height 34
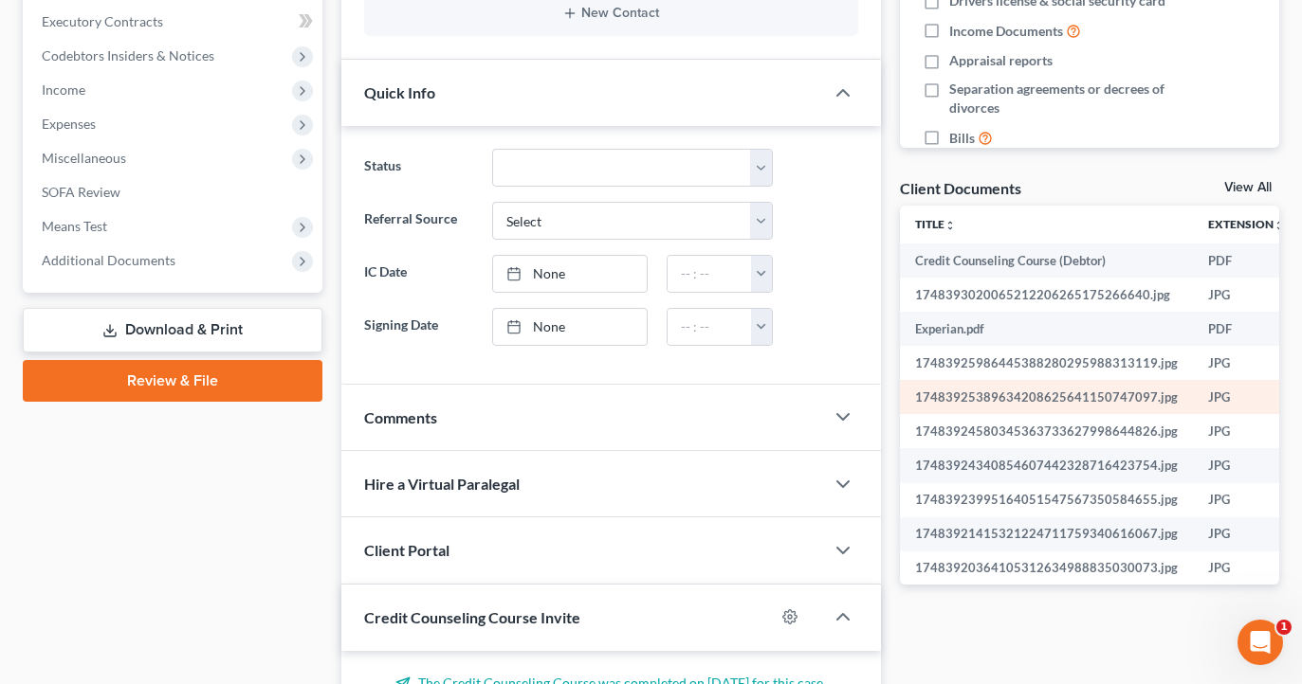
scroll to position [532, 0]
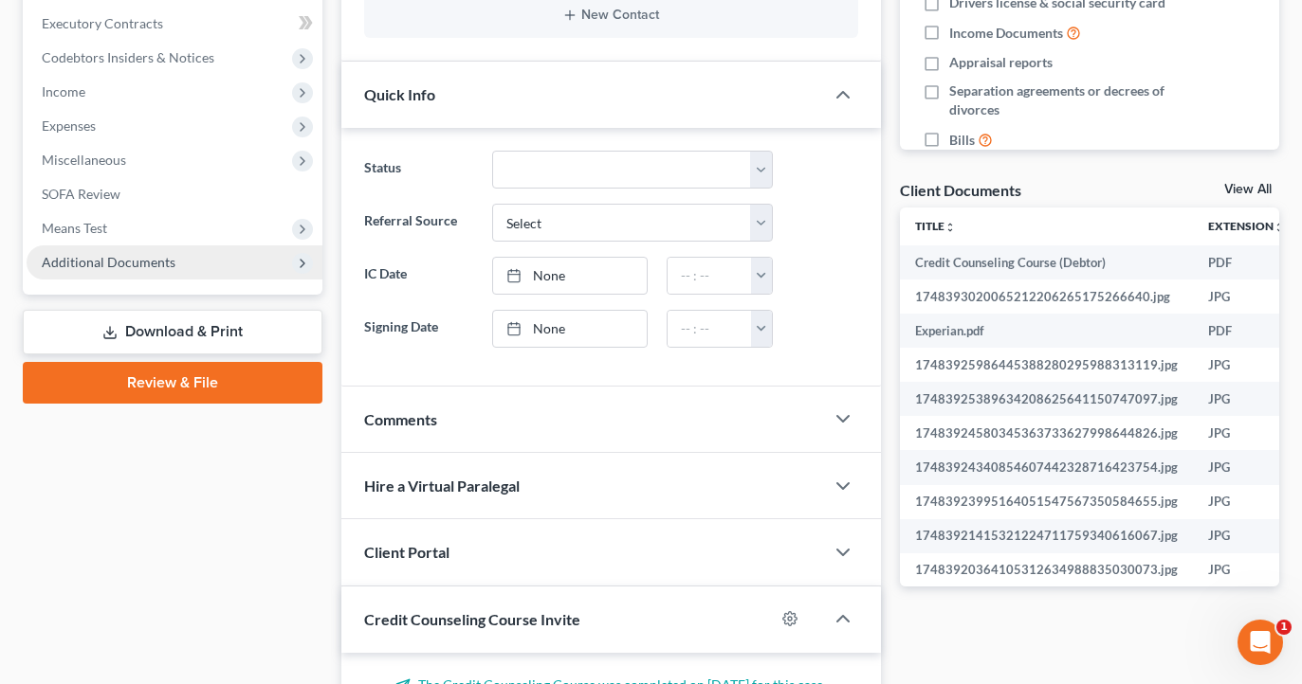
click at [188, 253] on span "Additional Documents" at bounding box center [175, 263] width 296 height 34
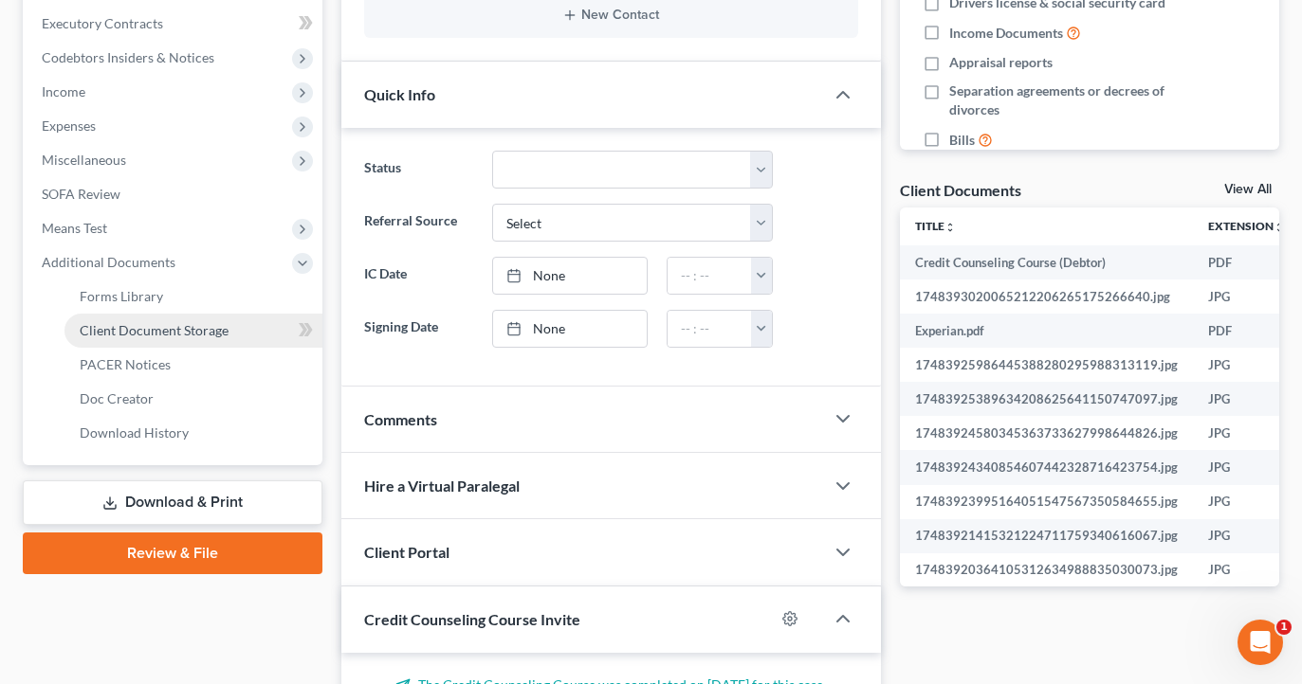
click at [155, 338] on span "Client Document Storage" at bounding box center [154, 330] width 149 height 16
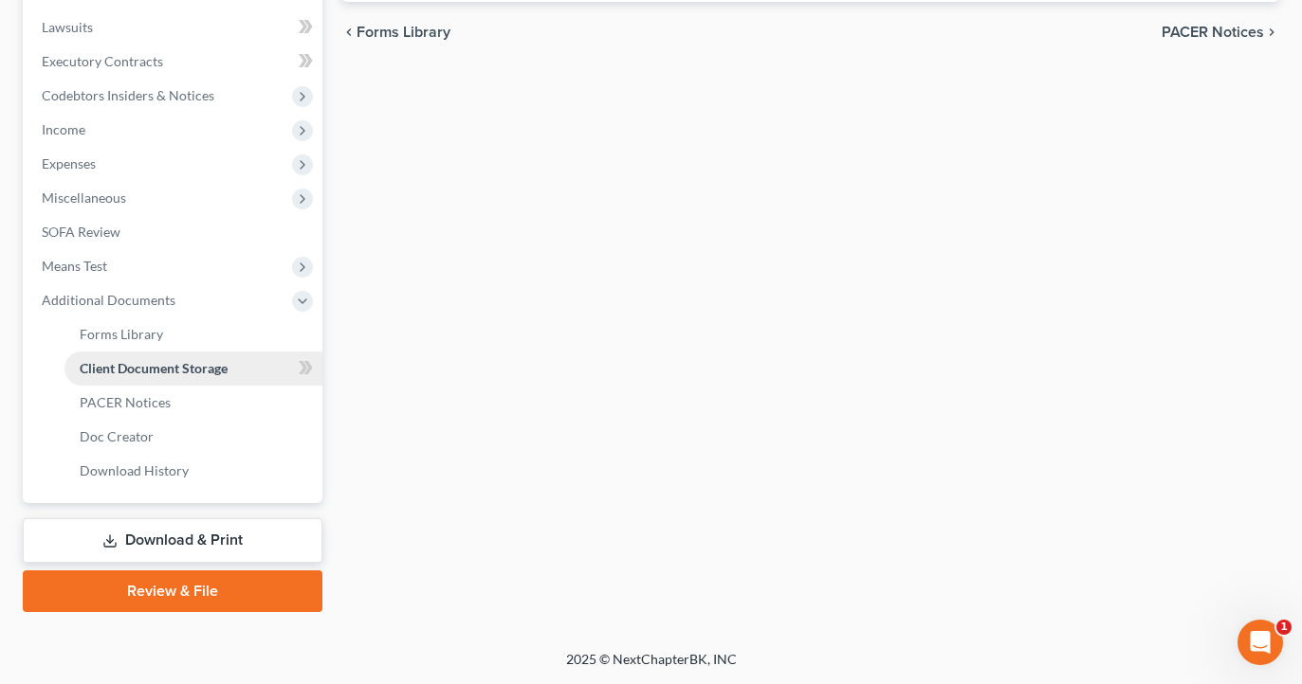
select select "5"
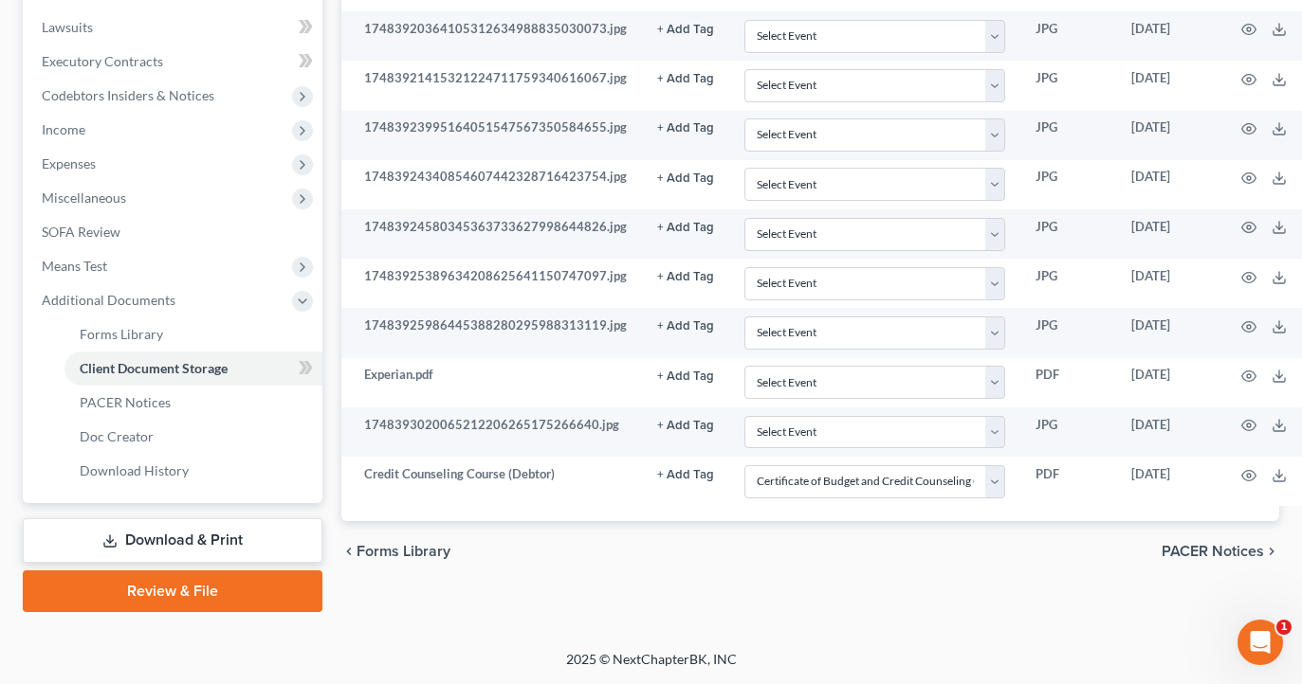
scroll to position [494, 0]
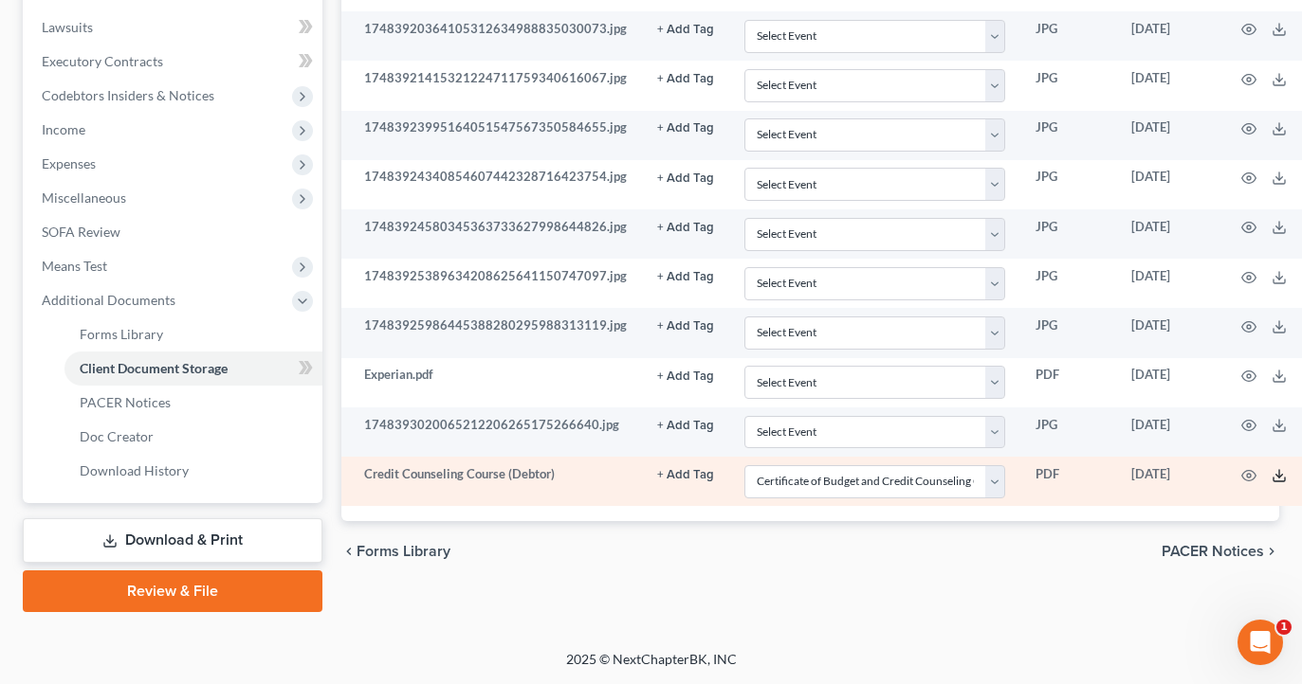
click at [1271, 468] on icon at bounding box center [1278, 475] width 15 height 15
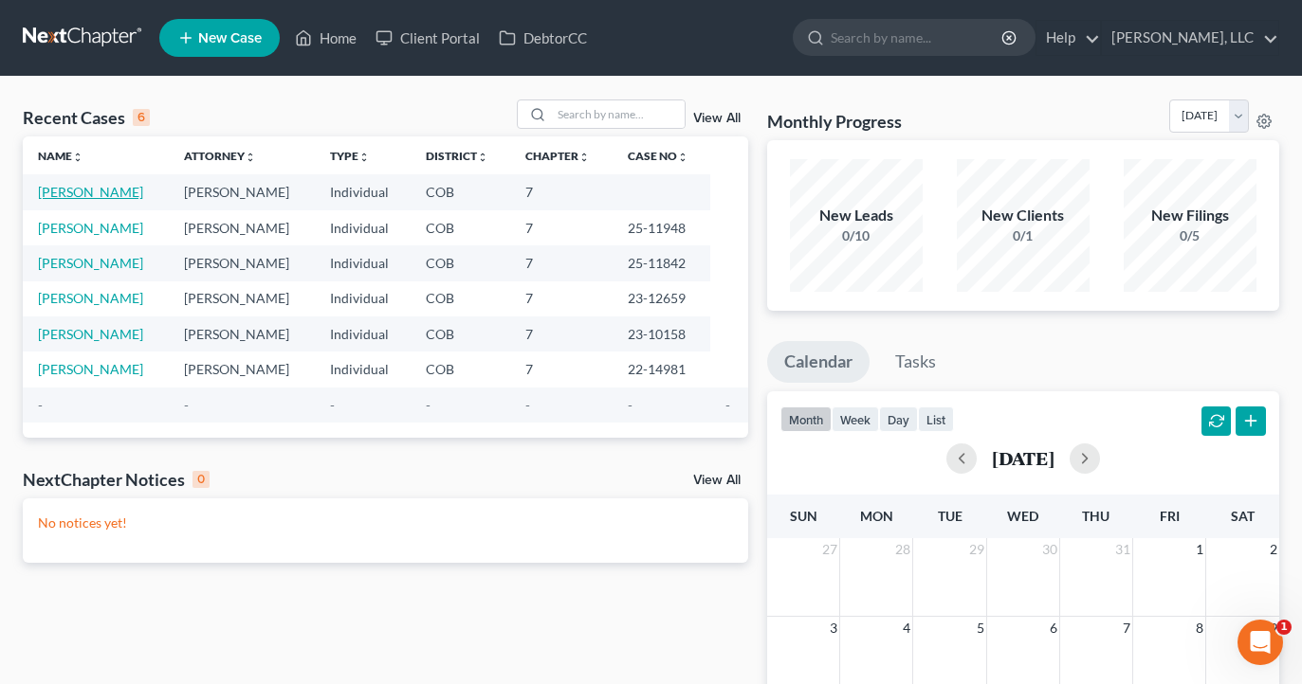
click at [97, 191] on link "[PERSON_NAME]" at bounding box center [90, 192] width 105 height 16
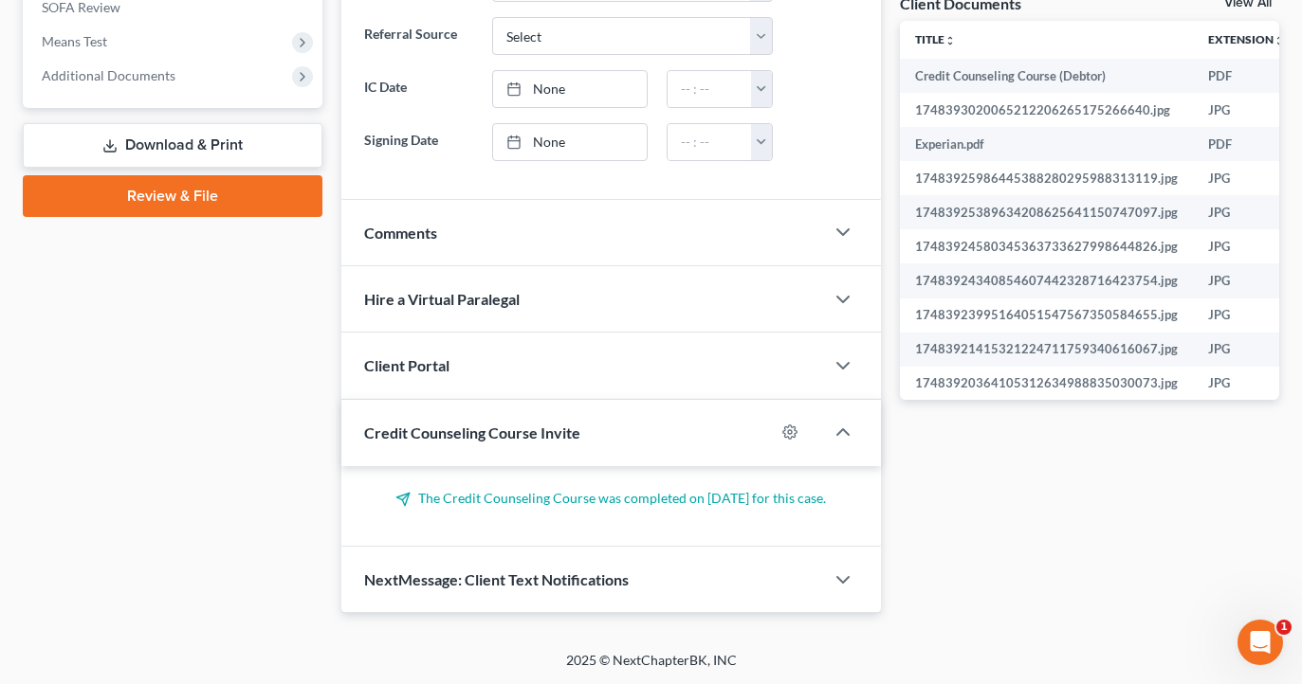
scroll to position [718, 0]
click at [141, 210] on link "Review & File" at bounding box center [173, 197] width 300 height 42
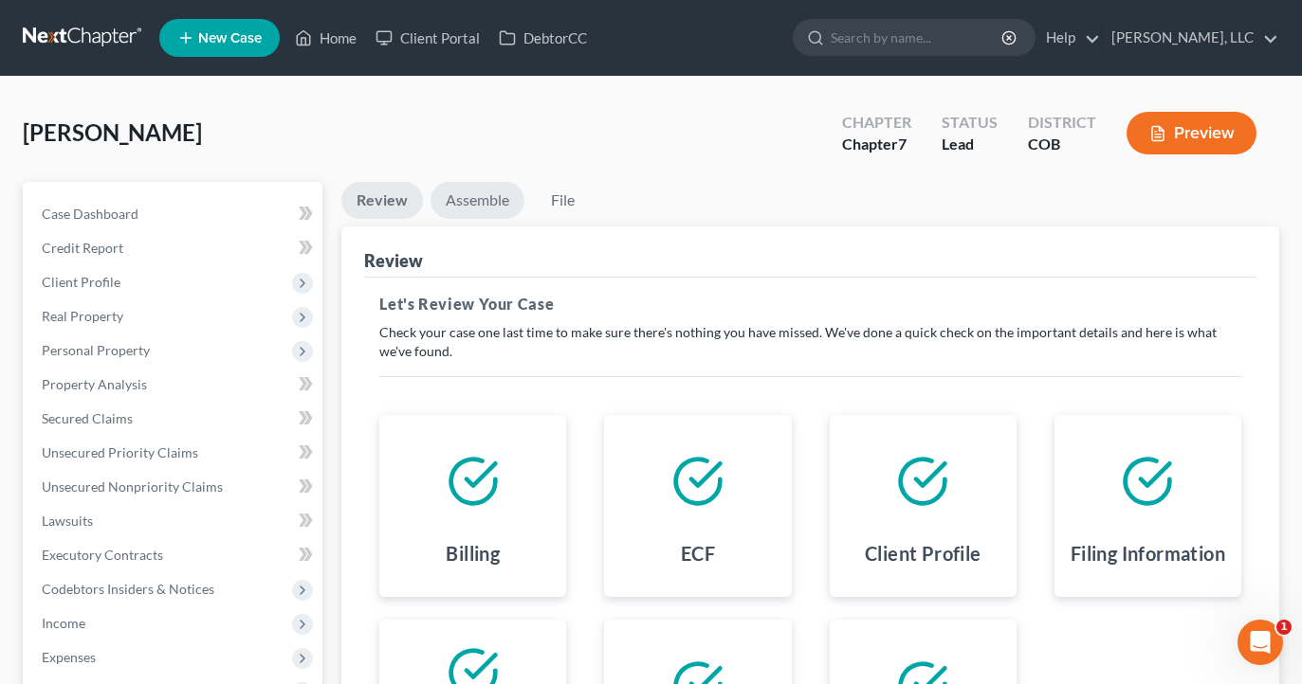
click at [497, 193] on link "Assemble" at bounding box center [477, 200] width 94 height 37
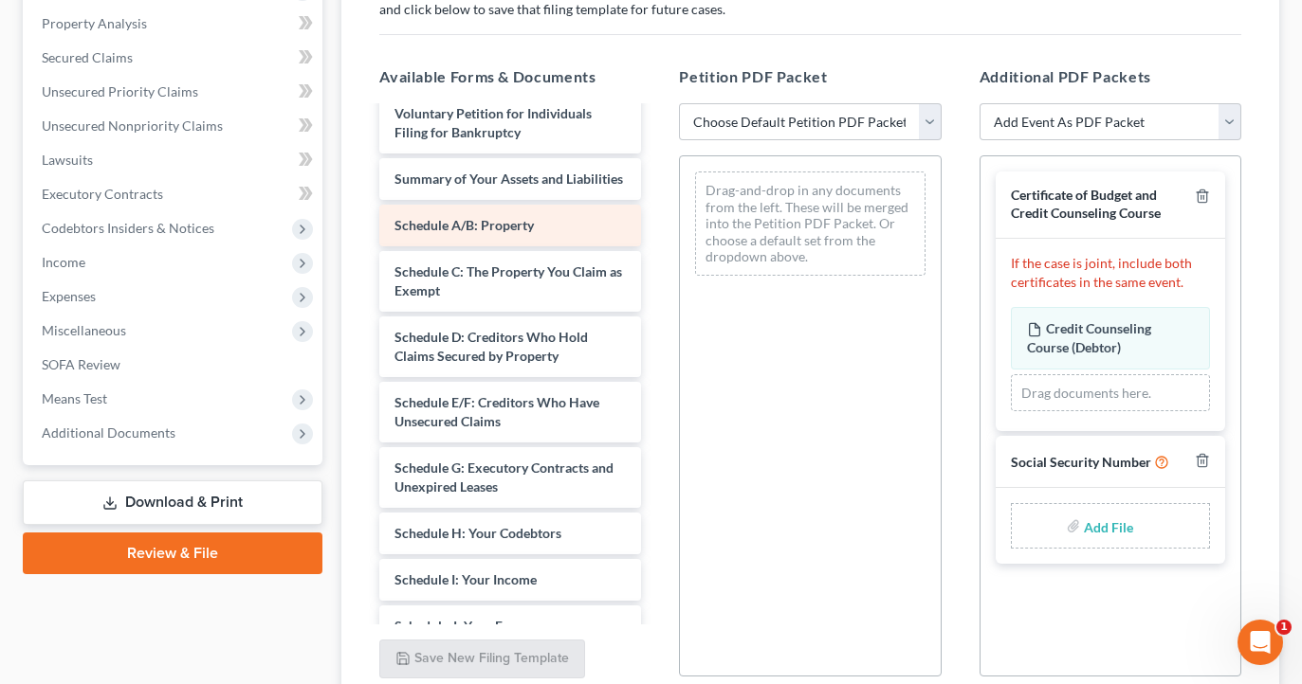
scroll to position [359, 0]
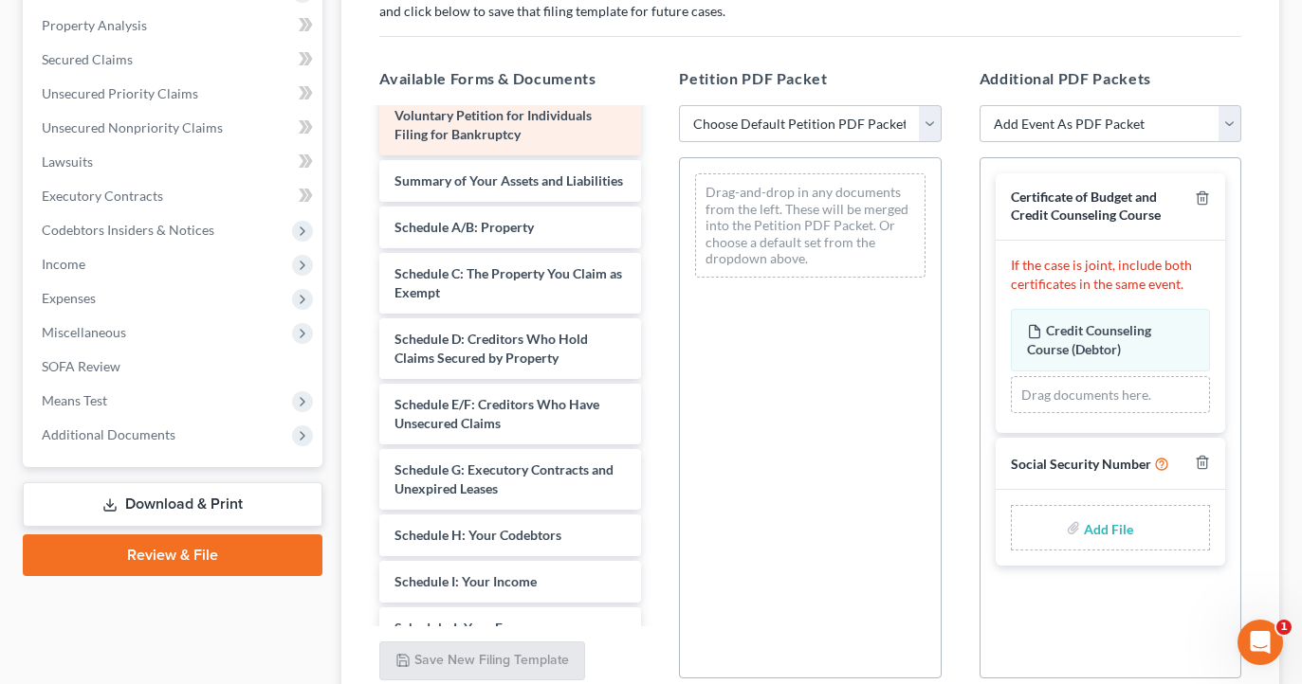
click at [531, 132] on div "Voluntary Petition for Individuals Filing for Bankruptcy Summary of Your Assets…" at bounding box center [510, 638] width 292 height 1086
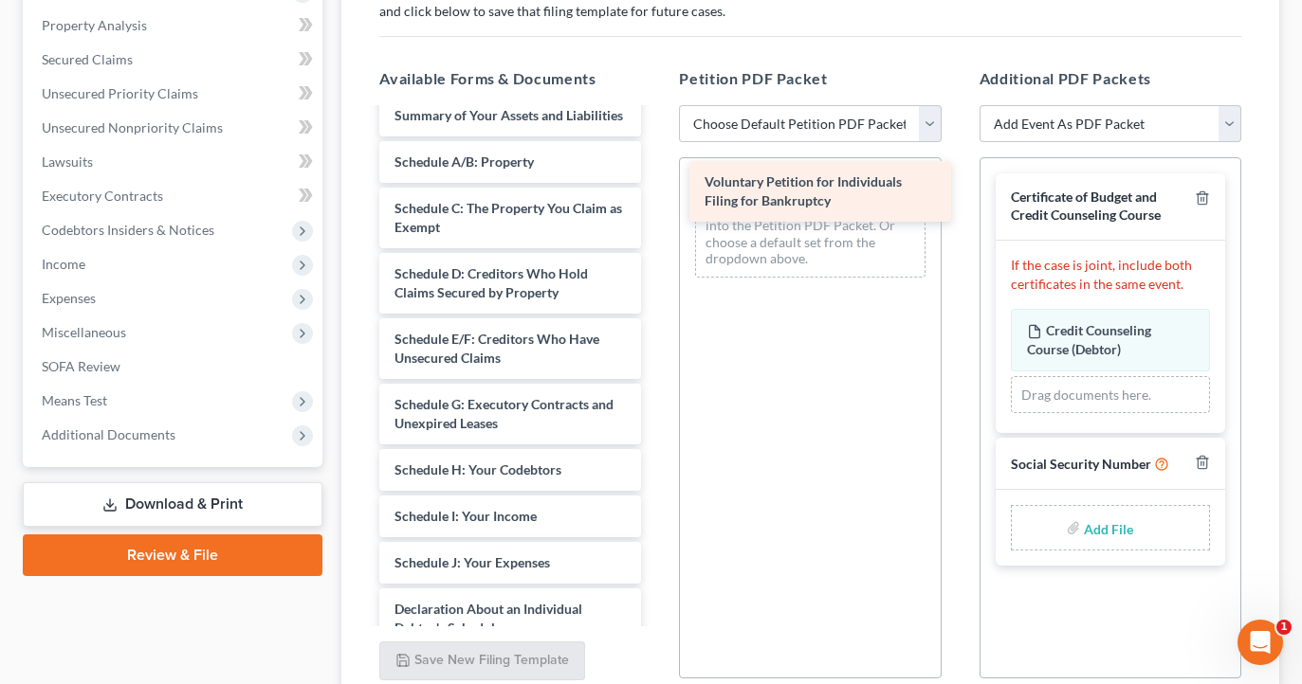
drag, startPoint x: 531, startPoint y: 132, endPoint x: 841, endPoint y: 199, distance: 317.2
click at [656, 199] on div "Voluntary Petition for Individuals Filing for Bankruptcy Voluntary Petition for…" at bounding box center [510, 605] width 292 height 1021
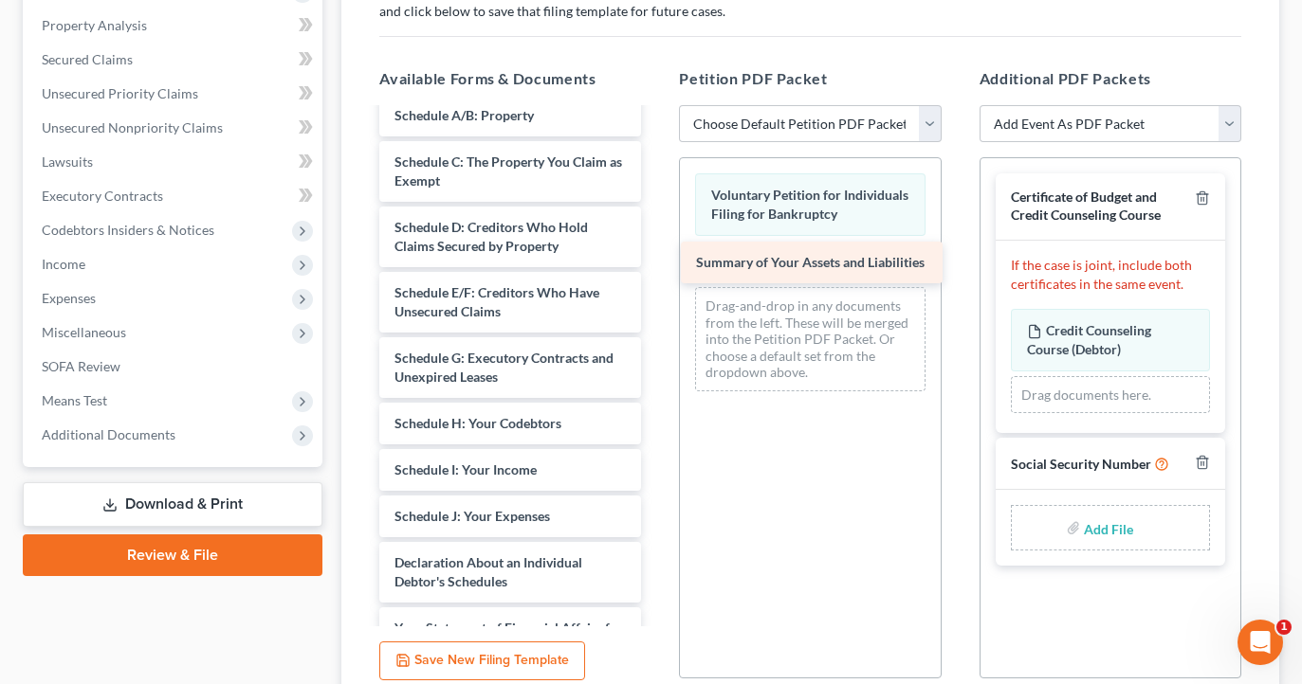
drag, startPoint x: 575, startPoint y: 119, endPoint x: 876, endPoint y: 267, distance: 335.8
click at [656, 267] on div "Summary of Your Assets and Liabilities Summary of Your Assets and Liabilities S…" at bounding box center [510, 582] width 292 height 975
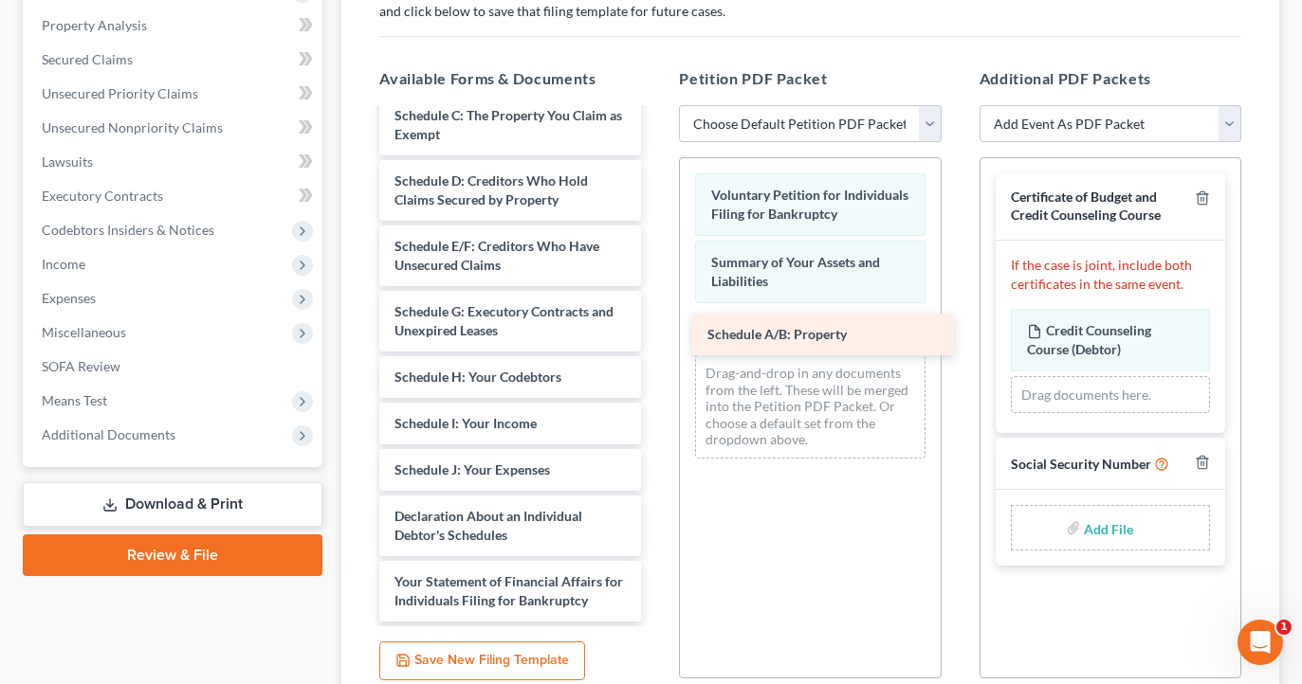
drag, startPoint x: 521, startPoint y: 131, endPoint x: 834, endPoint y: 351, distance: 382.4
click at [656, 351] on div "Schedule A/B: Property Schedule A/B: Property Schedule C: The Property You Clai…" at bounding box center [510, 559] width 292 height 928
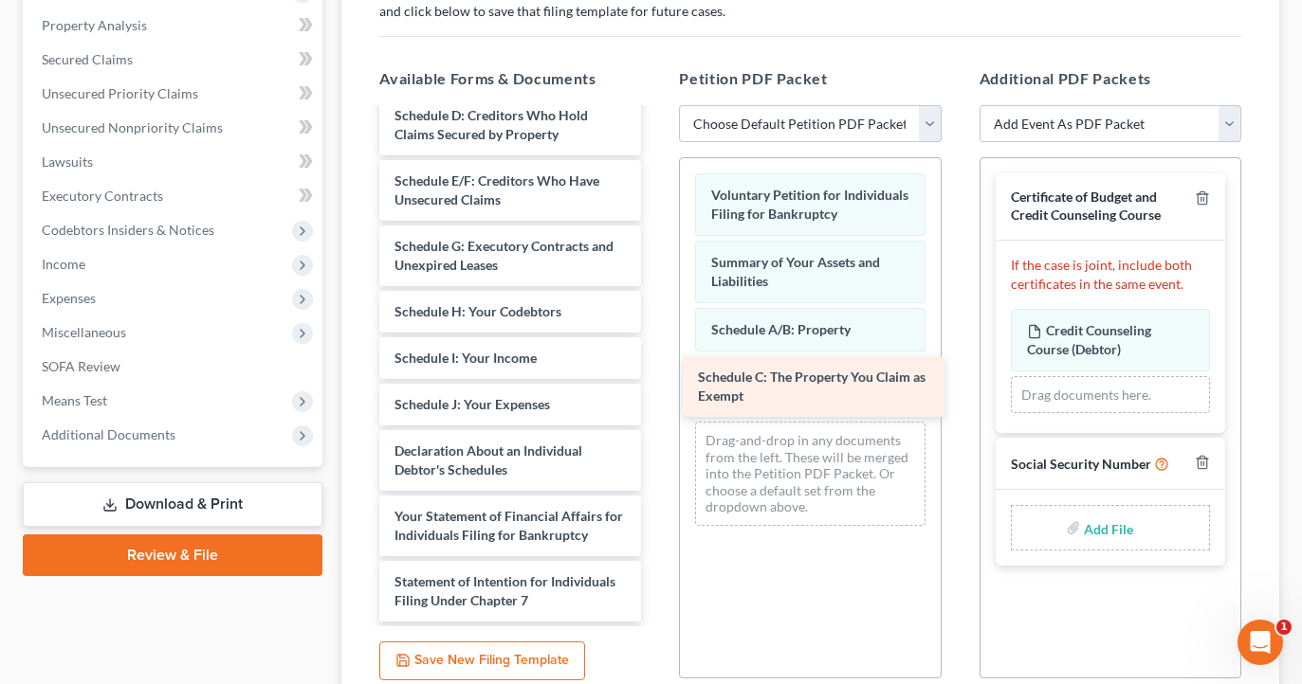
drag, startPoint x: 522, startPoint y: 134, endPoint x: 826, endPoint y: 394, distance: 400.0
click at [656, 394] on div "Schedule C: The Property You Claim as Exempt Schedule C: The Property You Claim…" at bounding box center [510, 526] width 292 height 863
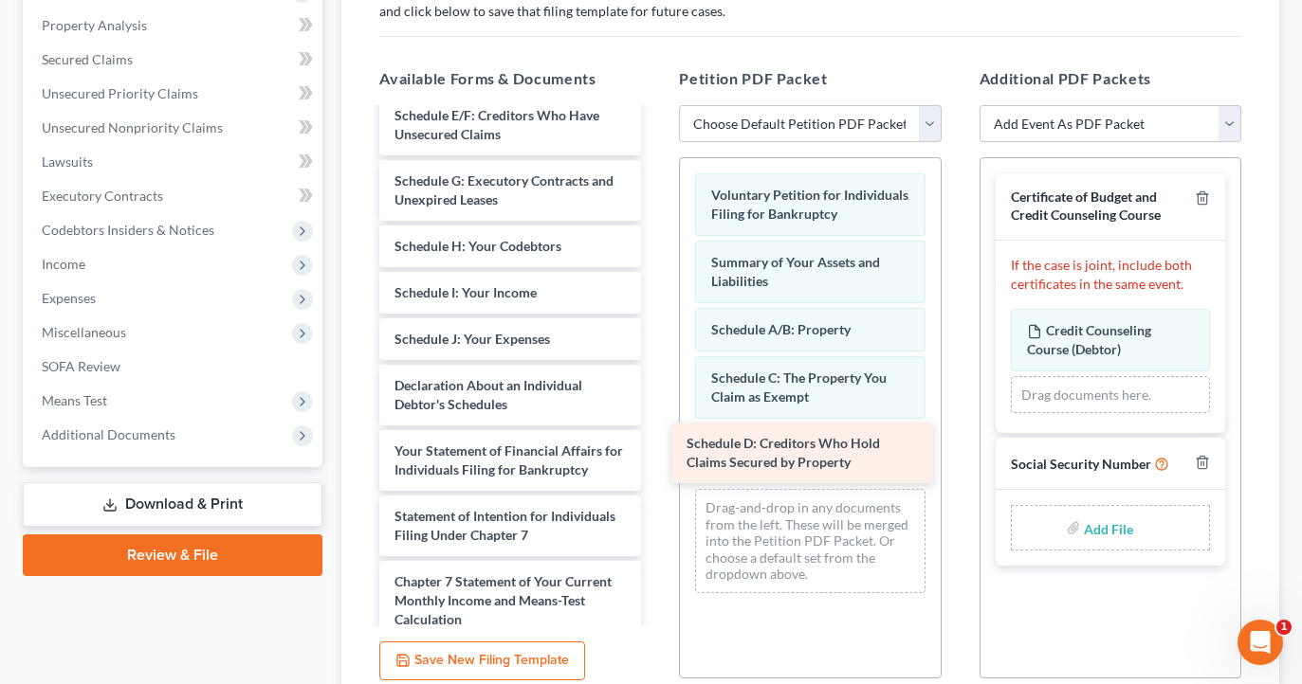
drag, startPoint x: 498, startPoint y: 128, endPoint x: 790, endPoint y: 457, distance: 439.9
click at [656, 457] on div "Schedule D: Creditors Who Hold Claims Secured by Property Schedule D: Creditors…" at bounding box center [510, 493] width 292 height 797
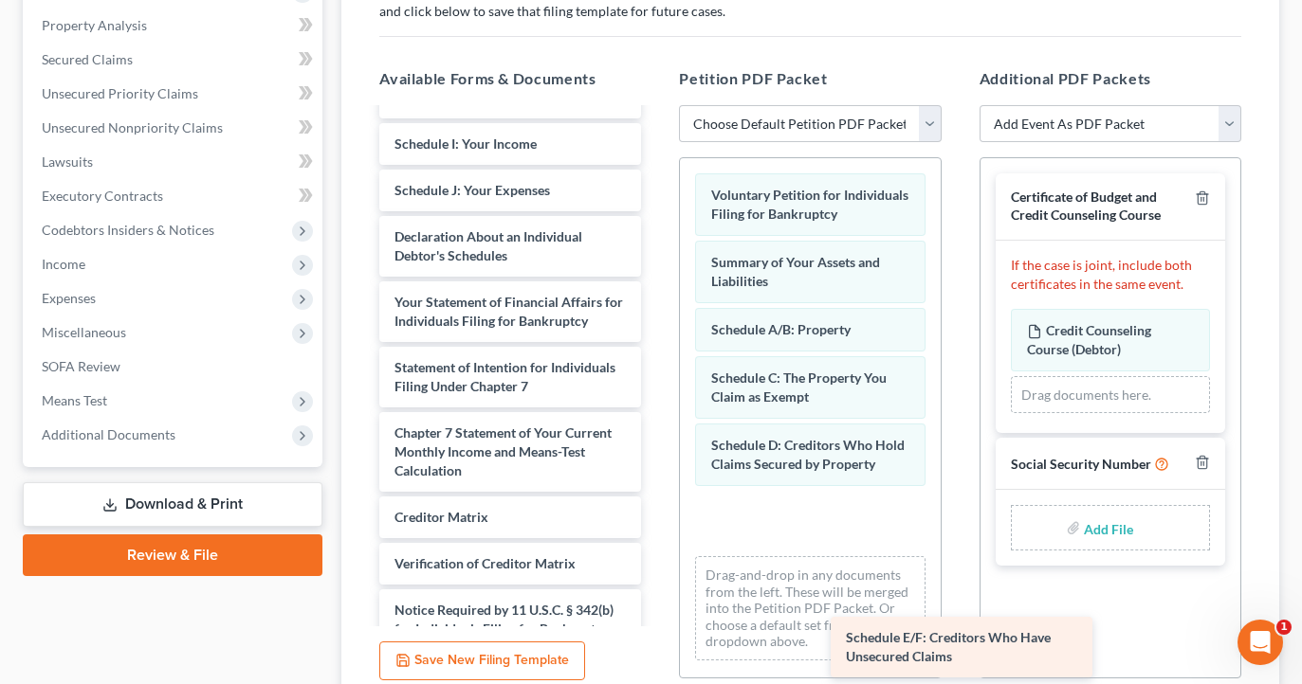
scroll to position [178, 0]
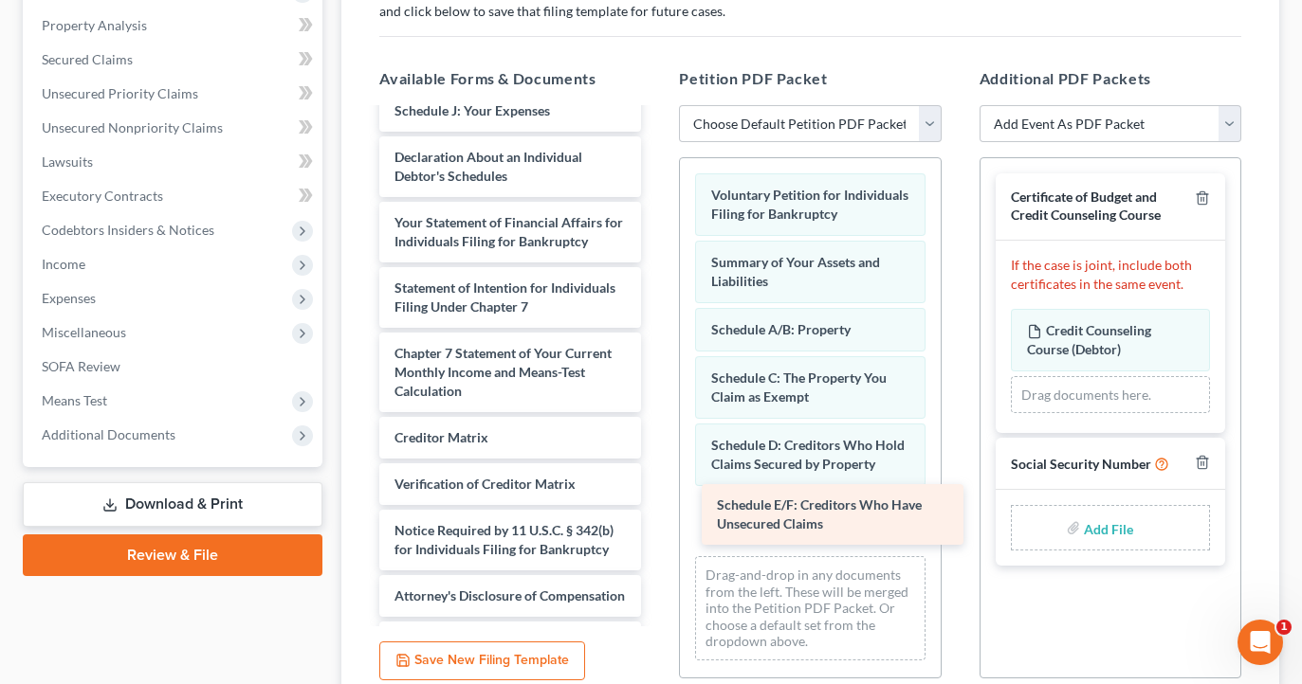
drag, startPoint x: 440, startPoint y: 133, endPoint x: 762, endPoint y: 523, distance: 506.4
click at [656, 523] on div "Schedule E/F: Creditors Who Have Unsecured Claims Schedule E/F: Creditors Who H…" at bounding box center [510, 298] width 292 height 732
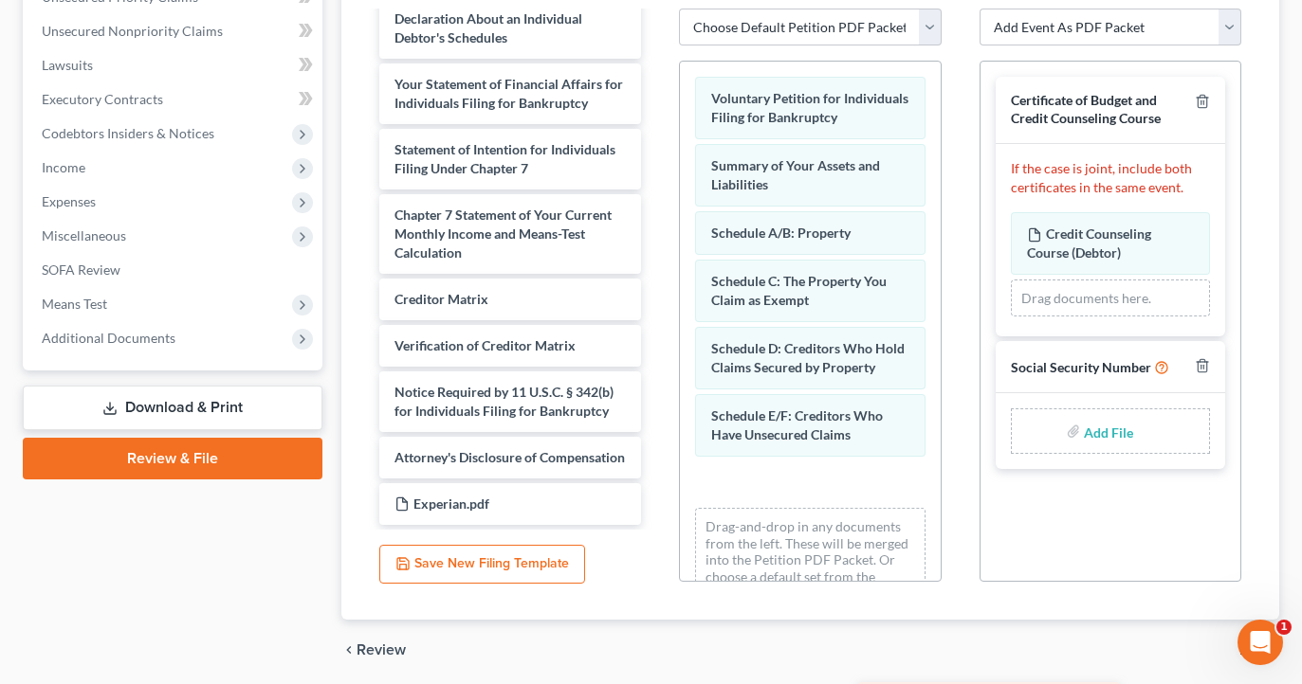
scroll to position [464, 0]
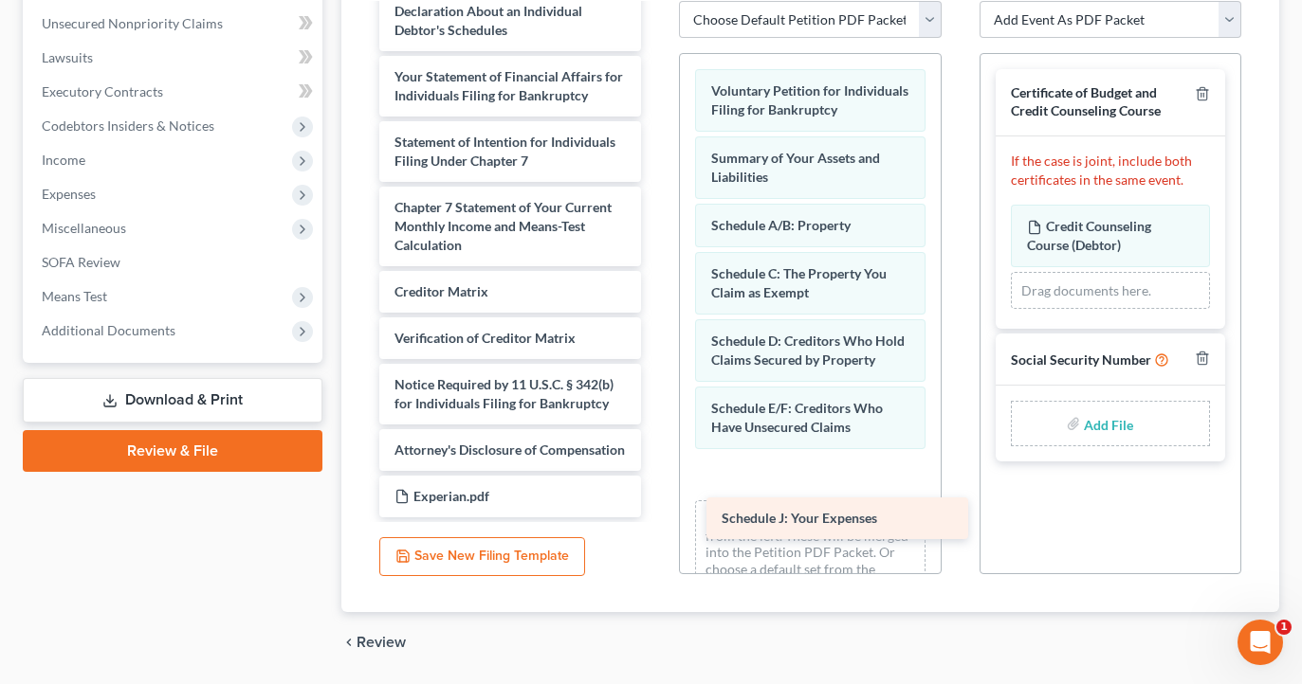
drag, startPoint x: 502, startPoint y: 104, endPoint x: 829, endPoint y: 511, distance: 521.3
click at [656, 512] on div "Schedule J: Your Expenses Schedule G: Executory Contracts and Unexpired Leases …" at bounding box center [510, 174] width 292 height 685
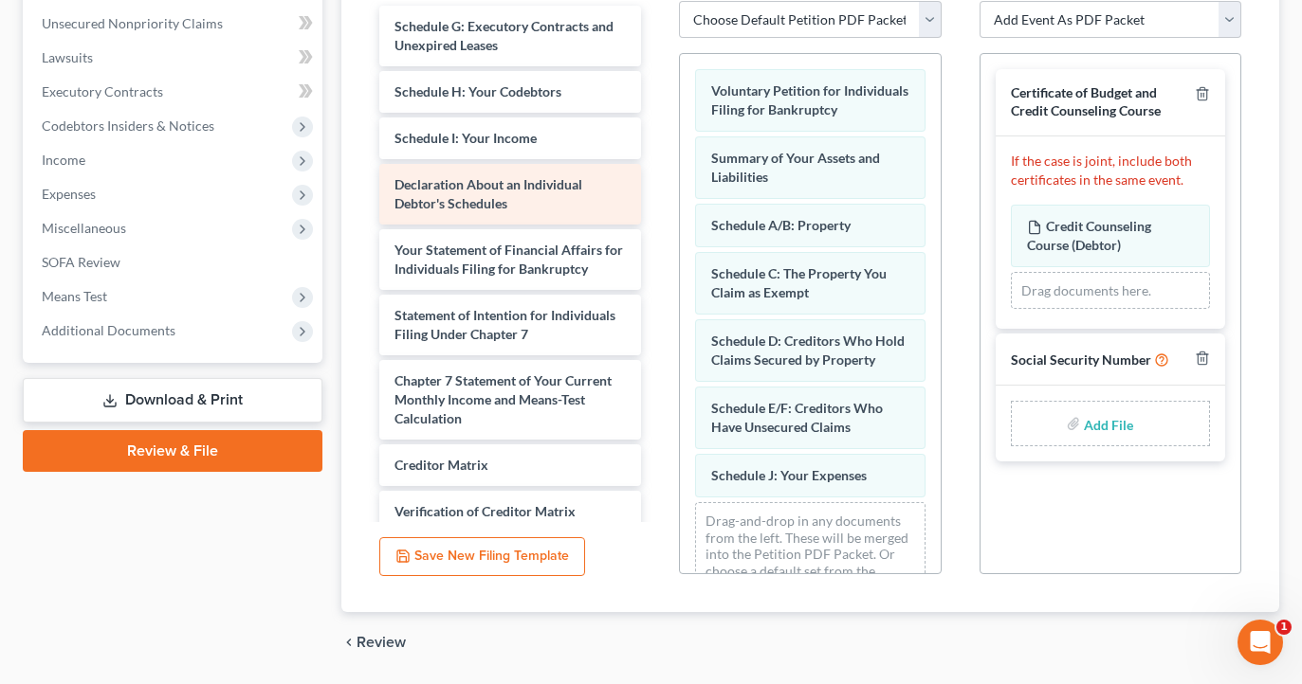
scroll to position [1, 0]
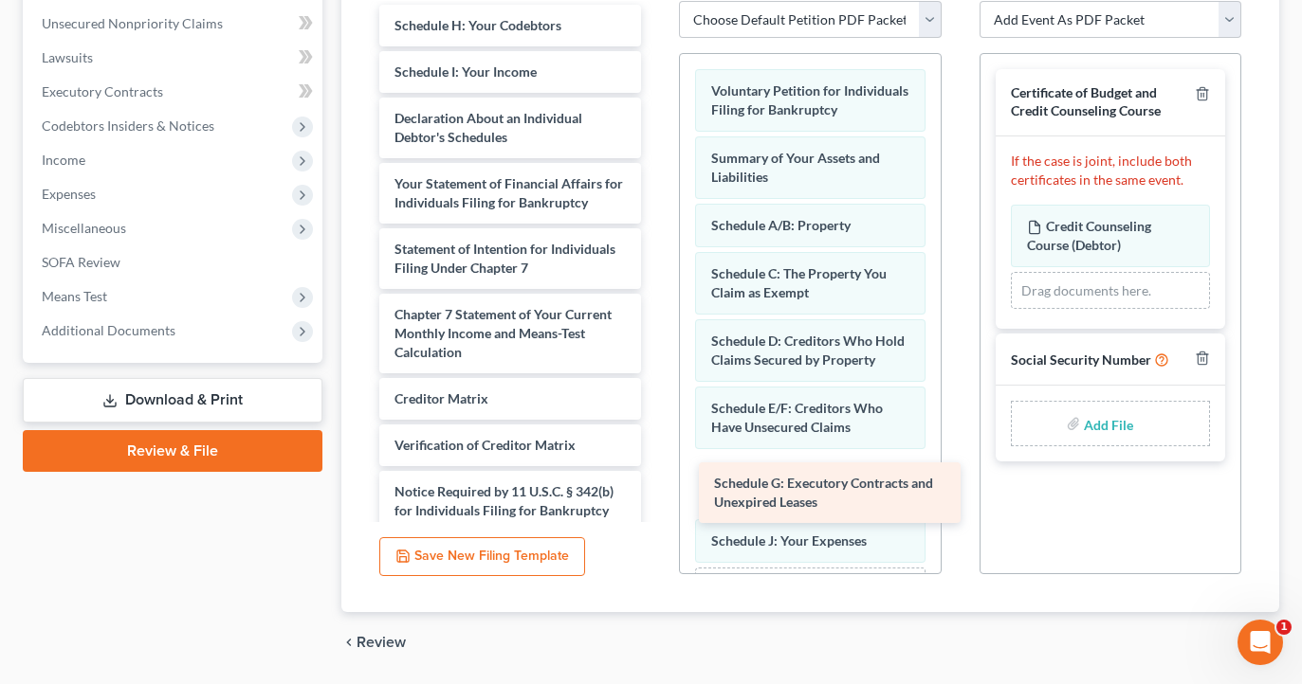
drag, startPoint x: 521, startPoint y: 45, endPoint x: 841, endPoint y: 503, distance: 559.1
click at [656, 503] on div "Schedule G: Executory Contracts and Unexpired Leases Schedule G: Executory Cont…" at bounding box center [510, 315] width 292 height 620
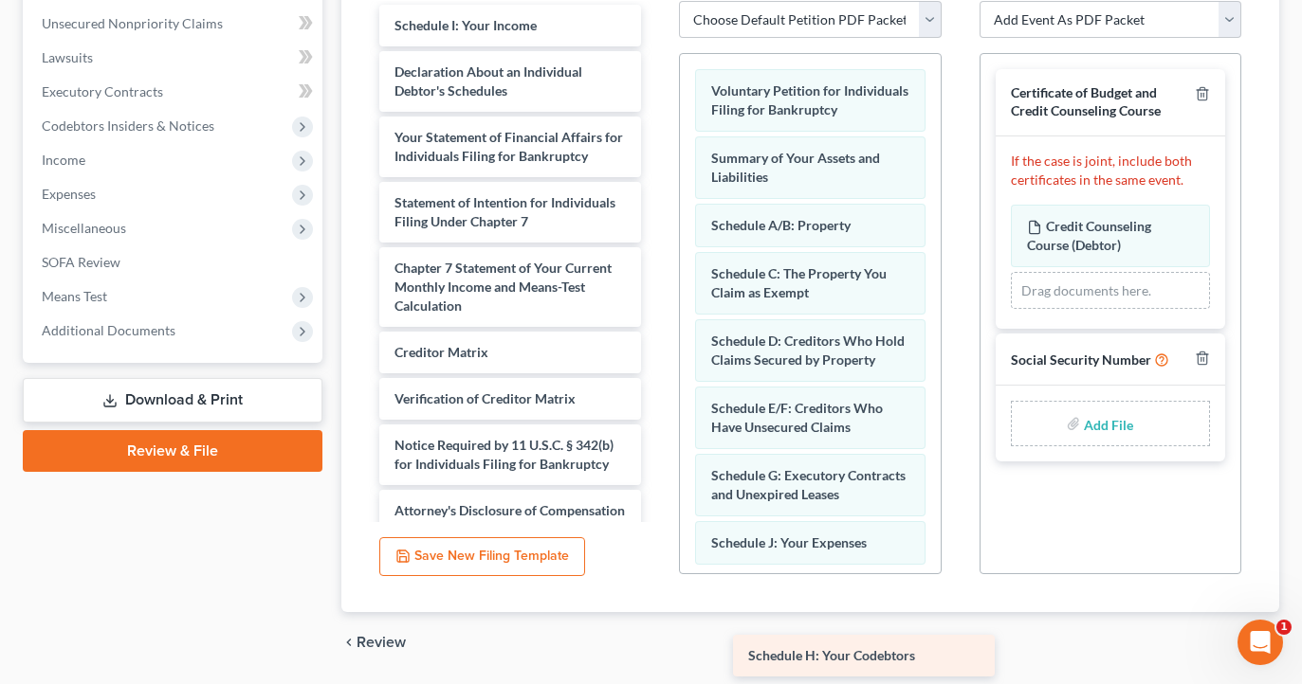
scroll to position [81, 0]
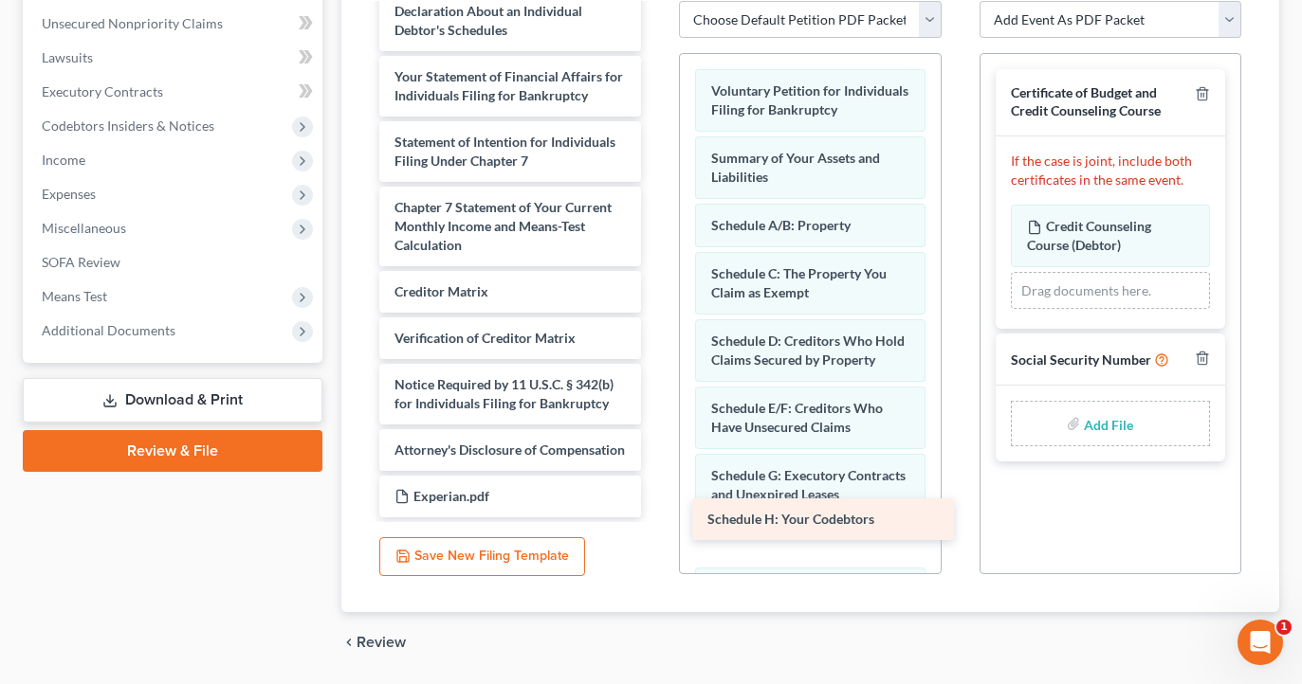
drag, startPoint x: 525, startPoint y: 14, endPoint x: 838, endPoint y: 509, distance: 585.5
click at [656, 509] on div "Schedule H: Your Codebtors Schedule H: Your Codebtors Schedule I: Your Income D…" at bounding box center [510, 231] width 292 height 574
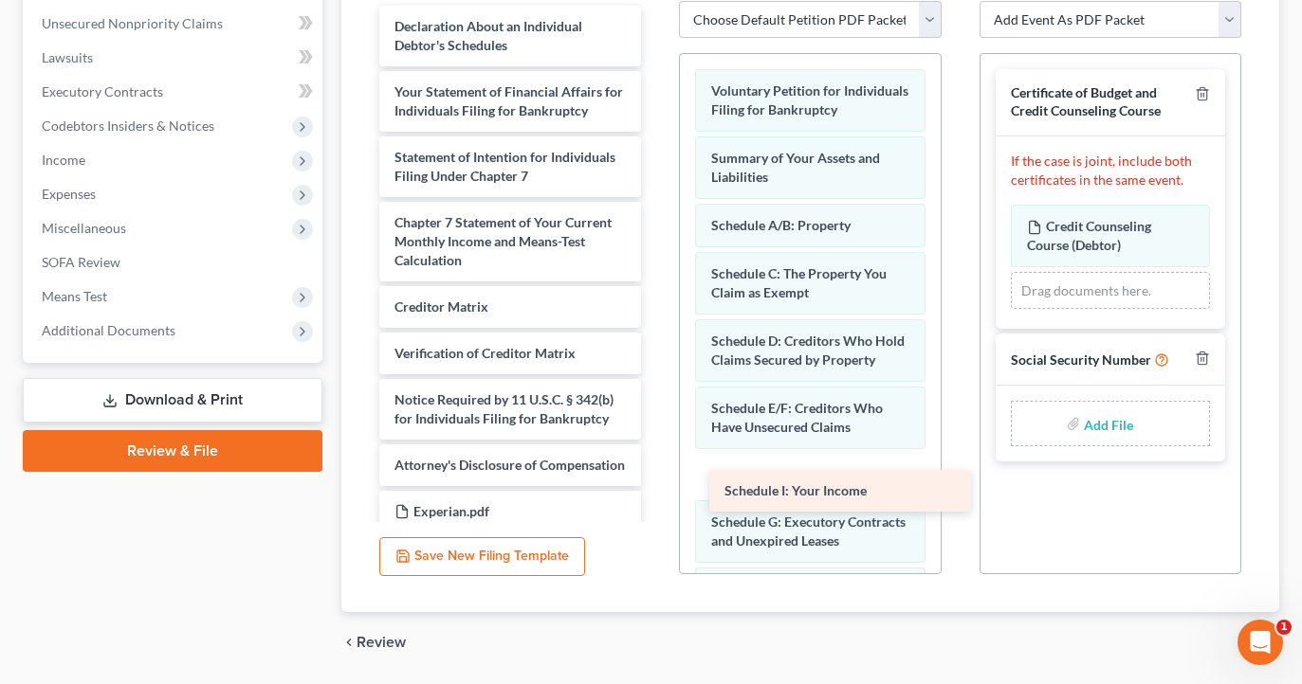
scroll to position [34, 0]
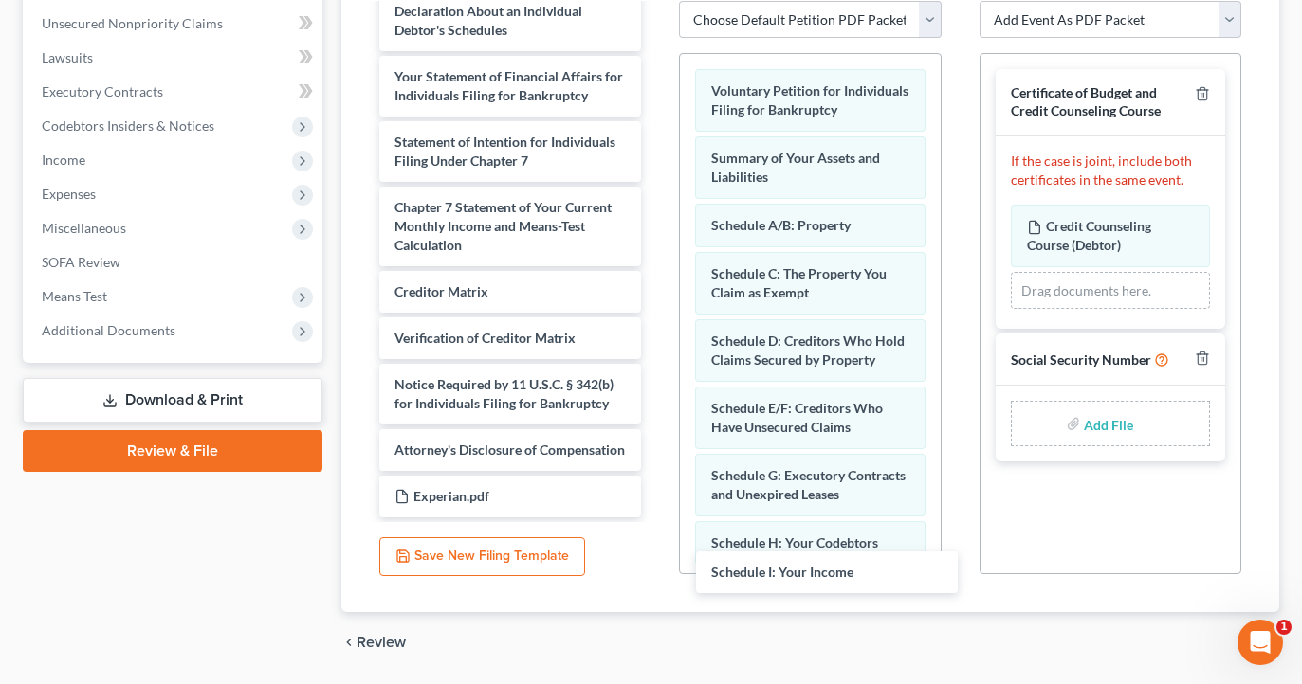
drag, startPoint x: 497, startPoint y: 34, endPoint x: 813, endPoint y: 584, distance: 634.5
click at [656, 518] on div "Schedule I: Your Income Schedule I: Your Income Declaration About an Individual…" at bounding box center [510, 254] width 292 height 527
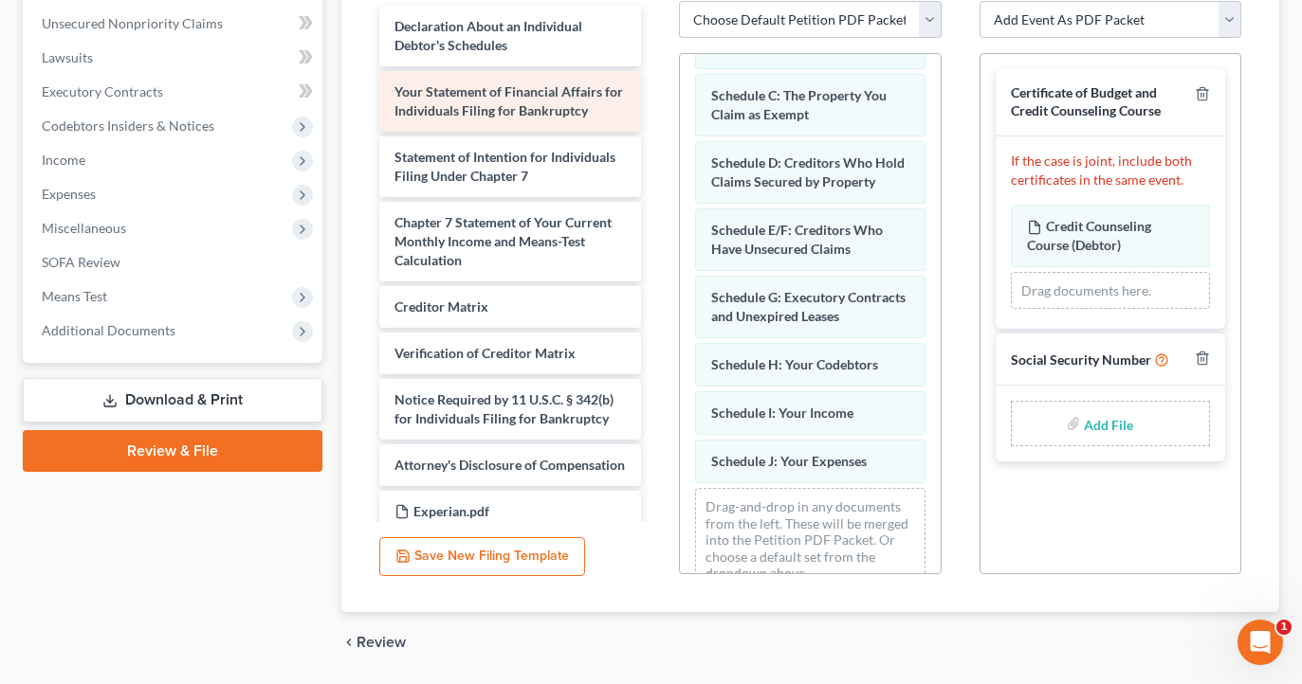
scroll to position [0, 0]
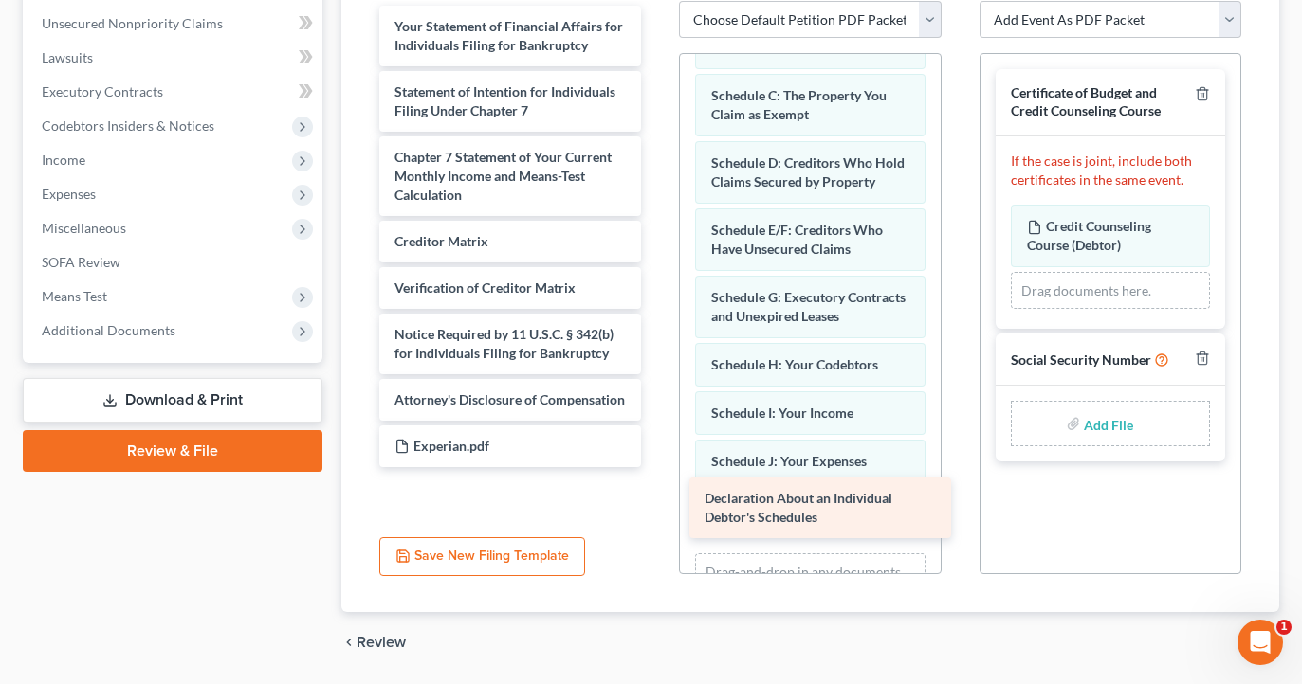
drag, startPoint x: 506, startPoint y: 45, endPoint x: 816, endPoint y: 518, distance: 565.6
click at [656, 467] on div "Declaration About an Individual Debtor's Schedules Declaration About an Individ…" at bounding box center [510, 237] width 292 height 462
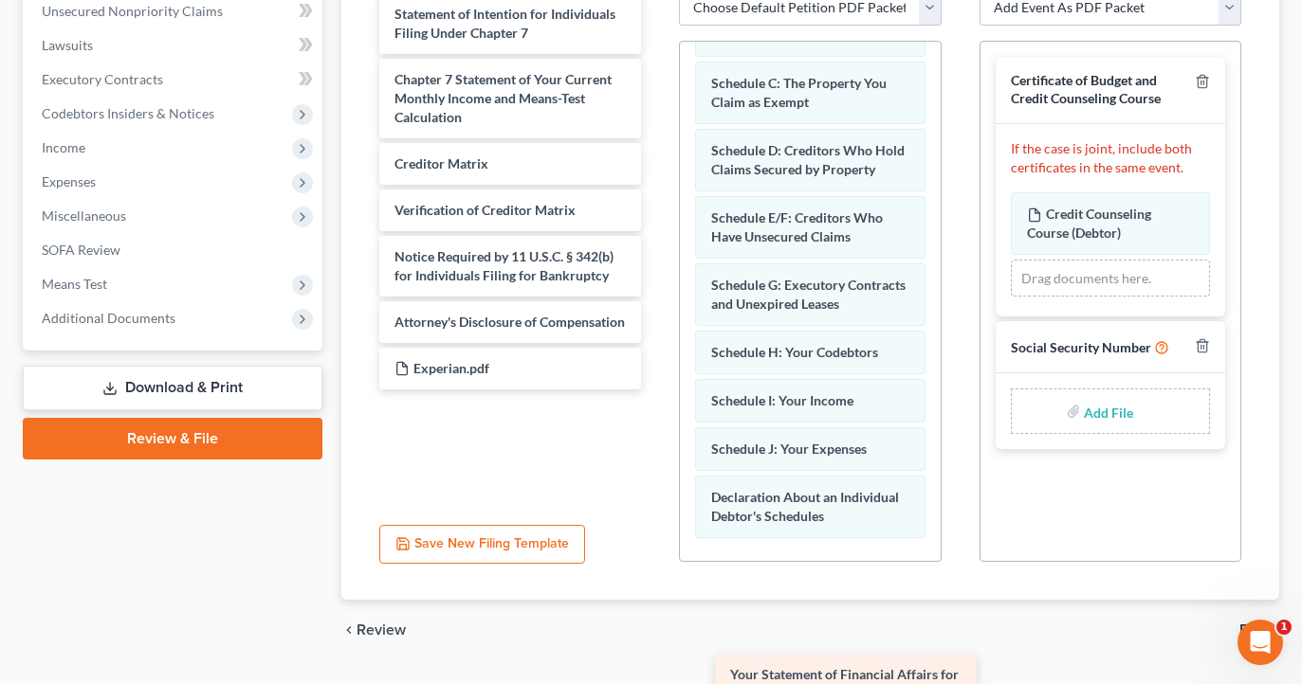
scroll to position [524, 0]
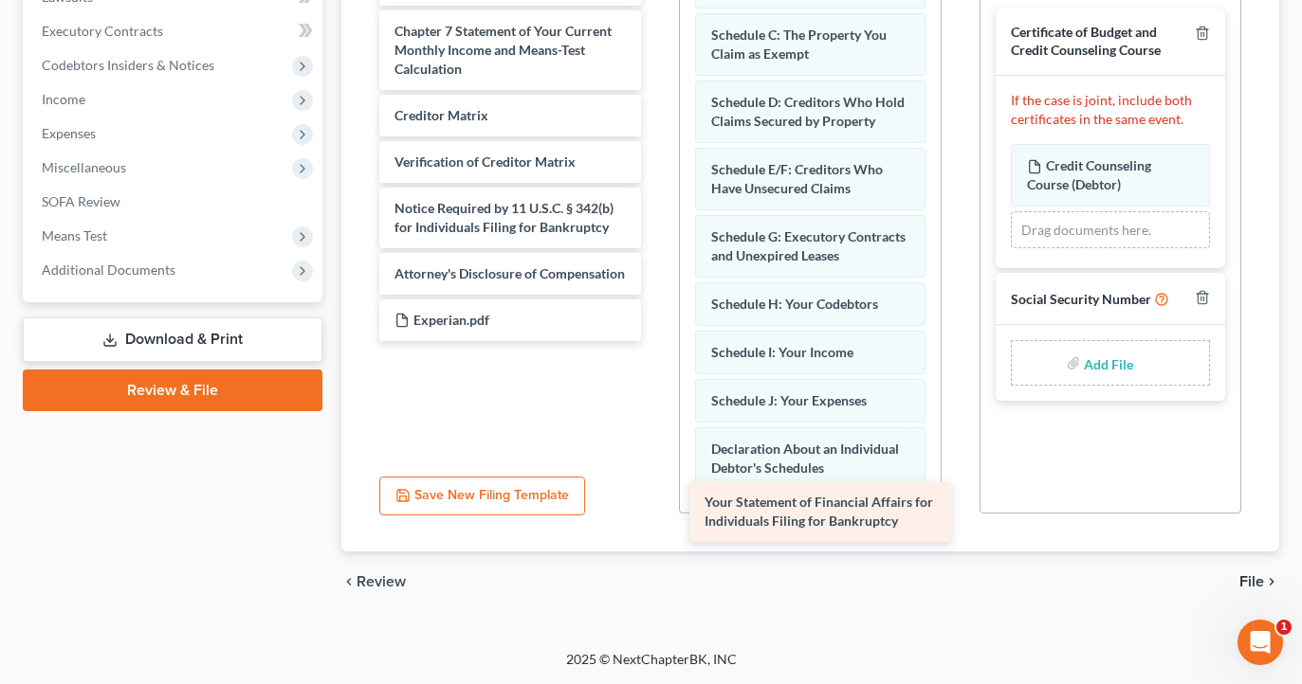
drag, startPoint x: 528, startPoint y: 206, endPoint x: 837, endPoint y: 524, distance: 443.8
click at [656, 341] on div "Your Statement of Financial Affairs for Individuals Filing for Bankruptcy Your …" at bounding box center [510, 143] width 292 height 396
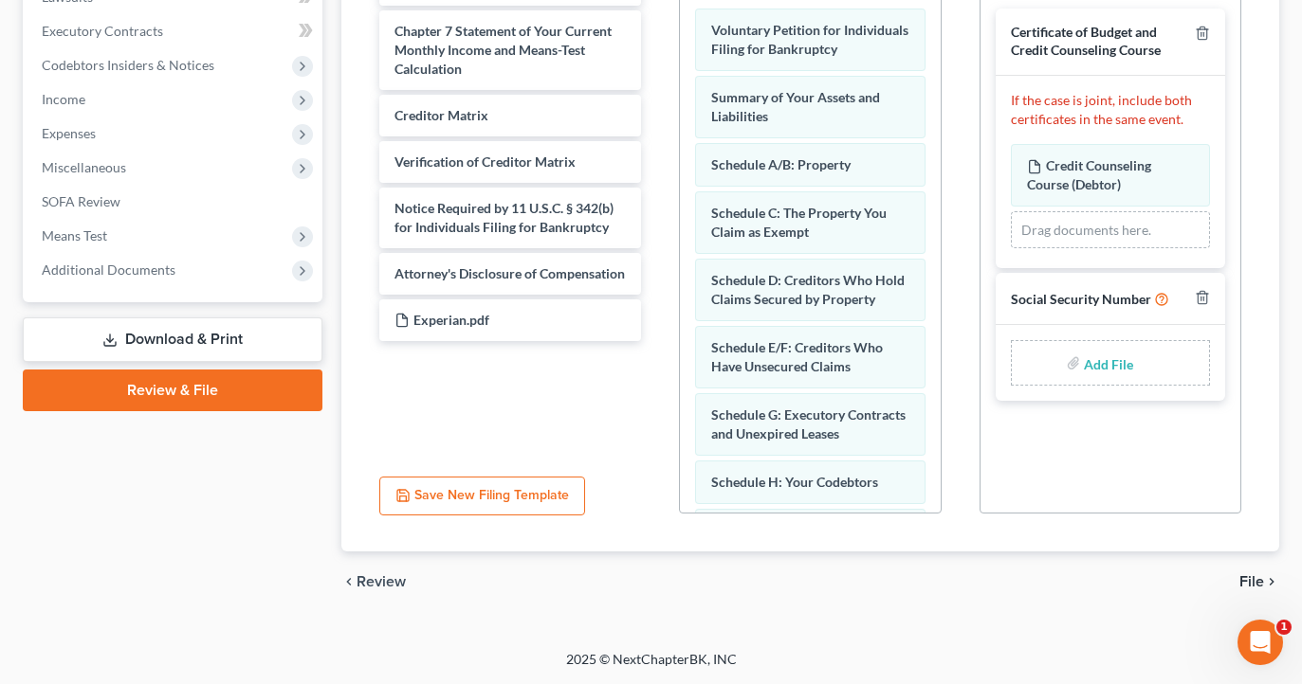
scroll to position [0, 0]
click at [1176, 358] on div "Add File" at bounding box center [1110, 363] width 199 height 46
click at [1129, 356] on input "file" at bounding box center [1107, 363] width 46 height 34
type input "C:\fakepath\[PERSON_NAME] form_b121.pdf"
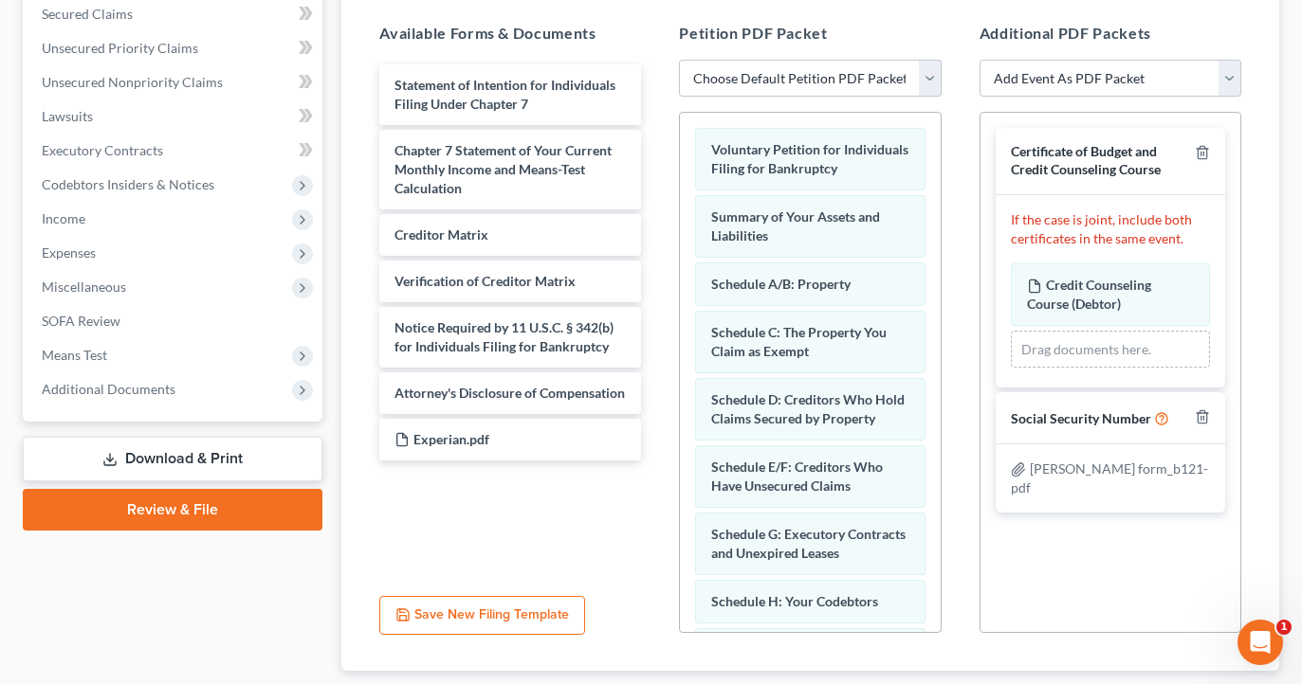
scroll to position [400, 0]
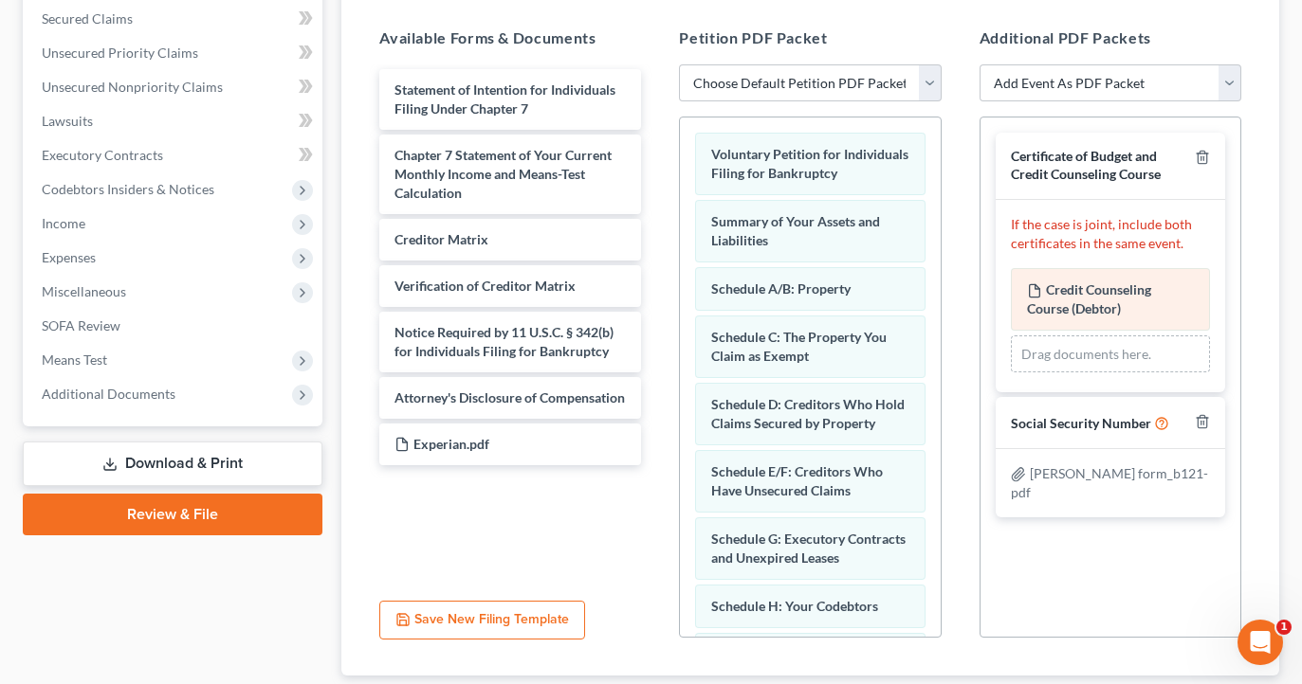
click at [1130, 293] on span "Credit Counseling Course (Debtor)" at bounding box center [1089, 299] width 124 height 35
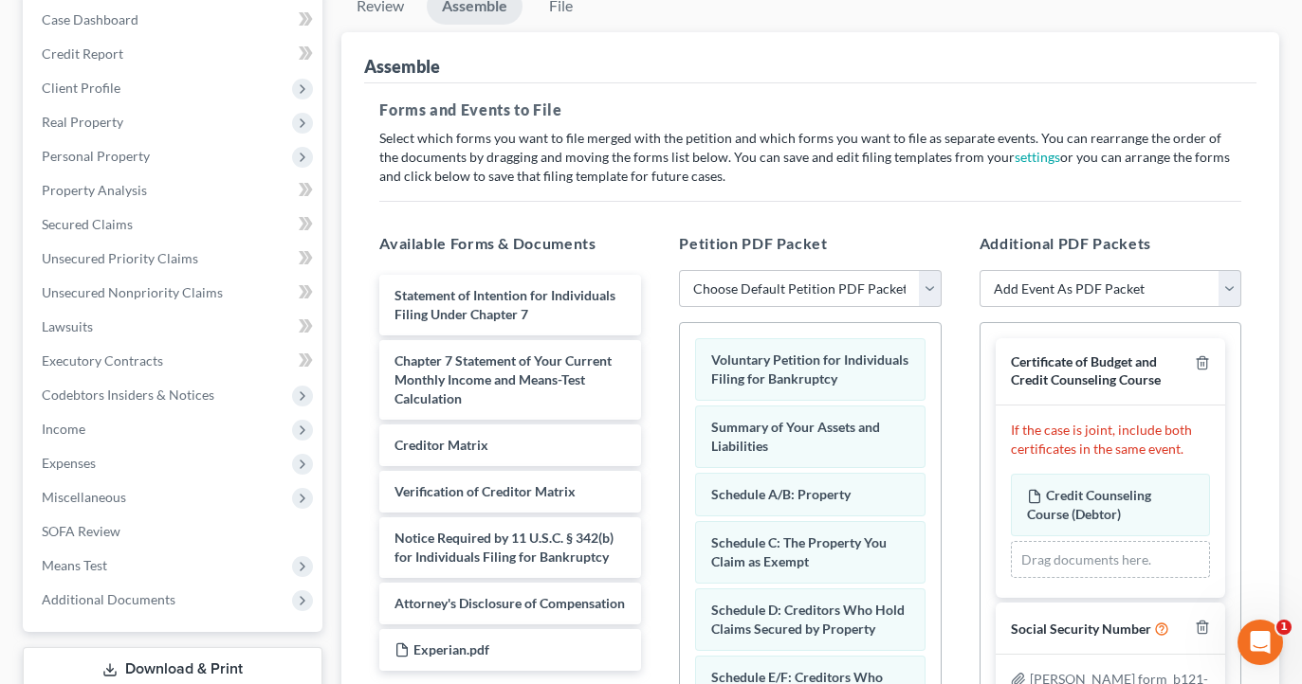
scroll to position [157, 0]
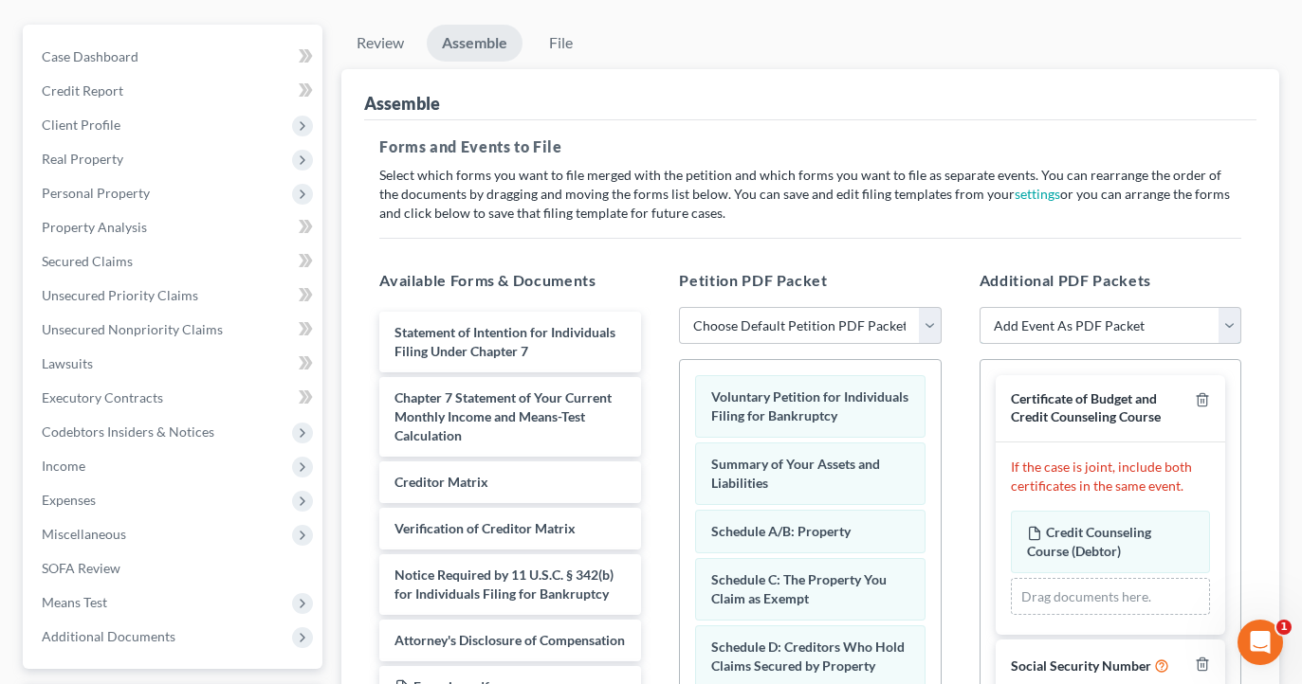
select select "35"
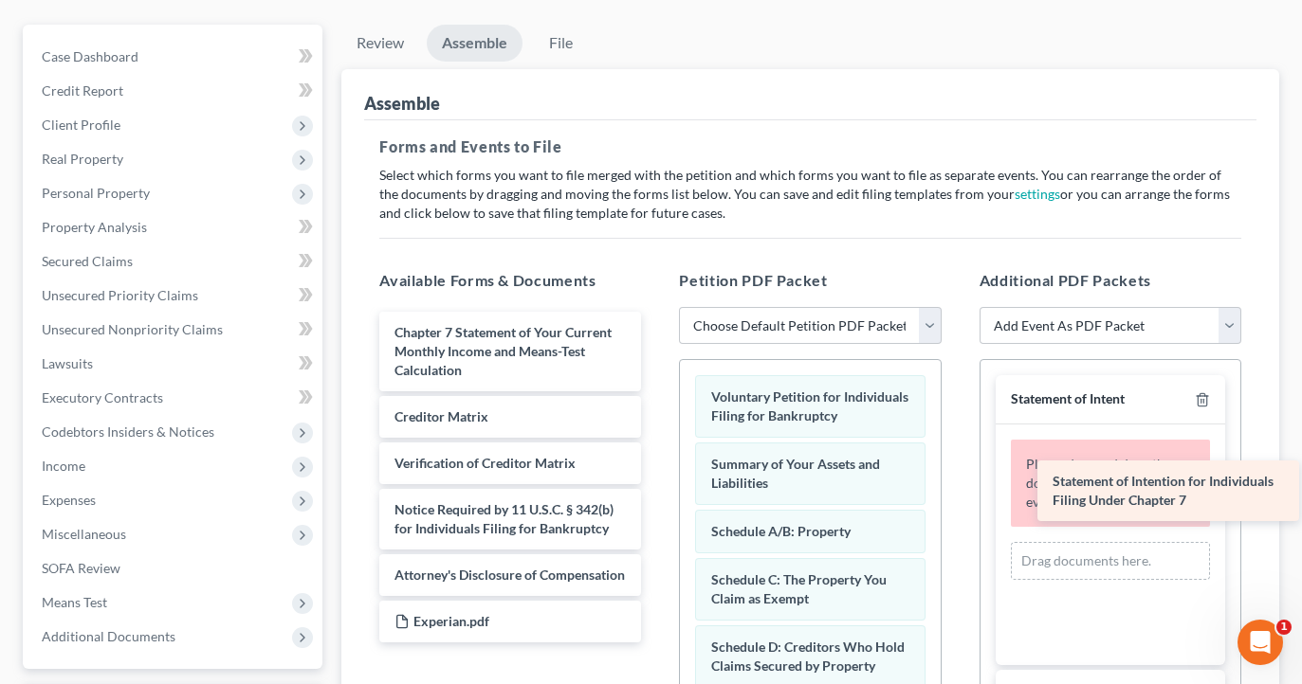
drag, startPoint x: 558, startPoint y: 338, endPoint x: 1195, endPoint y: 480, distance: 651.6
click at [656, 480] on div "Statement of Intention for Individuals Filing Under Chapter 7 Statement of Inte…" at bounding box center [510, 477] width 292 height 331
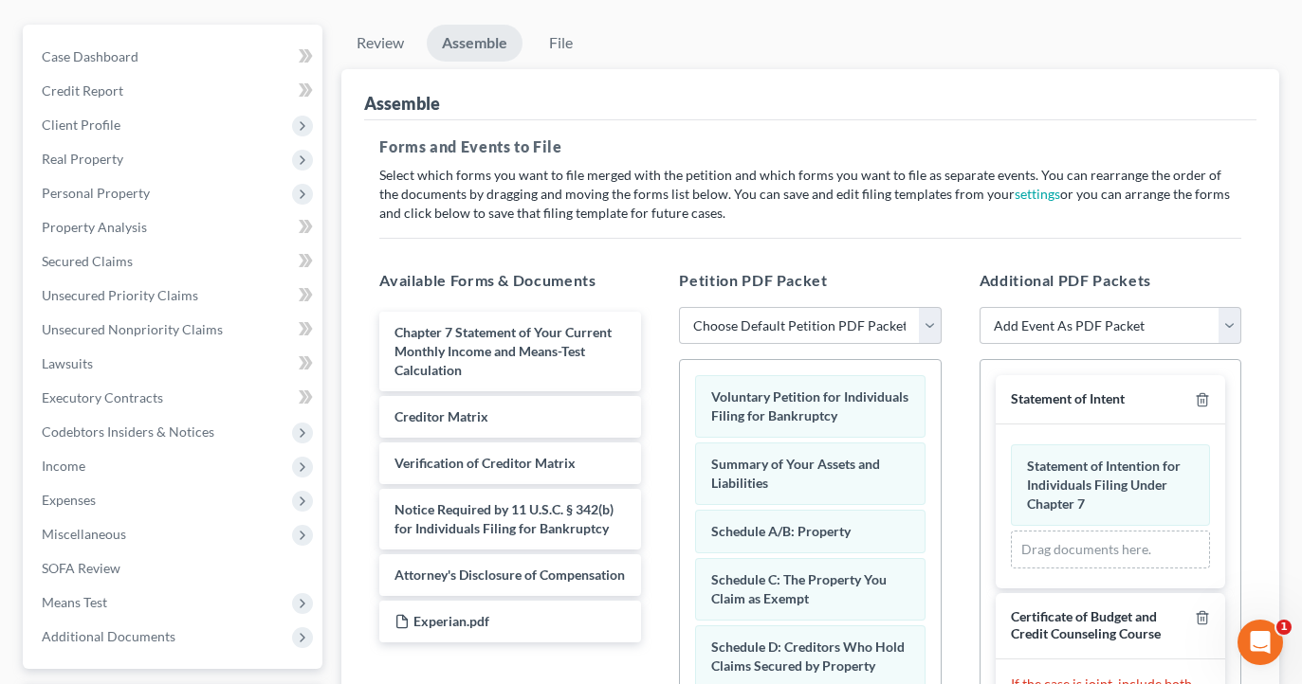
scroll to position [0, 0]
select select "13"
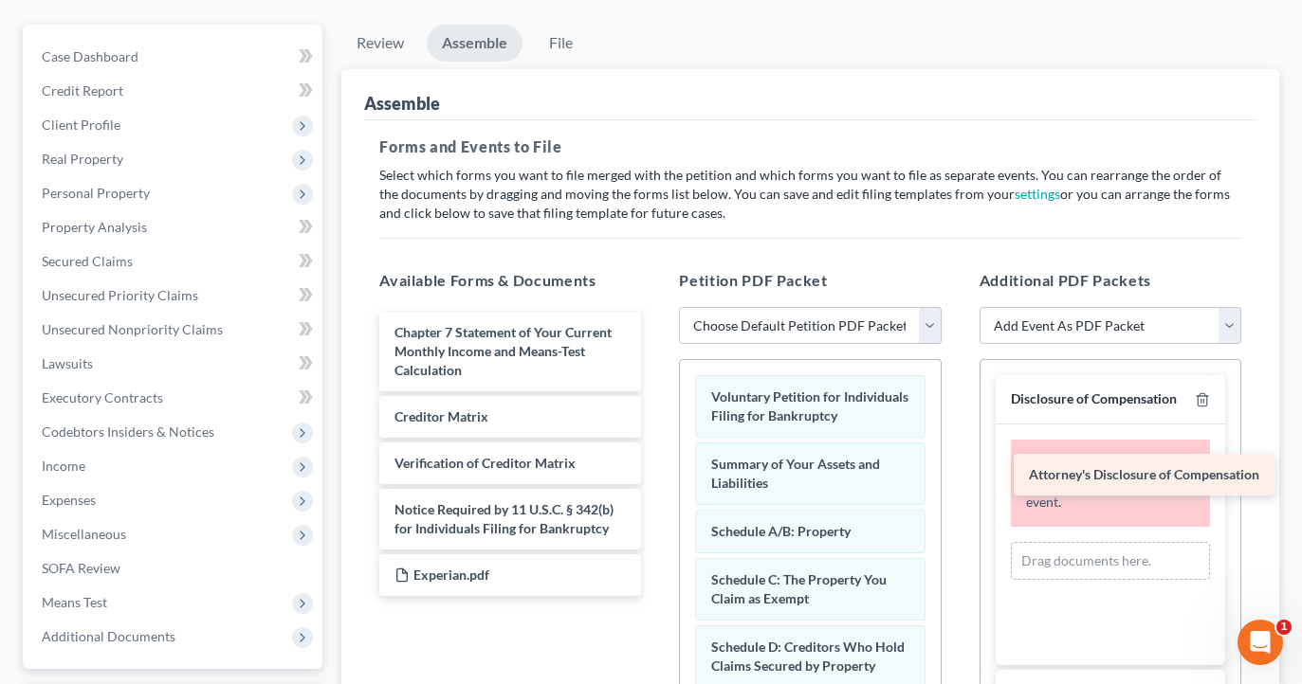
drag, startPoint x: 538, startPoint y: 567, endPoint x: 1173, endPoint y: 464, distance: 642.6
click at [656, 465] on div "Attorney's Disclosure of Compensation Chapter 7 Statement of Your Current Month…" at bounding box center [510, 454] width 292 height 284
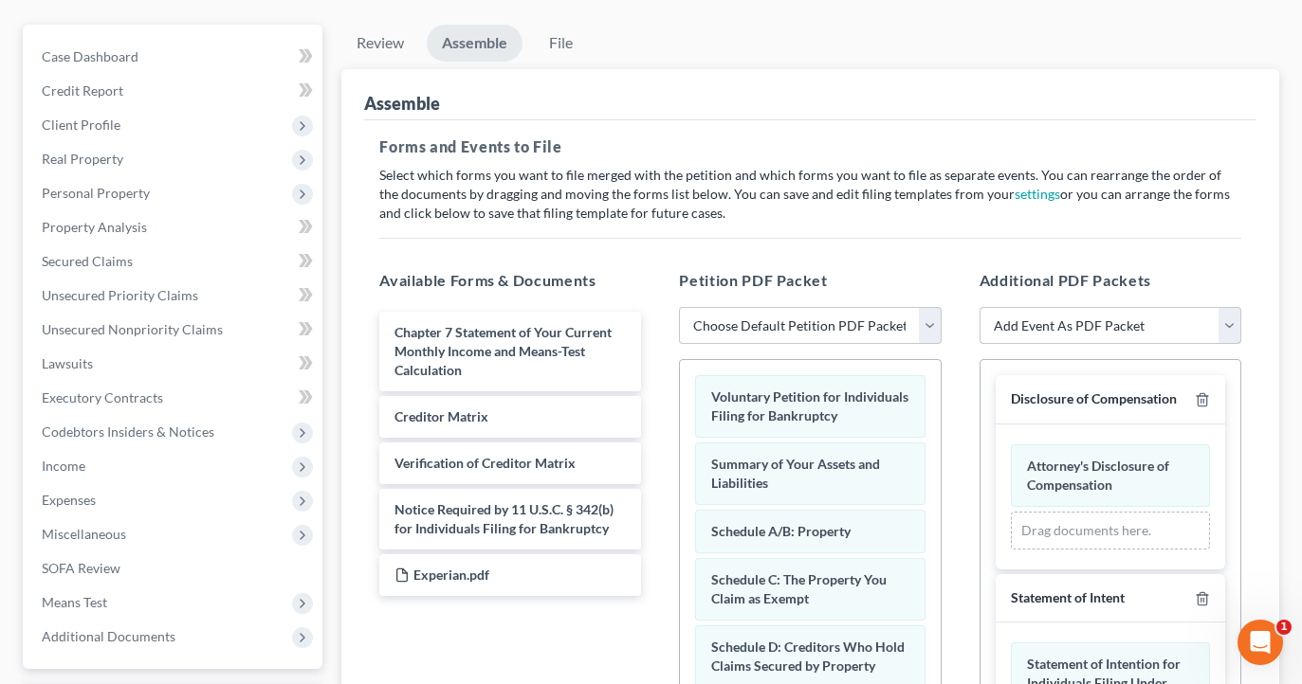
select select "19"
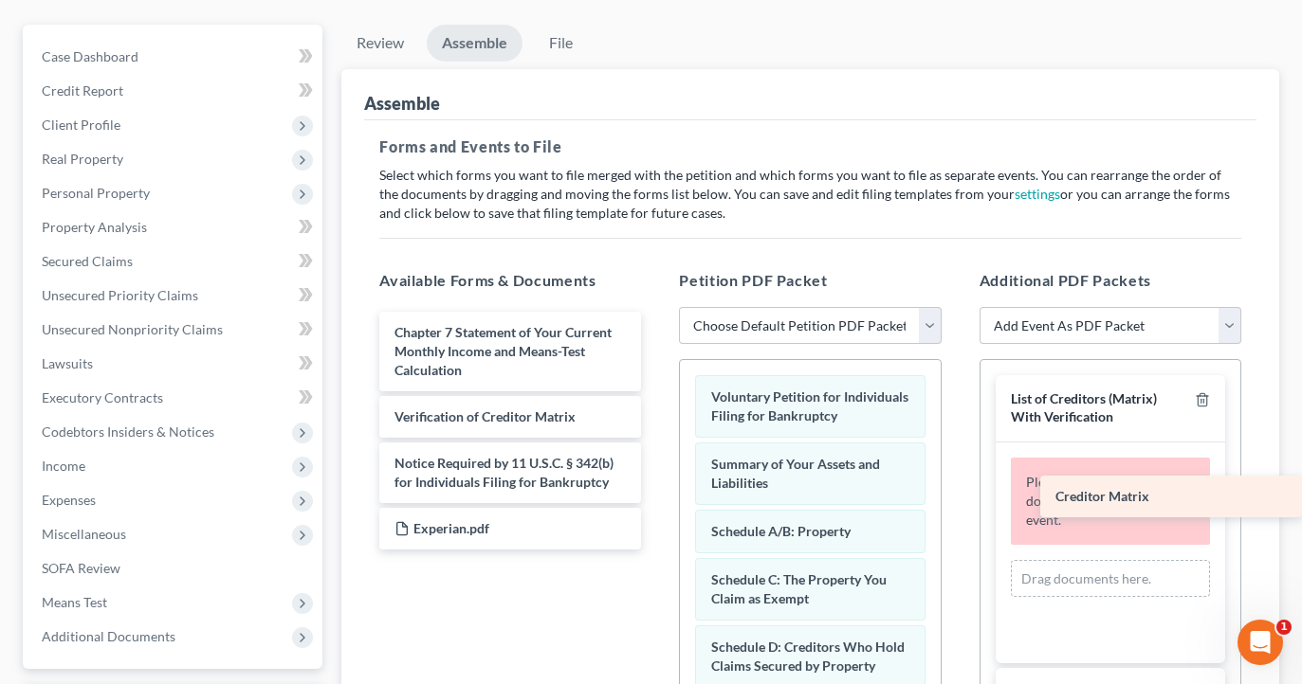
drag, startPoint x: 473, startPoint y: 414, endPoint x: 1178, endPoint y: 495, distance: 709.9
click at [656, 495] on div "Creditor Matrix Chapter 7 Statement of Your Current Monthly Income and Means-Te…" at bounding box center [510, 431] width 292 height 238
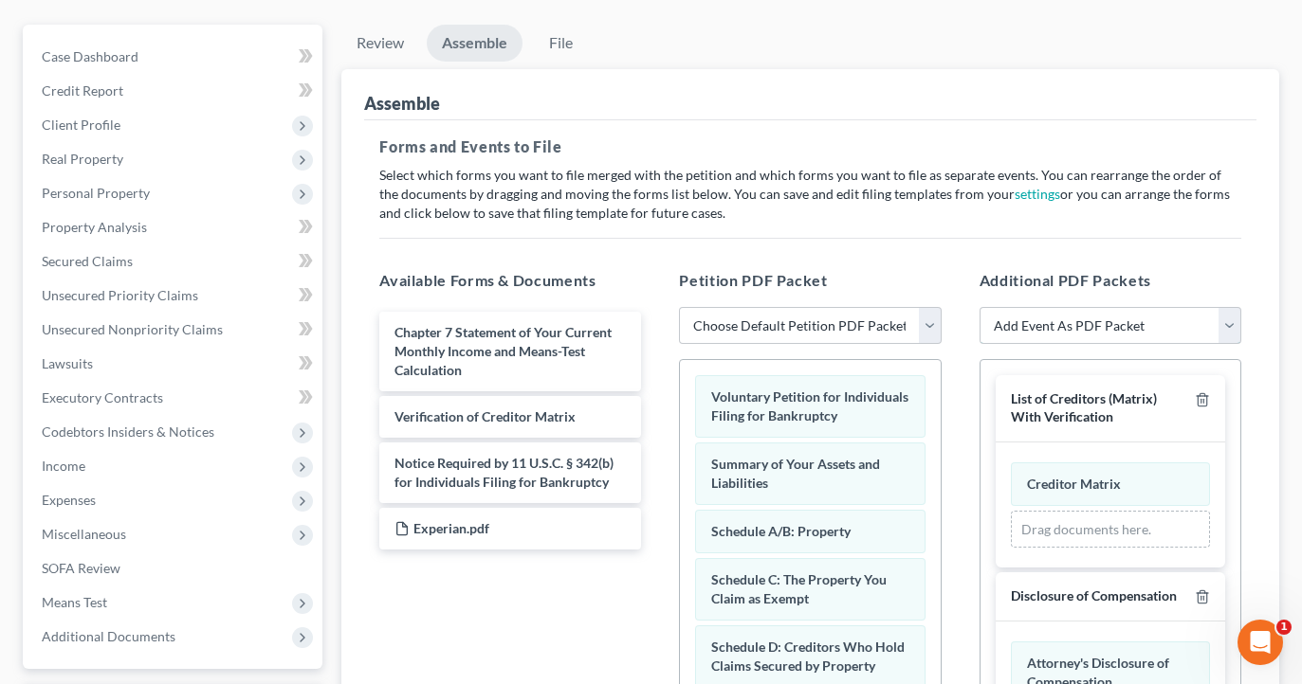
select select "38"
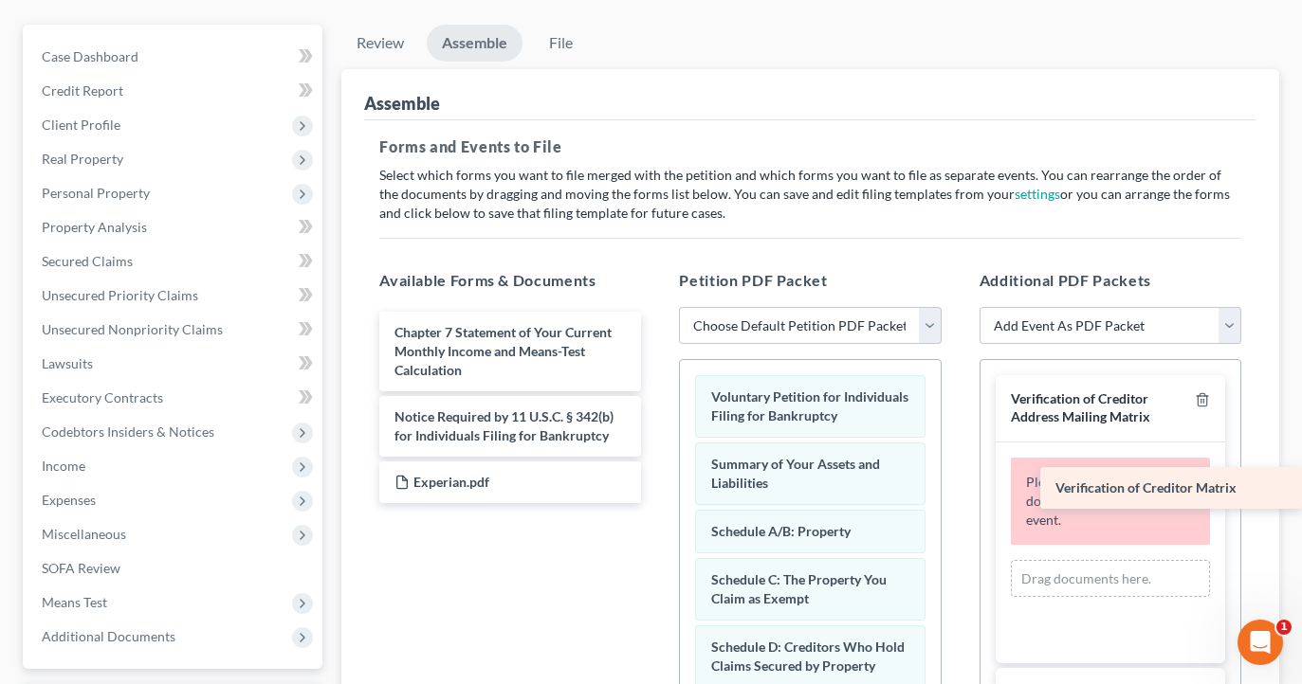
drag, startPoint x: 551, startPoint y: 418, endPoint x: 1230, endPoint y: 490, distance: 682.6
click at [656, 490] on div "Verification of Creditor Matrix Chapter 7 Statement of Your Current Monthly Inc…" at bounding box center [510, 408] width 292 height 192
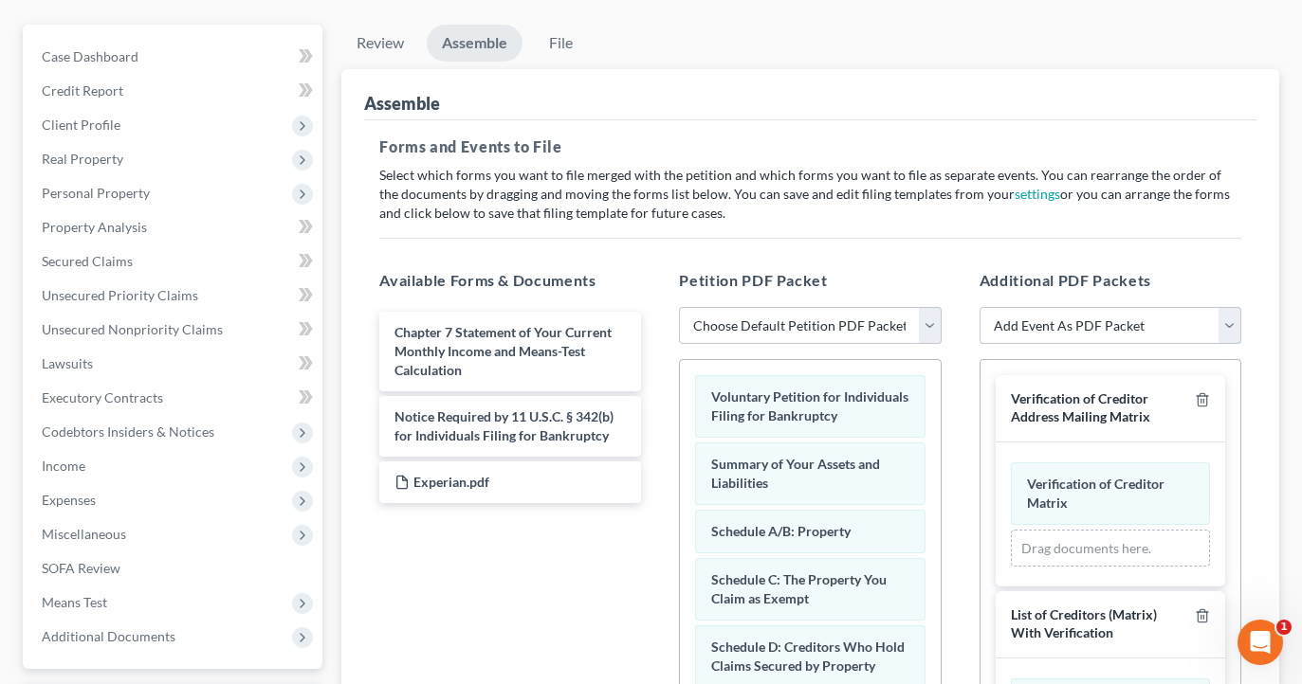
select select "4"
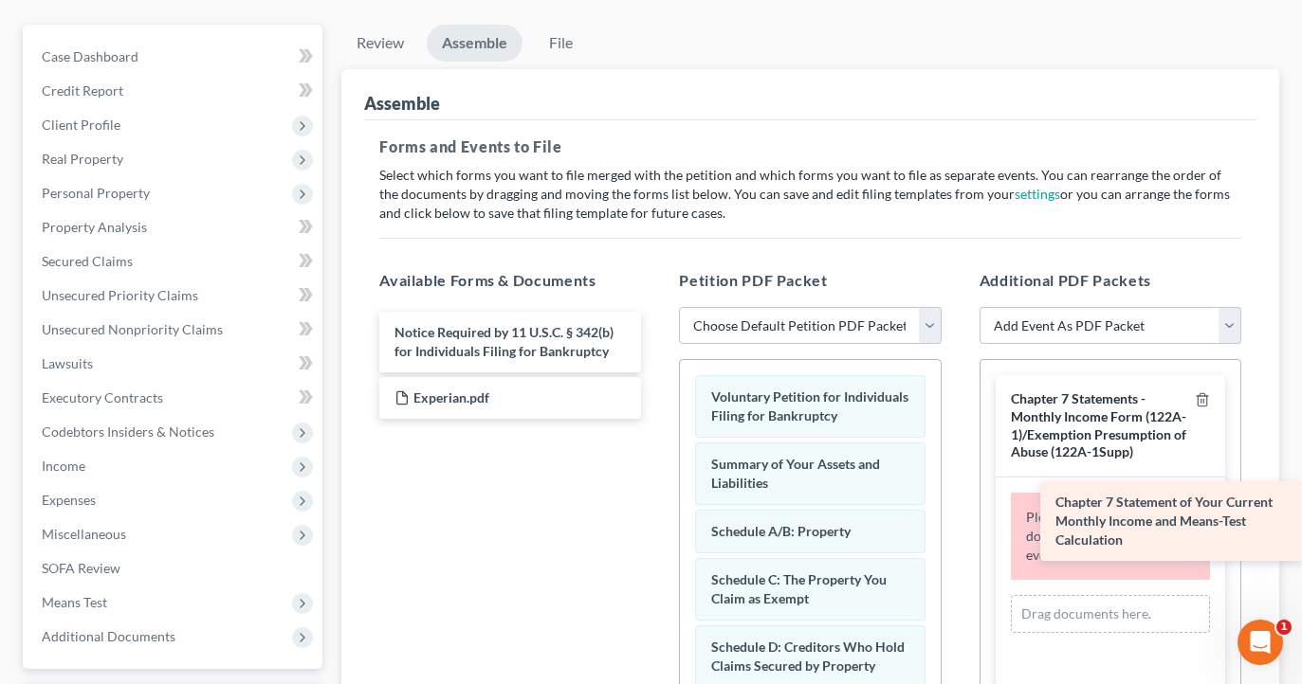
drag, startPoint x: 504, startPoint y: 363, endPoint x: 1246, endPoint y: 534, distance: 760.8
click at [656, 419] on div "Chapter 7 Statement of Your Current Monthly Income and Means-Test Calculation C…" at bounding box center [510, 365] width 292 height 107
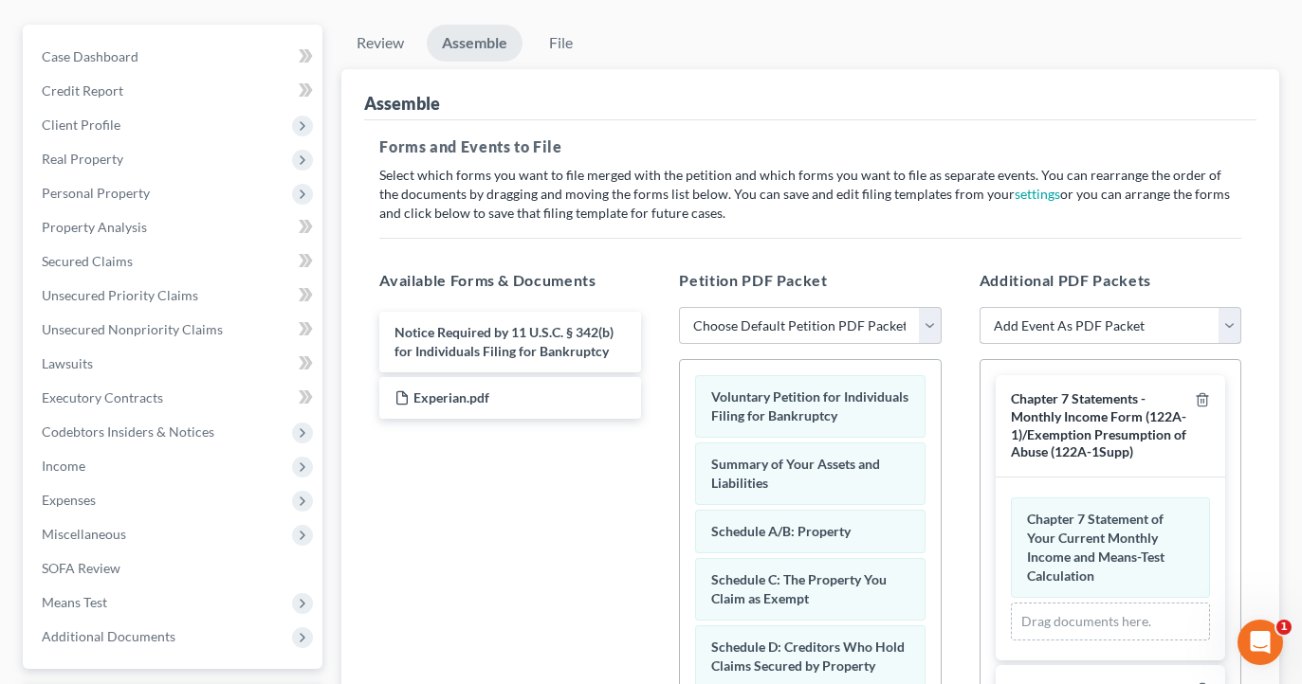
select select "8"
select select
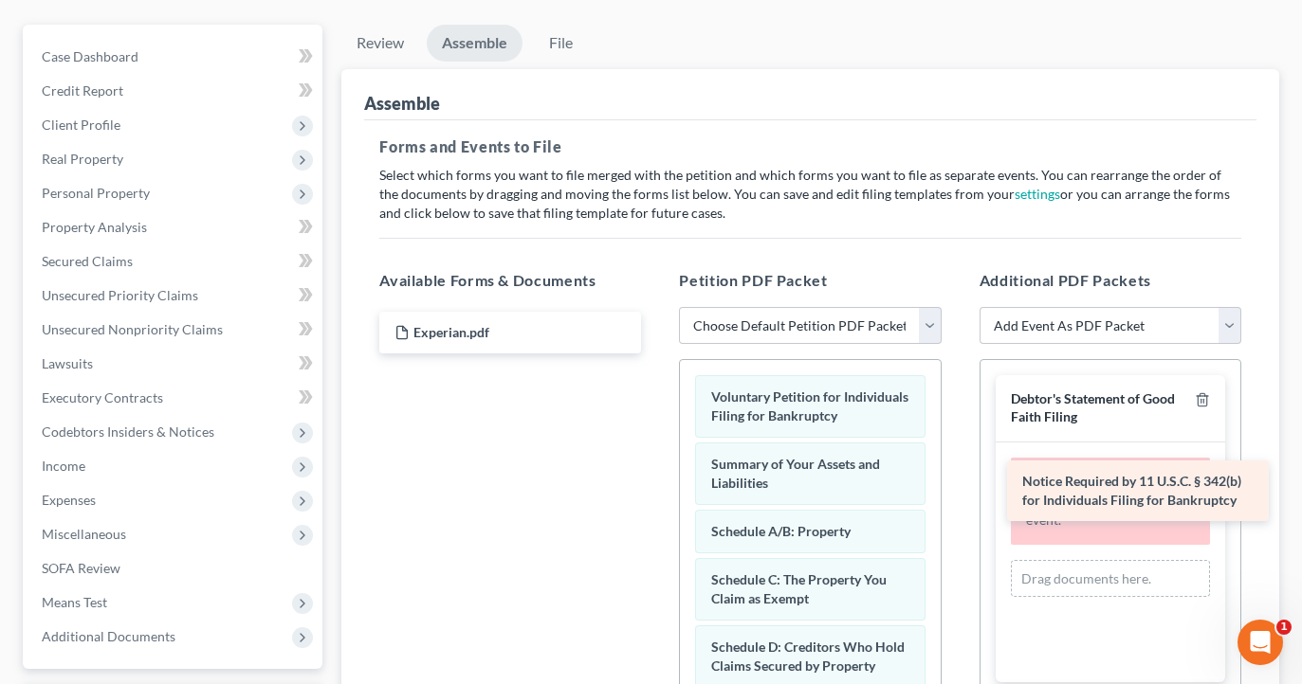
drag, startPoint x: 579, startPoint y: 331, endPoint x: 1208, endPoint y: 480, distance: 645.9
click at [656, 354] on div "Notice Required by 11 U.S.C. § 342(b) for Individuals Filing for Bankruptcy Not…" at bounding box center [510, 333] width 292 height 42
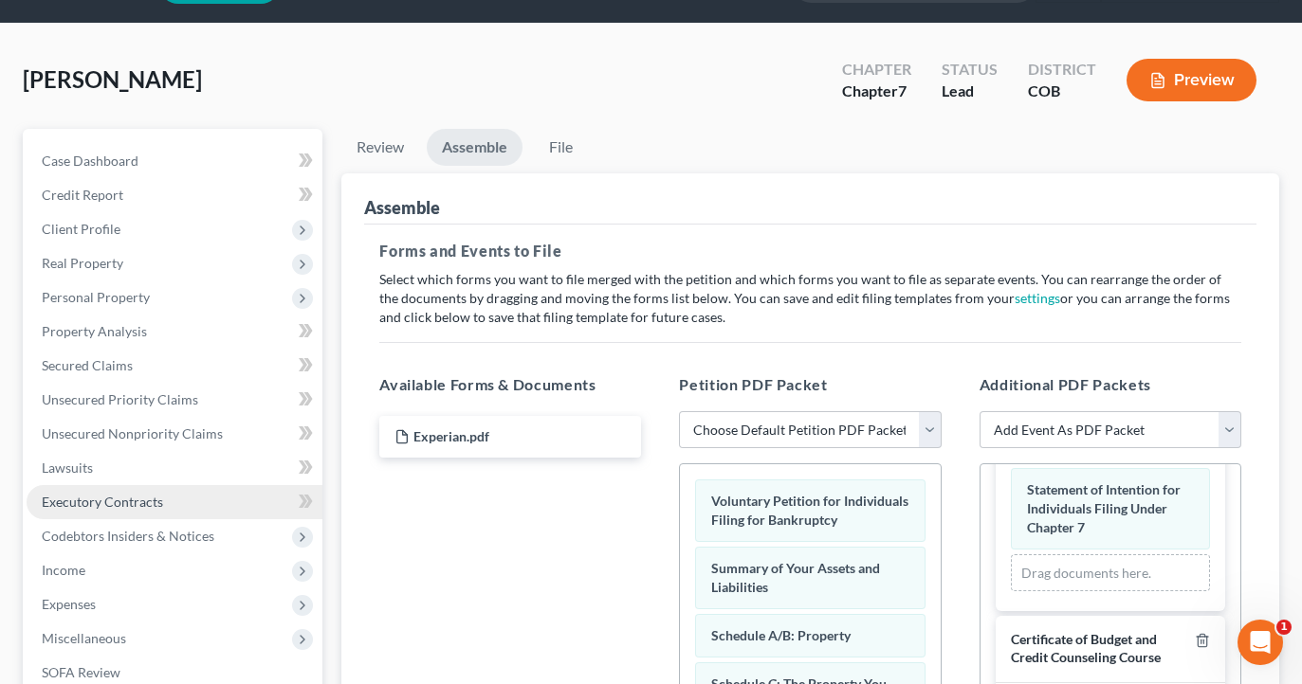
scroll to position [58, 0]
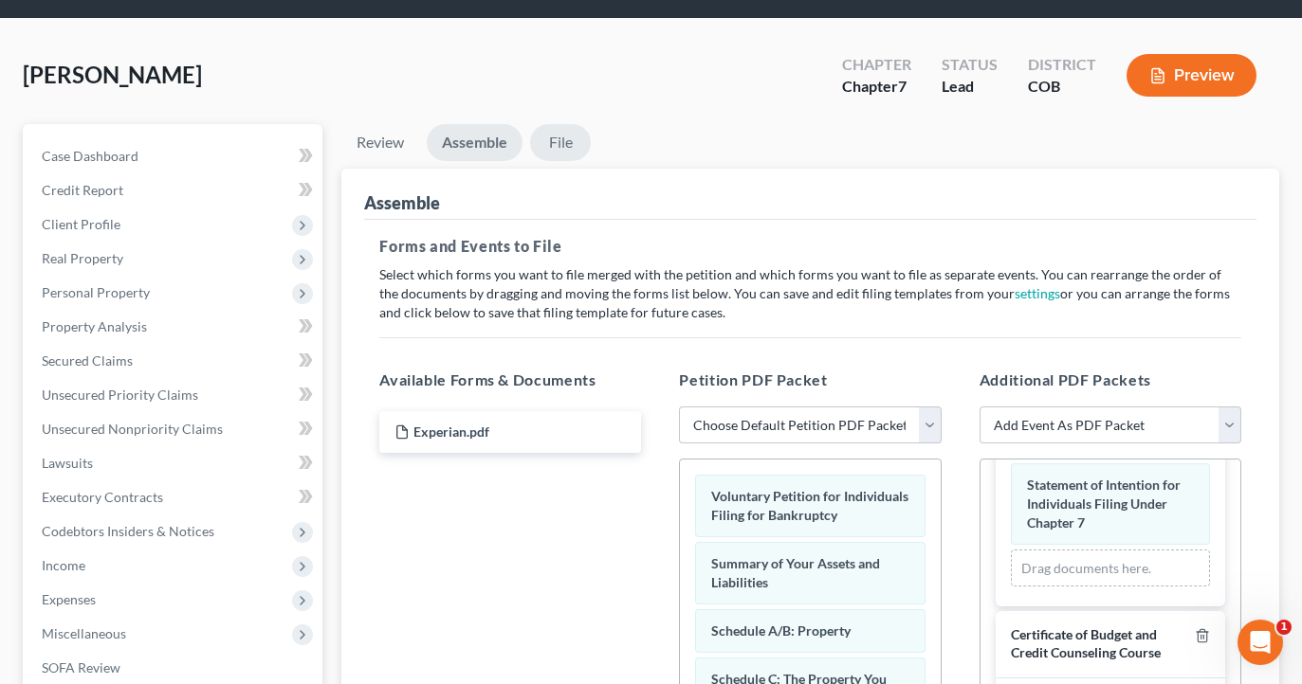
click at [565, 145] on link "File" at bounding box center [560, 142] width 61 height 37
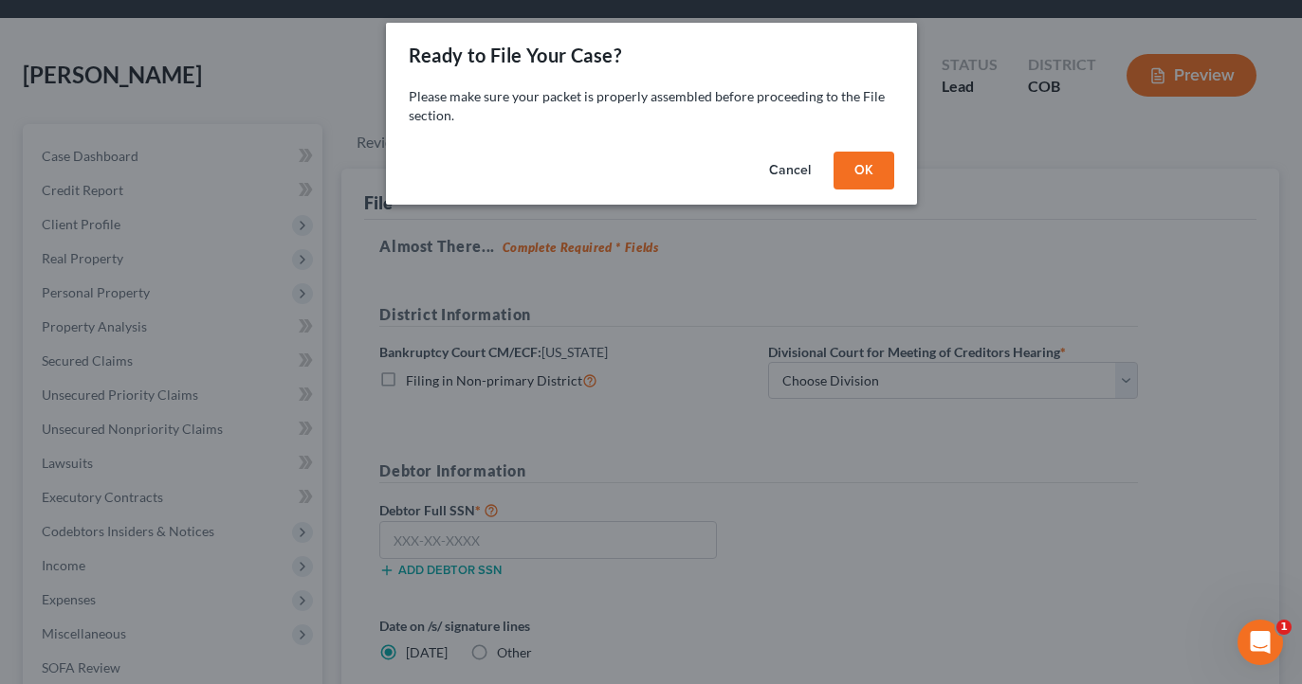
click at [811, 166] on button "Cancel" at bounding box center [790, 171] width 72 height 38
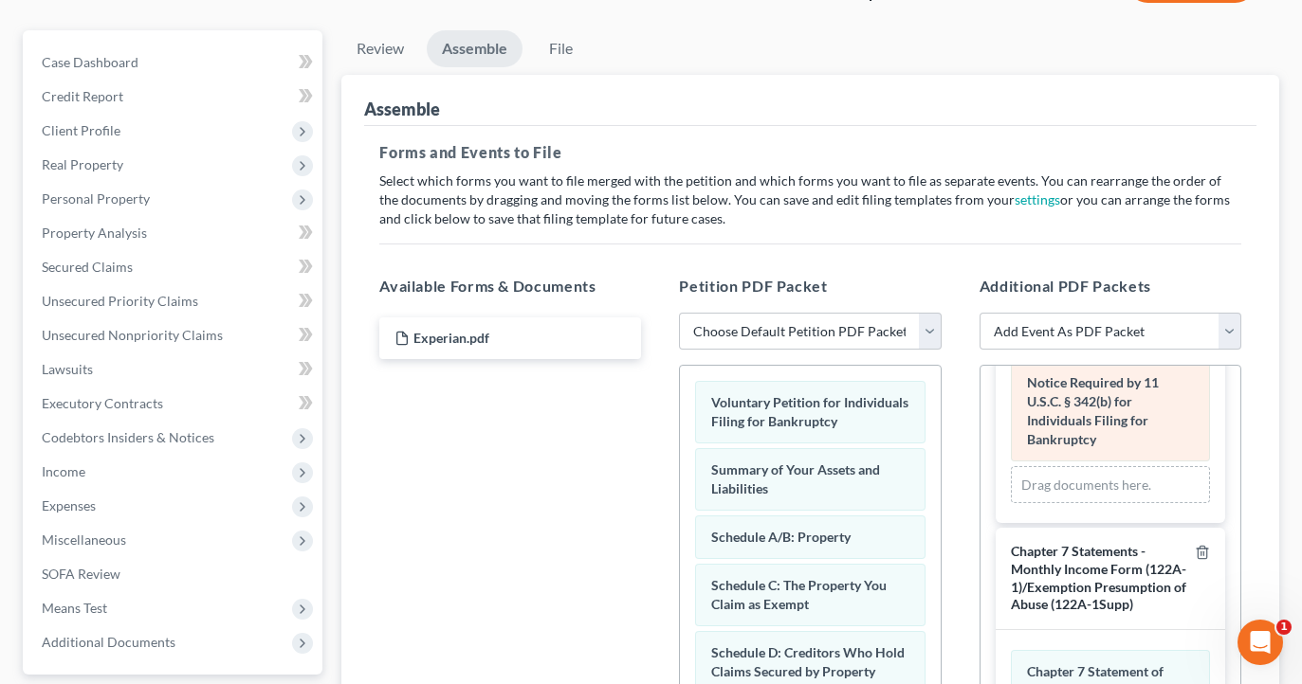
scroll to position [76, 0]
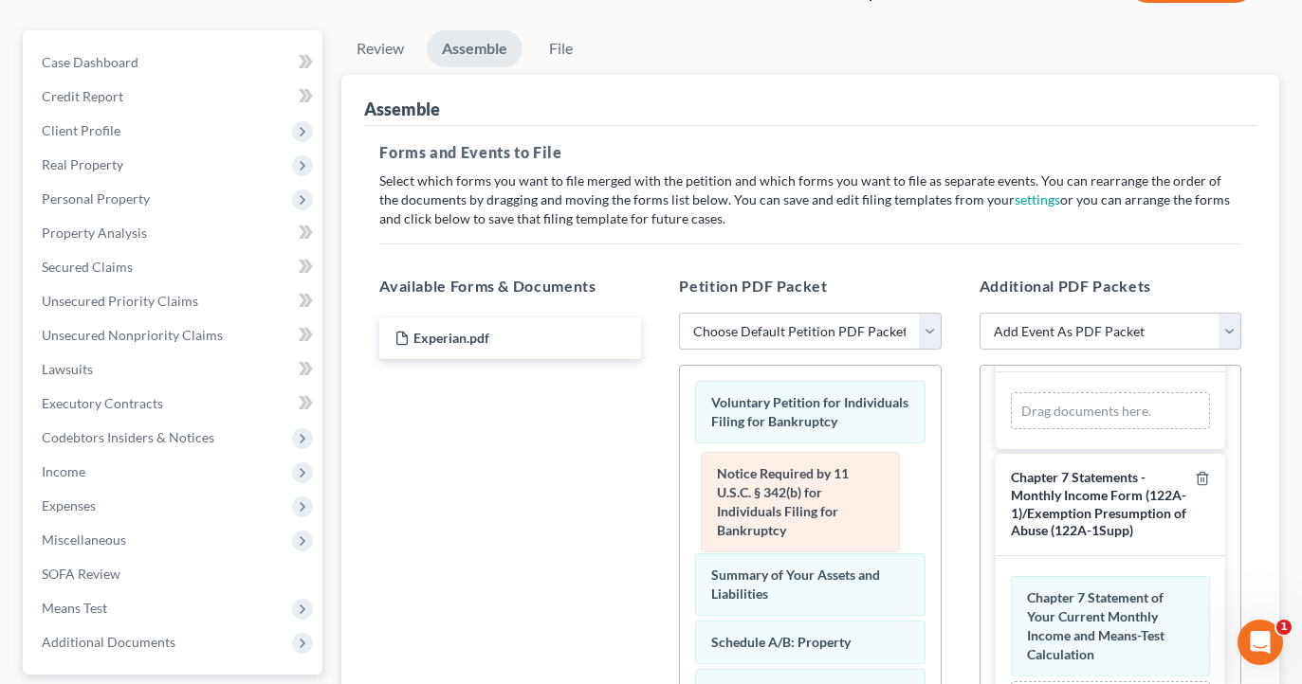
drag, startPoint x: 1071, startPoint y: 456, endPoint x: 761, endPoint y: 518, distance: 316.1
click at [1011, 430] on div "Notice Required by 11 U.S.C. § 342(b) for Individuals Filing for Bankruptcy Ame…" at bounding box center [1110, 411] width 199 height 38
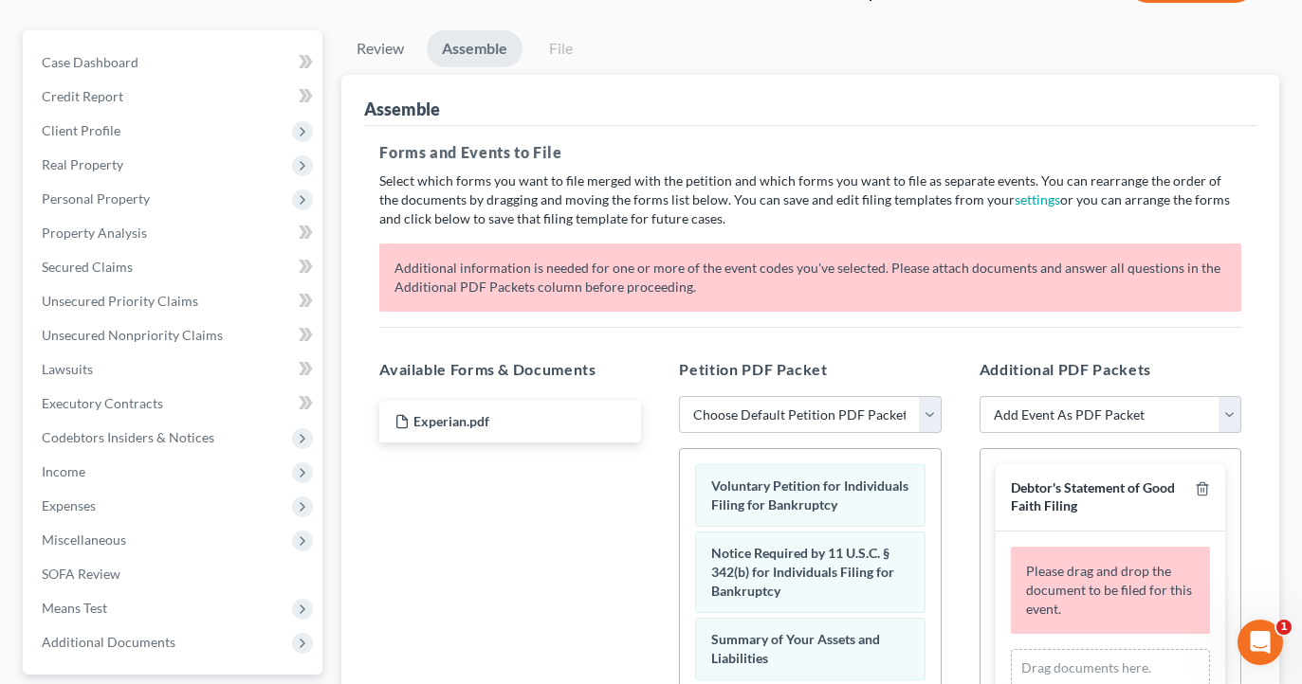
scroll to position [0, 0]
click at [1199, 489] on icon "button" at bounding box center [1202, 489] width 15 height 15
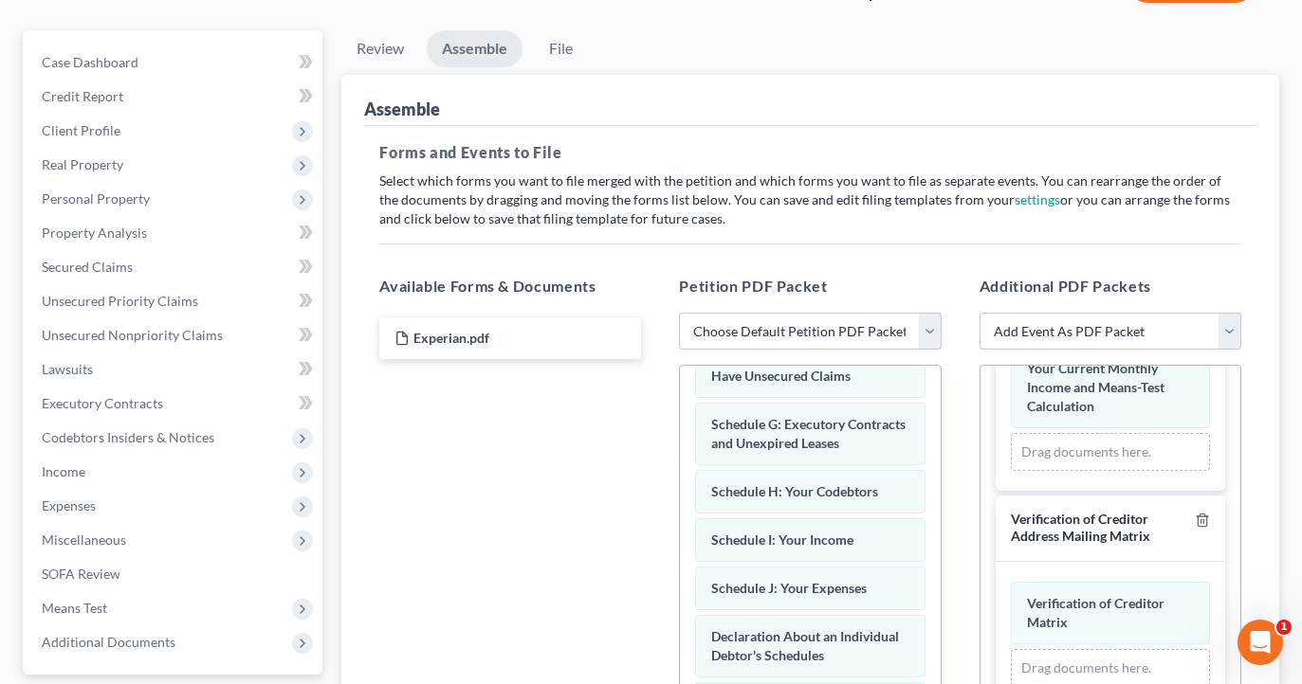
scroll to position [176, 0]
click at [559, 50] on link "File" at bounding box center [560, 48] width 61 height 37
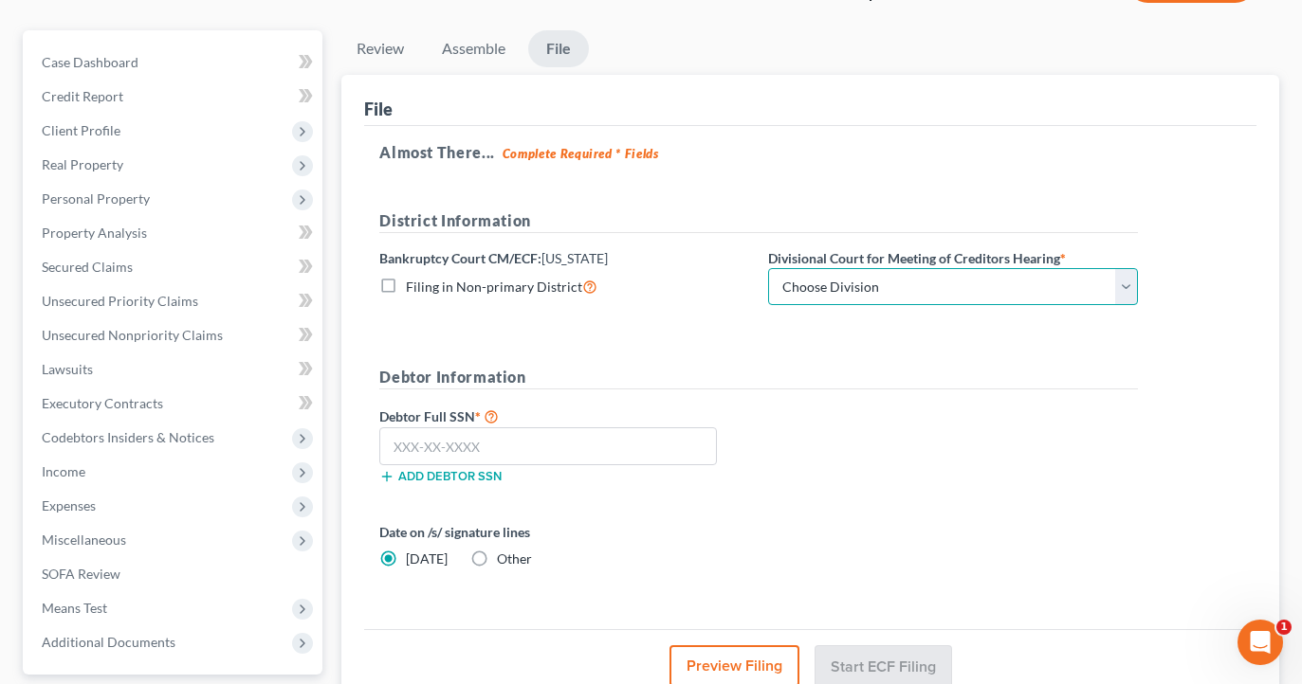
select select "0"
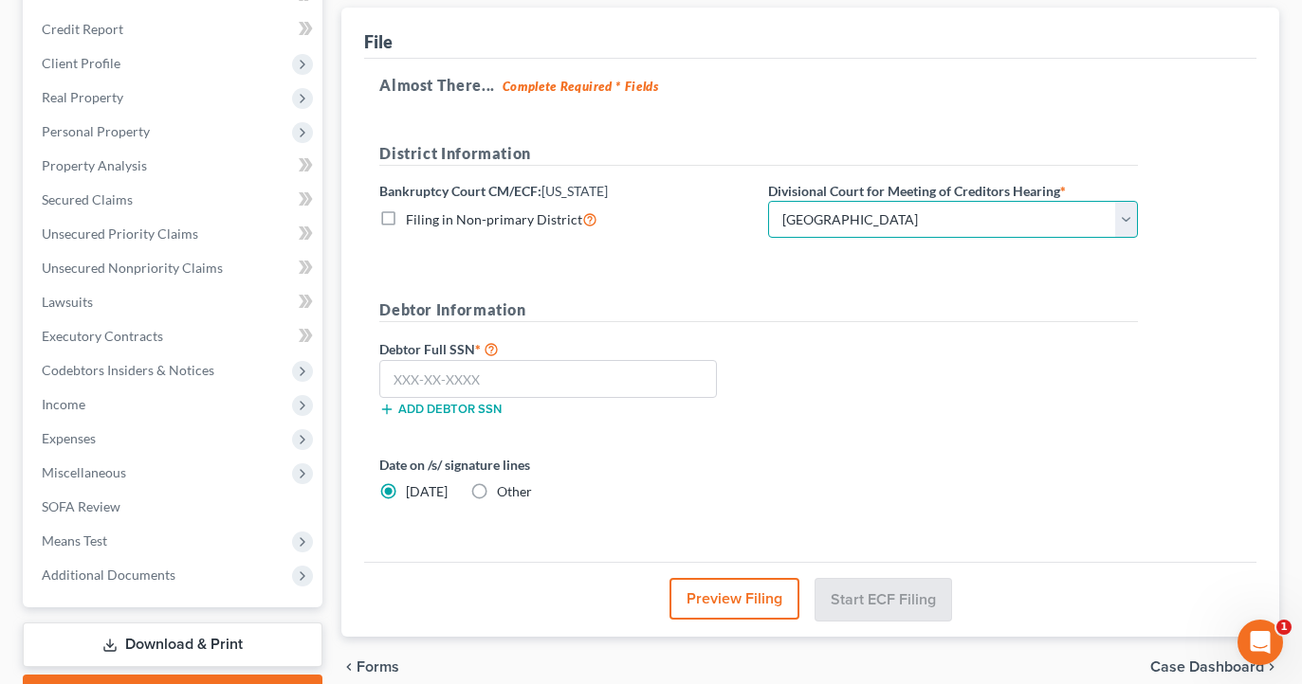
scroll to position [222, 0]
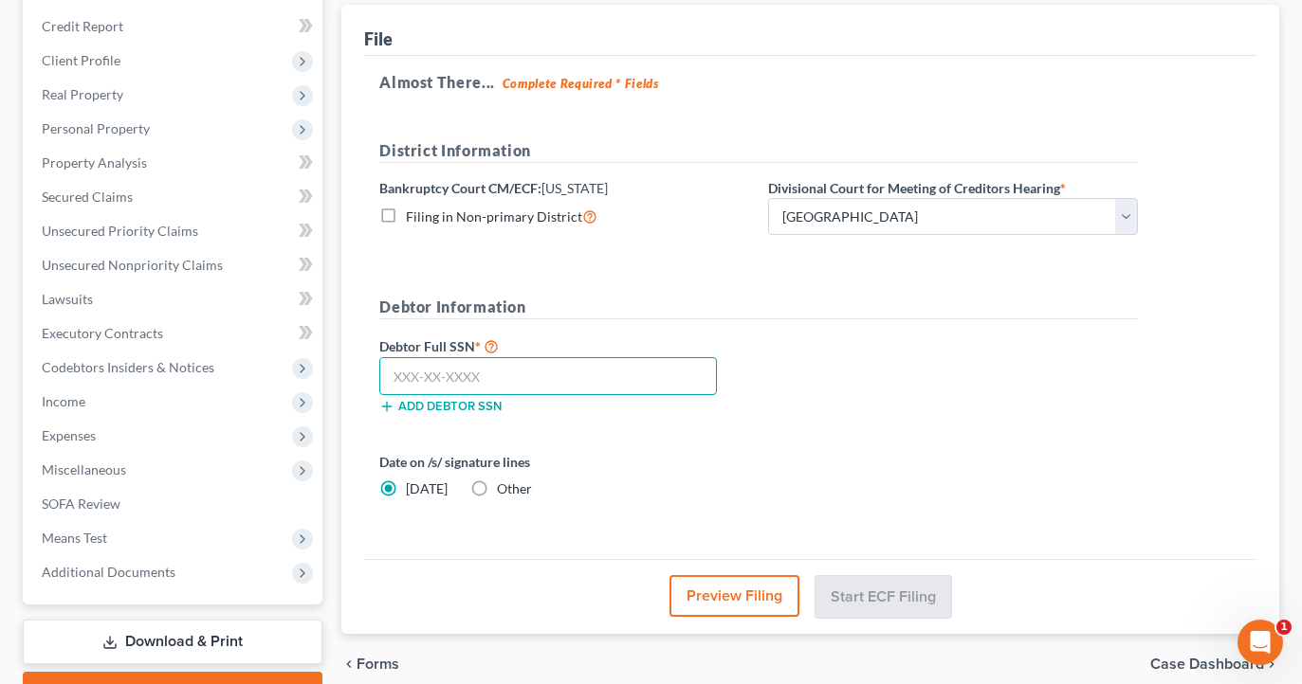
click at [517, 378] on input "text" at bounding box center [548, 376] width 338 height 38
type input "523-53-6212"
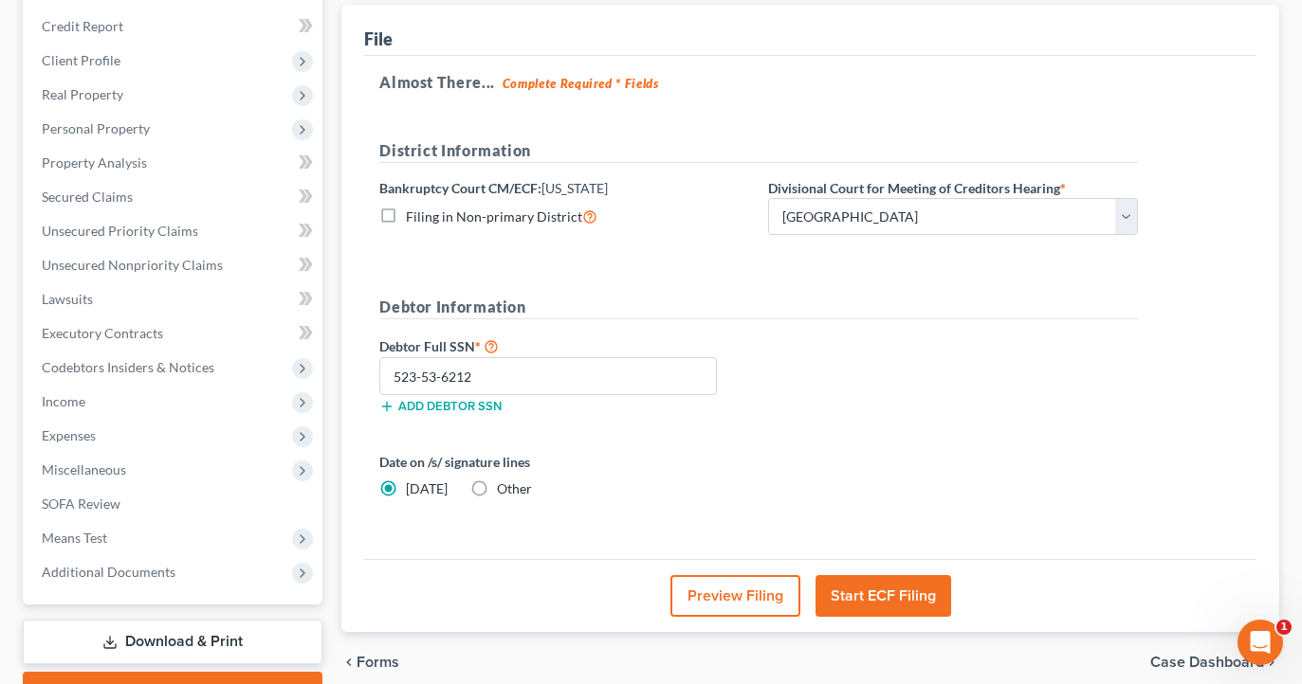
click at [885, 609] on button "Start ECF Filing" at bounding box center [883, 596] width 136 height 42
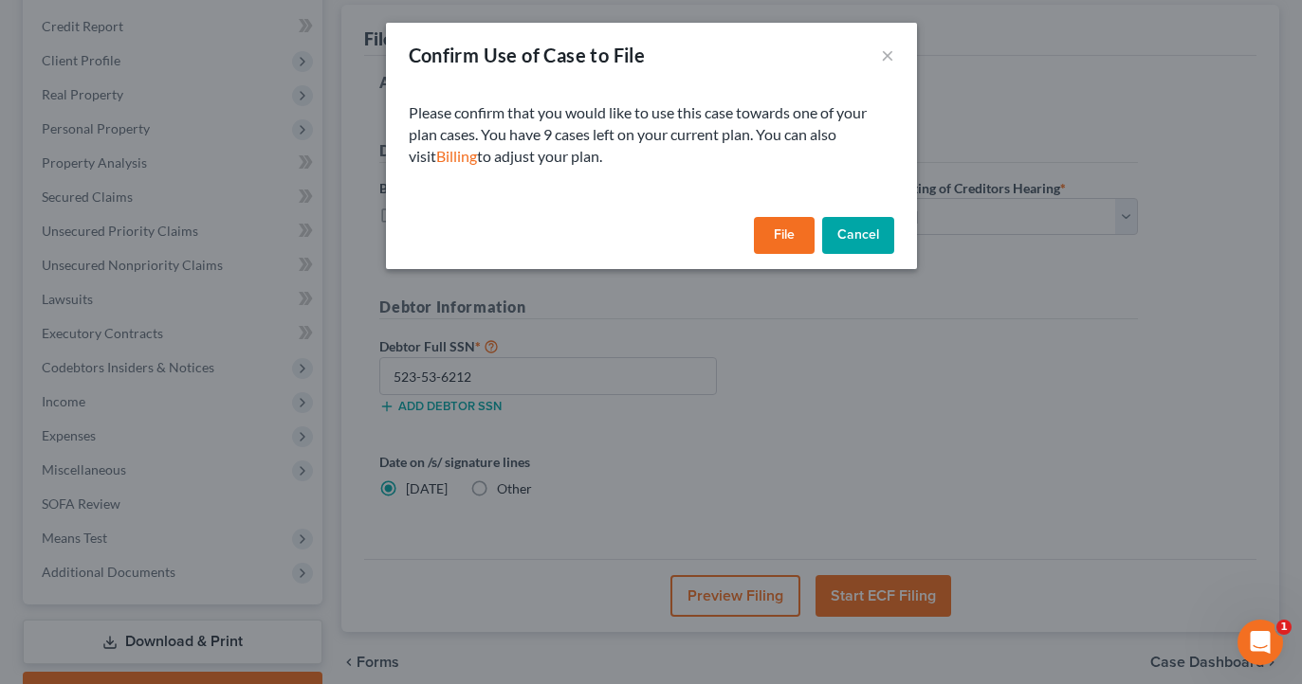
click at [783, 239] on button "File" at bounding box center [784, 236] width 61 height 38
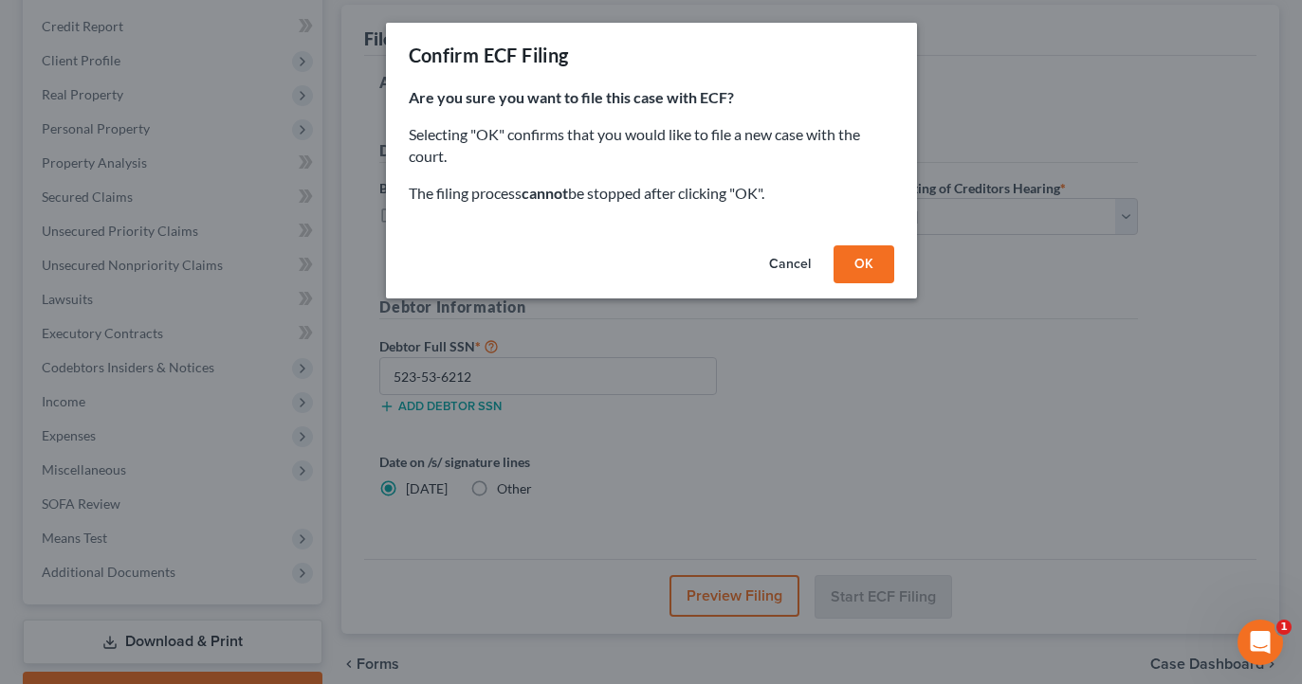
click at [869, 271] on button "OK" at bounding box center [863, 265] width 61 height 38
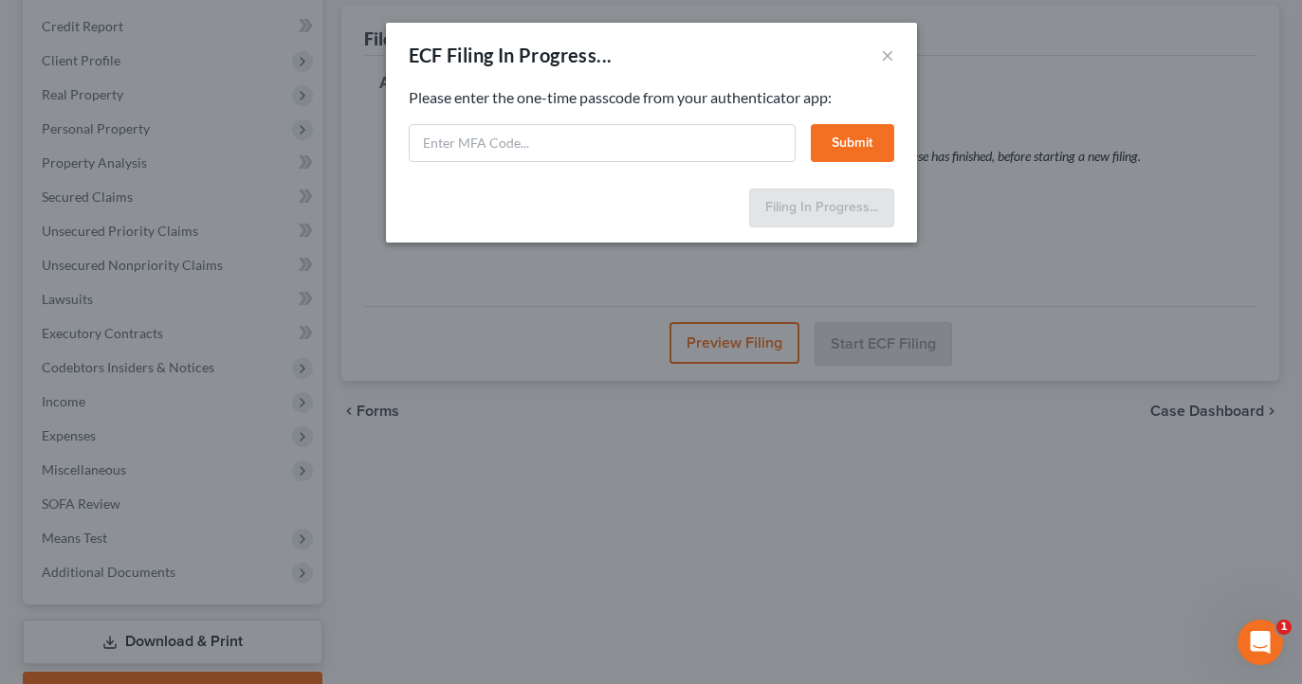
select select "0"
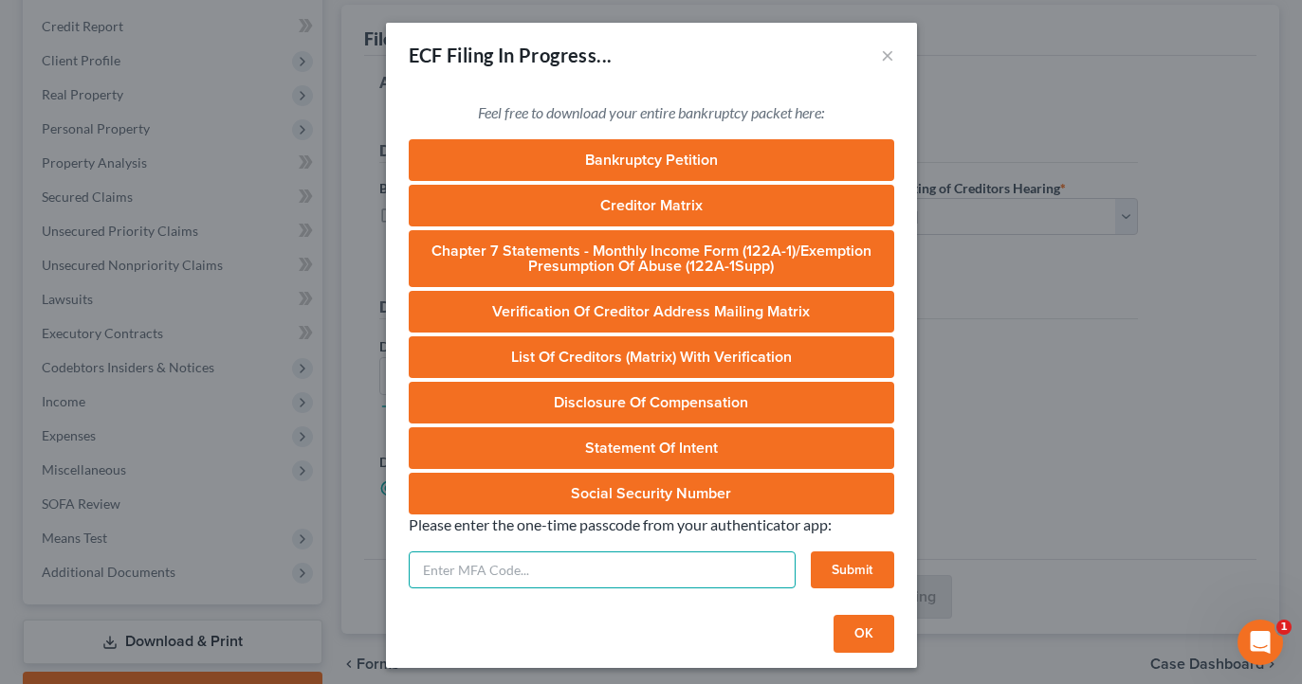
click at [595, 574] on input "text" at bounding box center [602, 571] width 387 height 38
click at [578, 538] on div "Please enter the one-time passcode from your authenticator app: Submit" at bounding box center [651, 552] width 485 height 75
click at [563, 571] on input "text" at bounding box center [602, 571] width 387 height 38
